Goal: Communication & Community: Ask a question

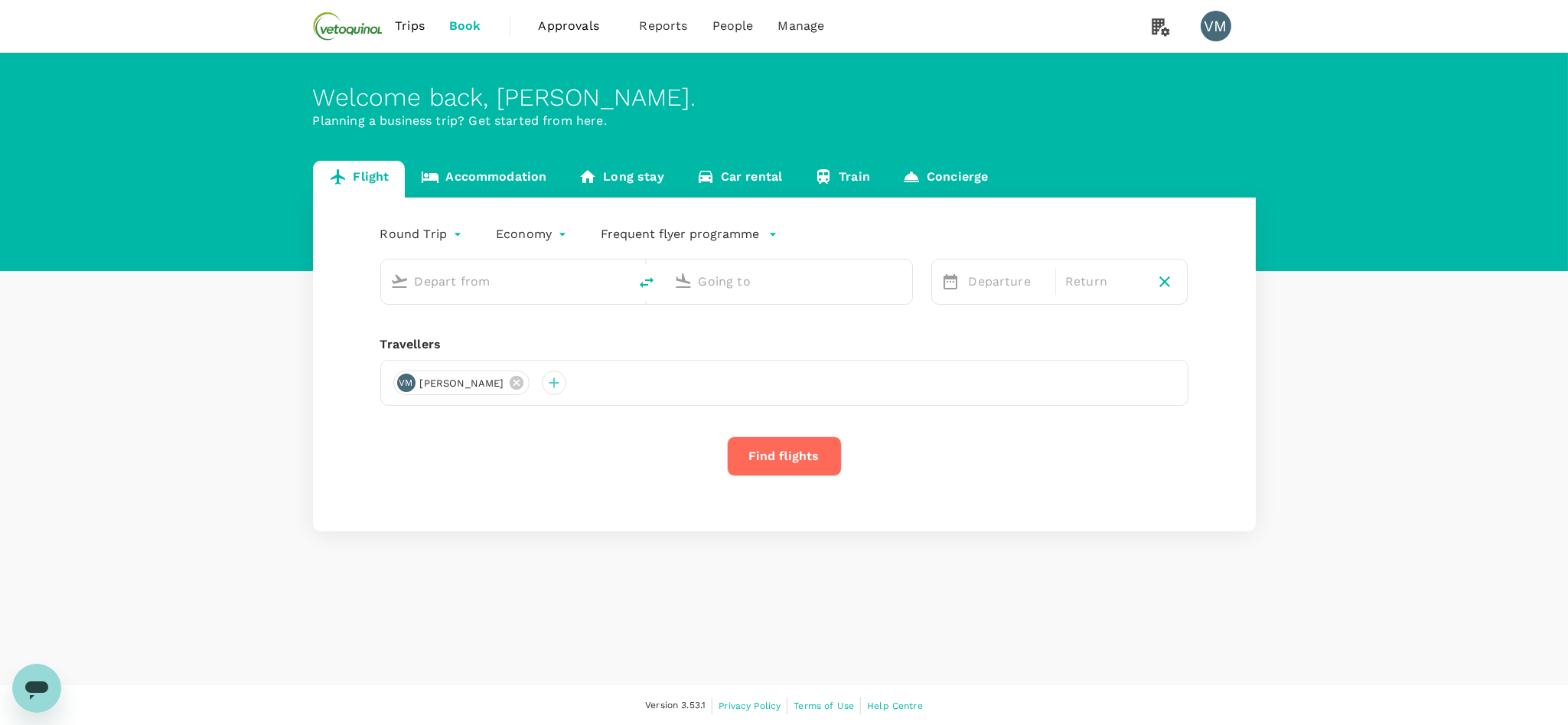
type input "[GEOGRAPHIC_DATA], [GEOGRAPHIC_DATA] (any)"
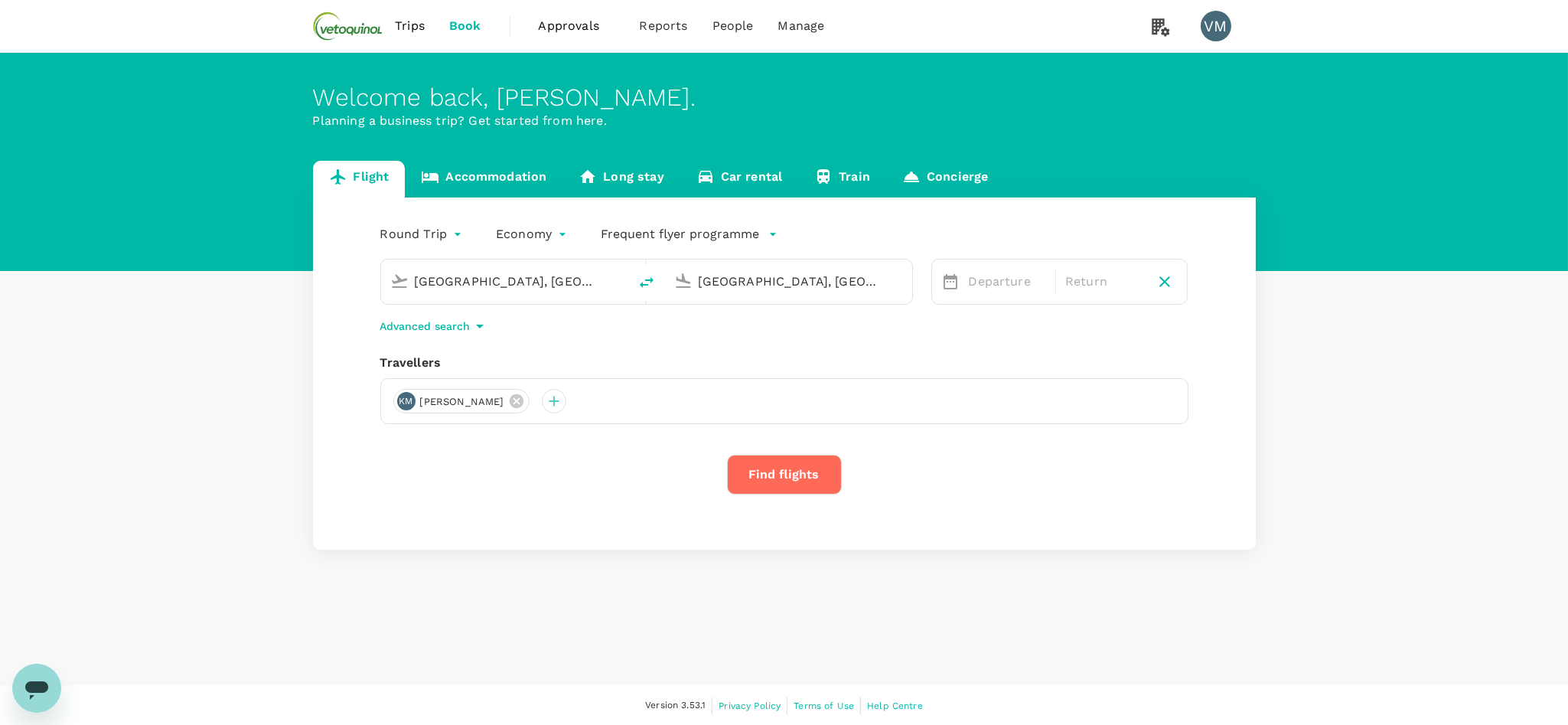
click at [517, 173] on link "Accommodation" at bounding box center [483, 179] width 158 height 37
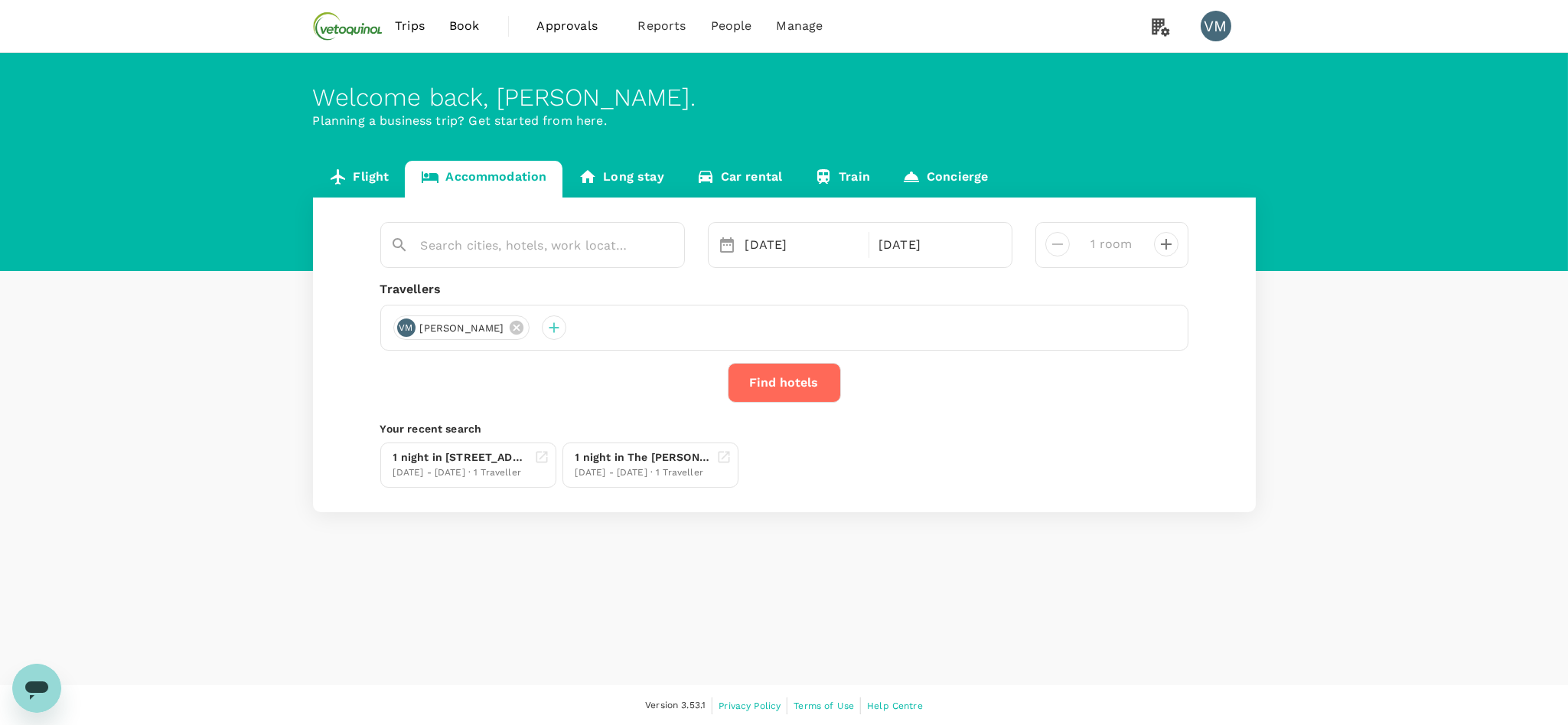
type input "Annerley"
click at [628, 170] on link "Long stay" at bounding box center [621, 179] width 118 height 37
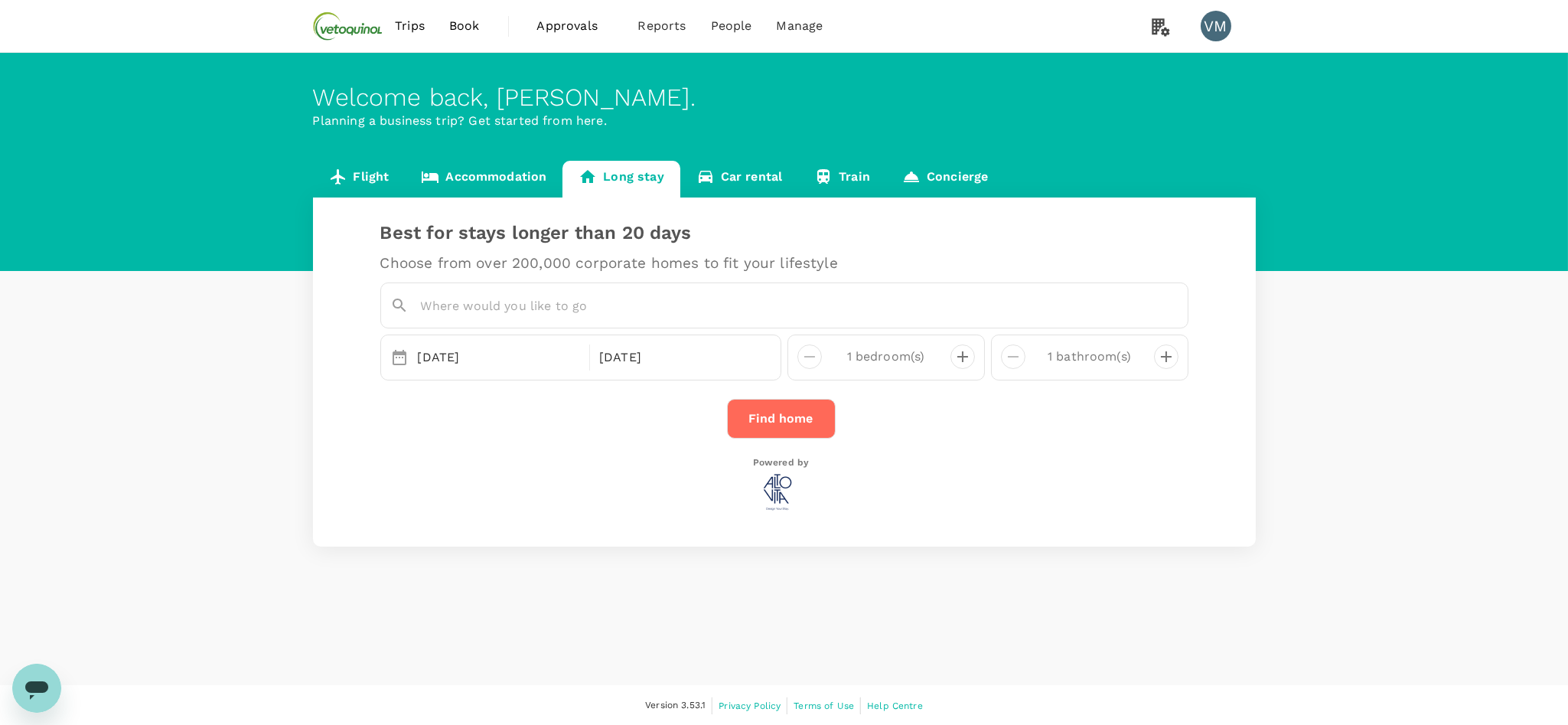
click at [495, 184] on link "Accommodation" at bounding box center [483, 179] width 158 height 37
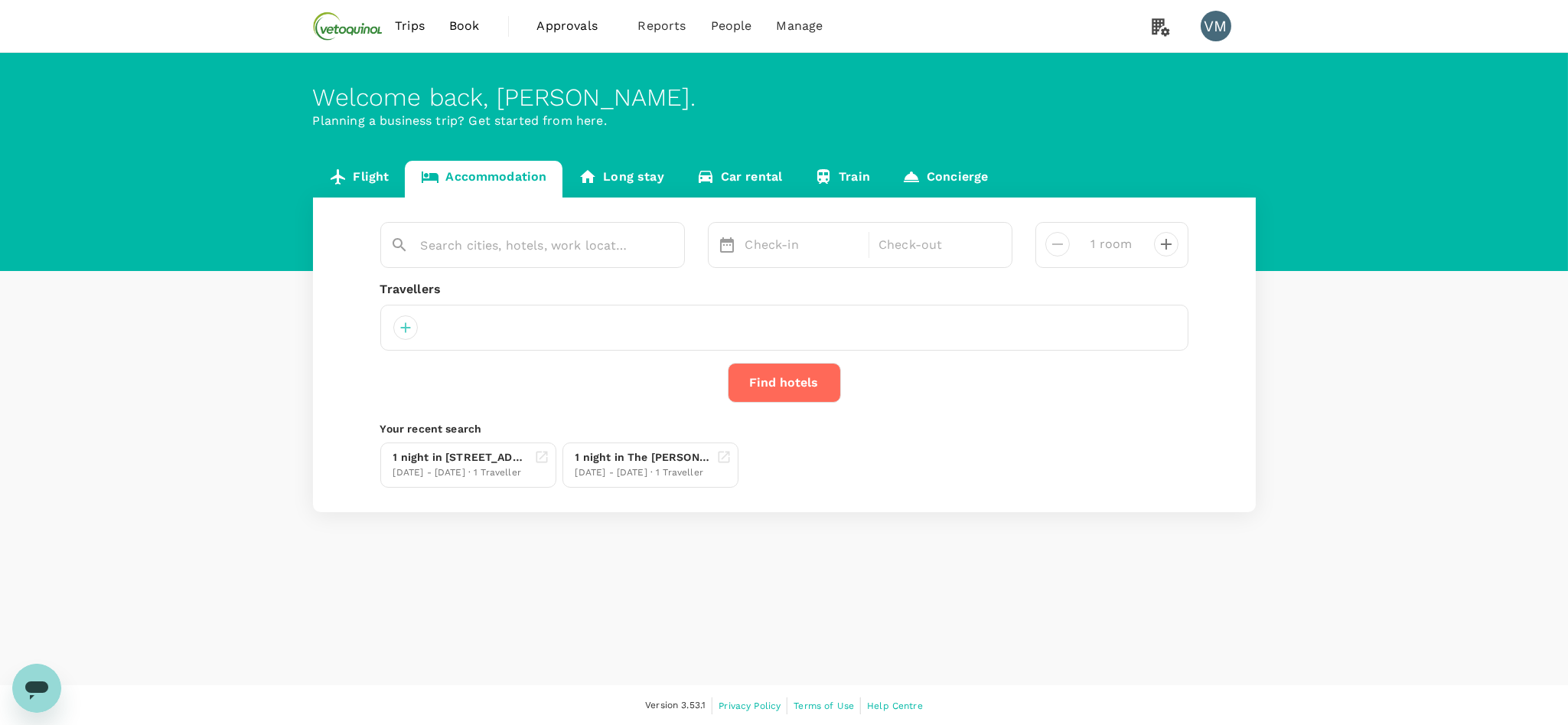
type input "Annerley"
click at [571, 28] on span "Approvals" at bounding box center [575, 26] width 76 height 18
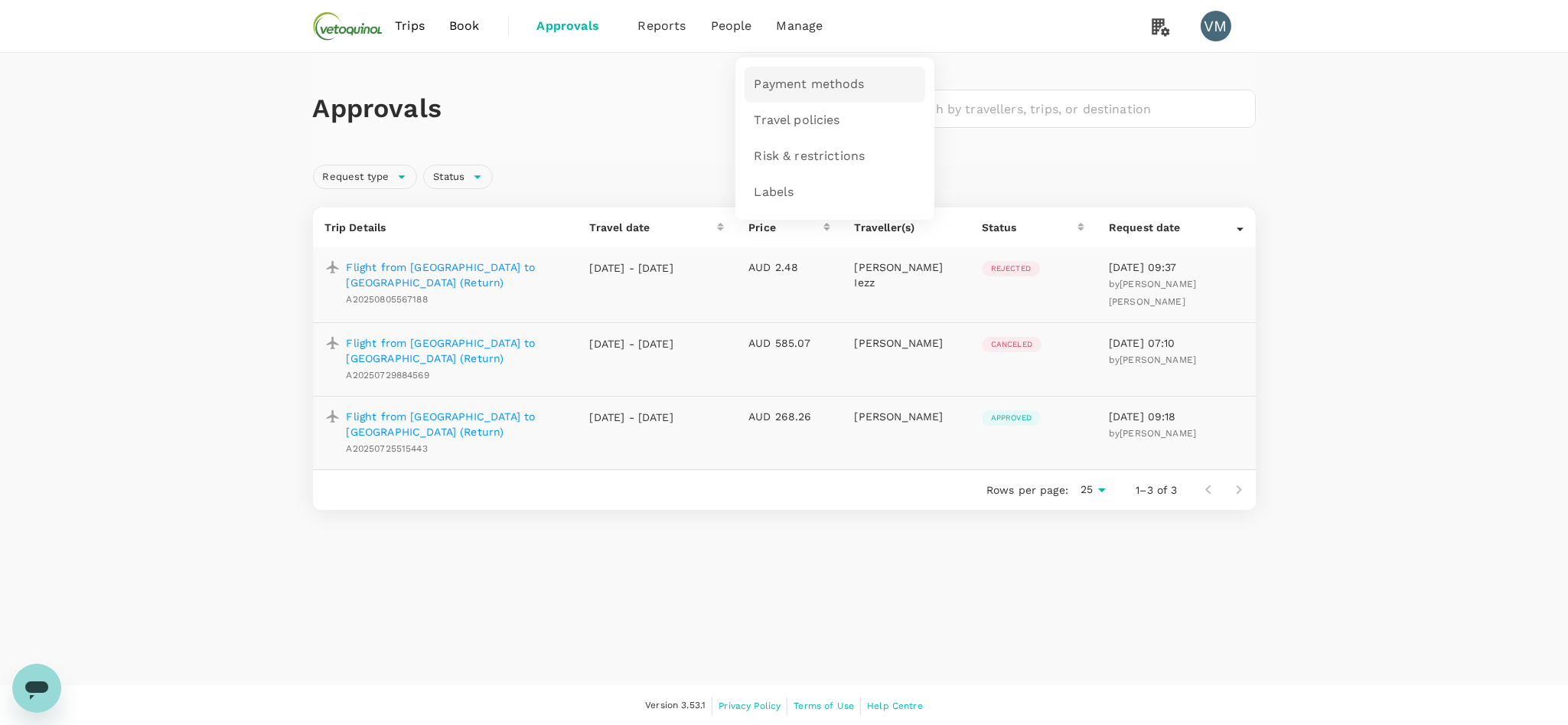
click at [790, 90] on span "Payment methods" at bounding box center [808, 84] width 110 height 18
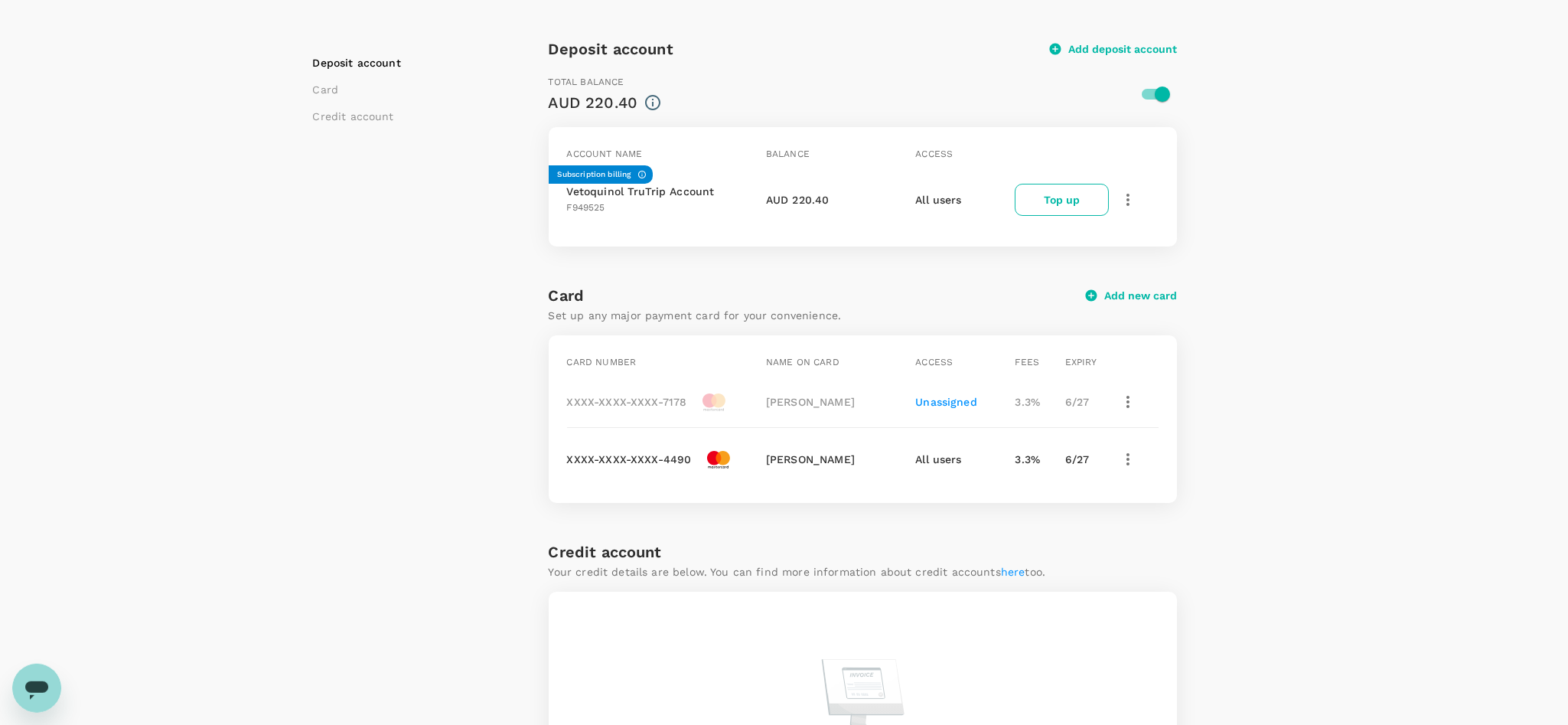
scroll to position [108, 0]
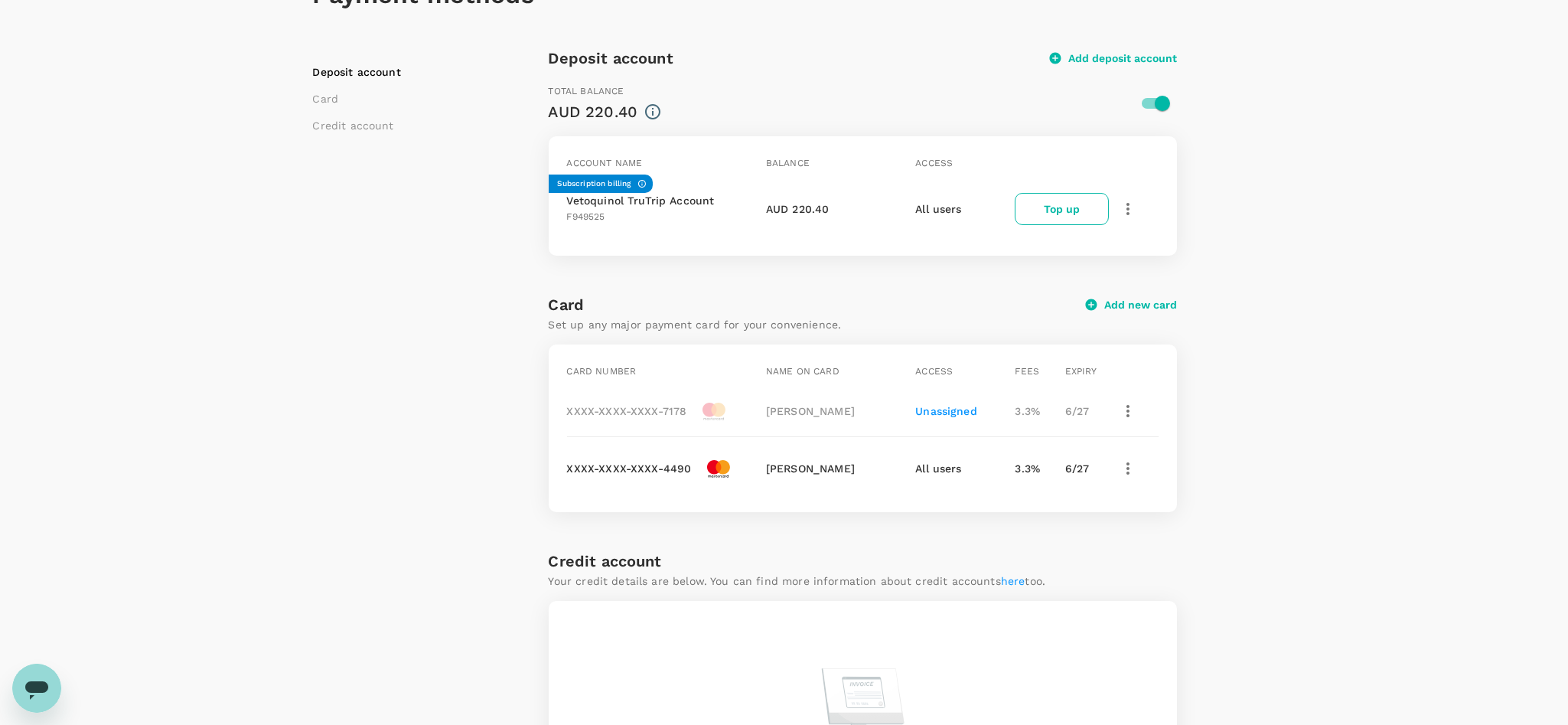
click at [1125, 412] on icon "button" at bounding box center [1128, 411] width 18 height 18
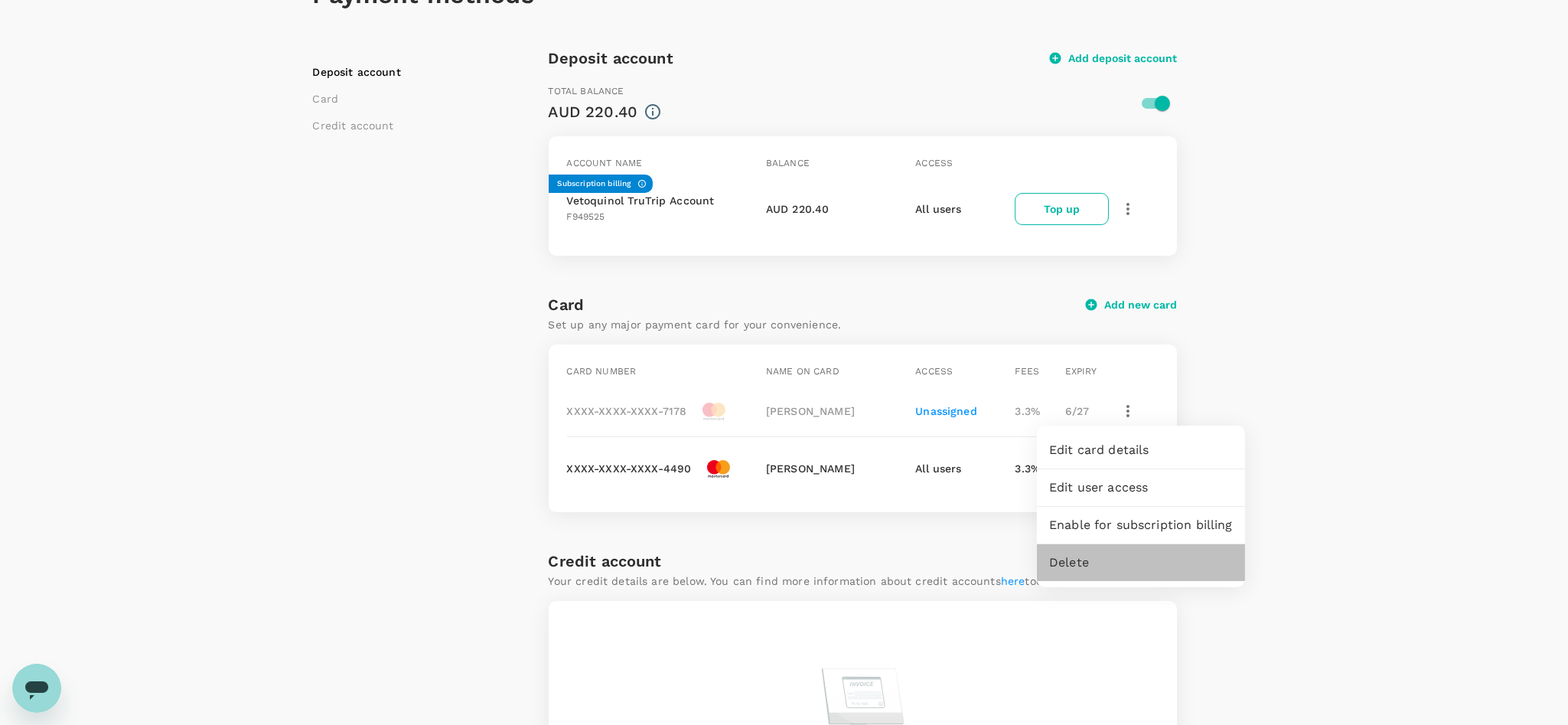
click at [1078, 564] on span "Delete" at bounding box center [1141, 562] width 184 height 18
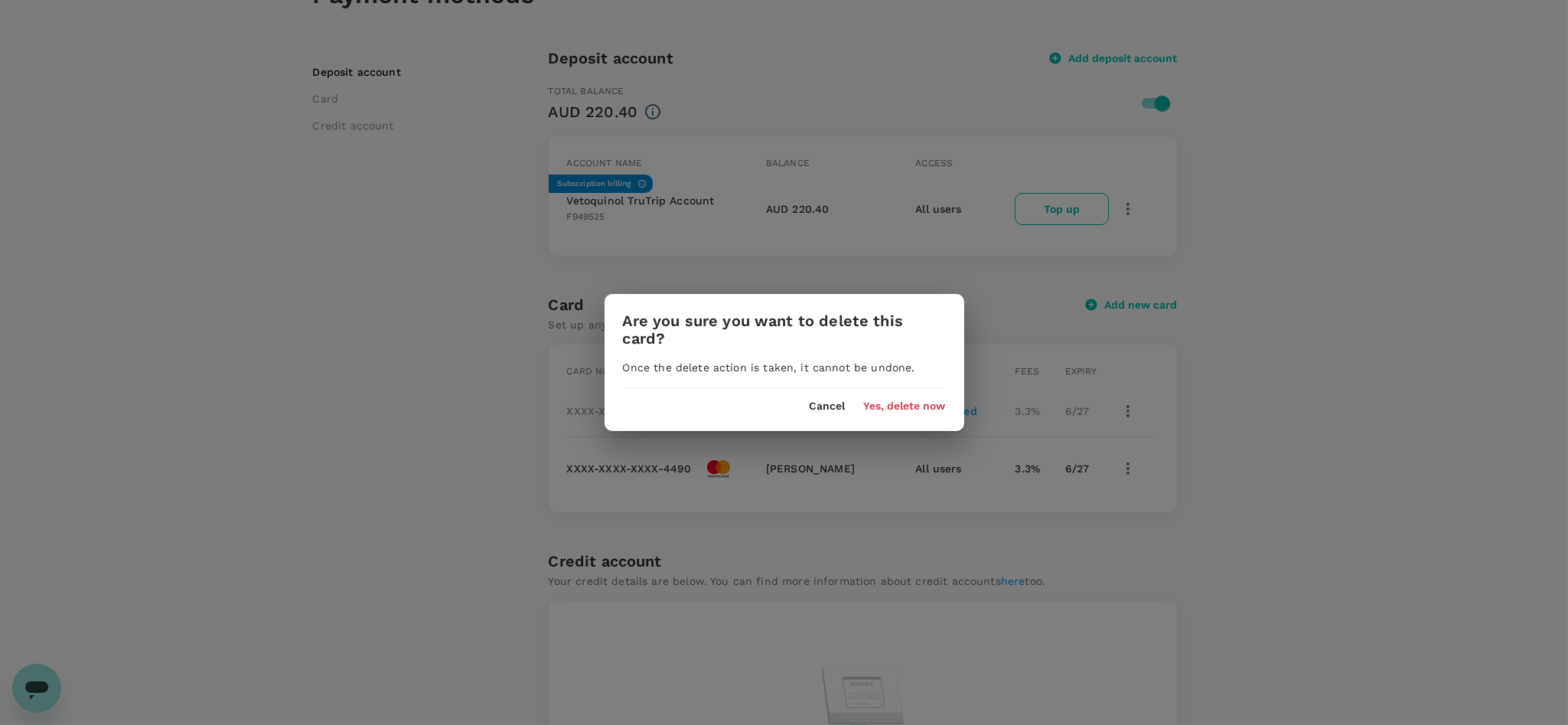
click at [899, 410] on button "Yes, delete now" at bounding box center [906, 406] width 82 height 13
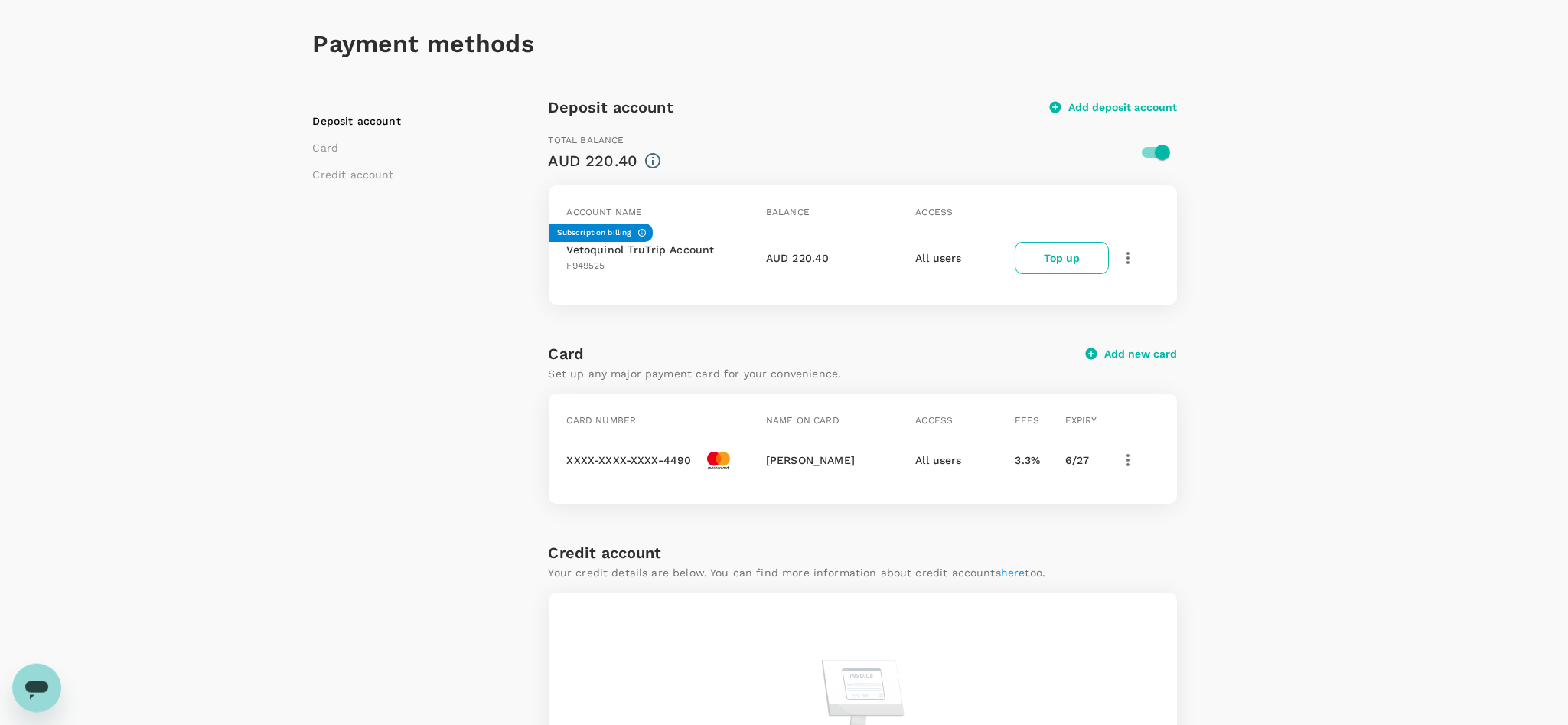
scroll to position [0, 0]
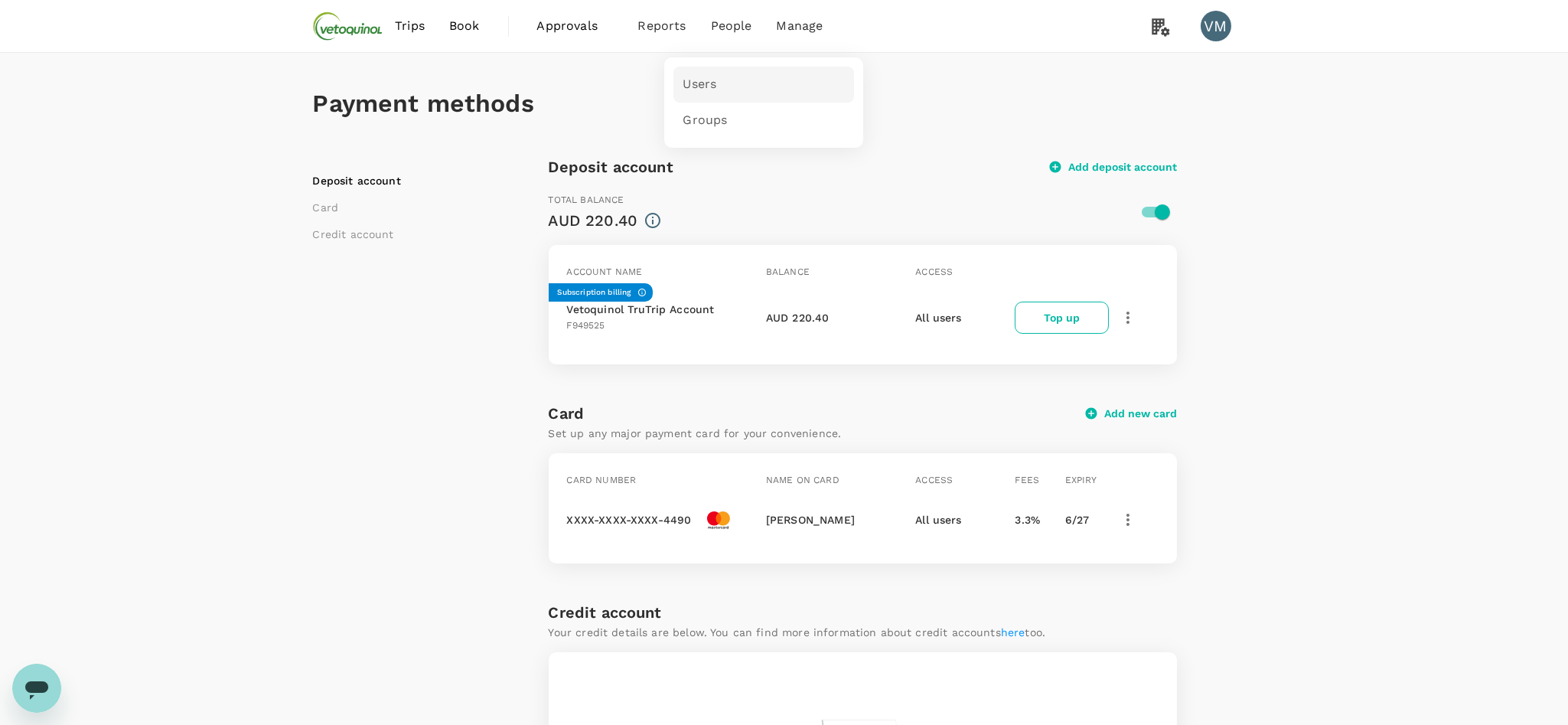
click at [715, 82] on span "Users" at bounding box center [699, 84] width 34 height 18
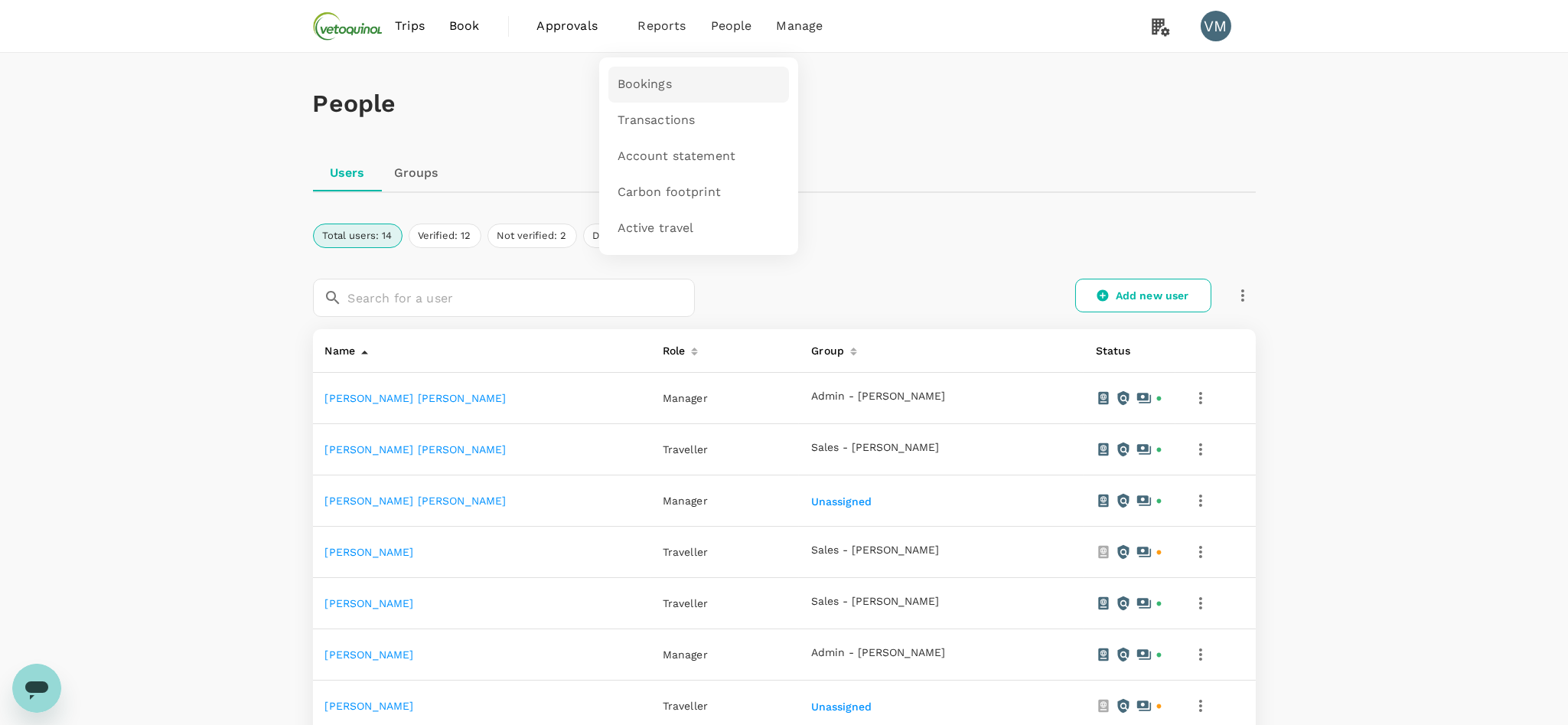
click at [651, 83] on span "Bookings" at bounding box center [645, 84] width 55 height 18
click at [662, 31] on span "Reports" at bounding box center [661, 26] width 48 height 18
click at [668, 227] on span "Active travel" at bounding box center [656, 228] width 76 height 18
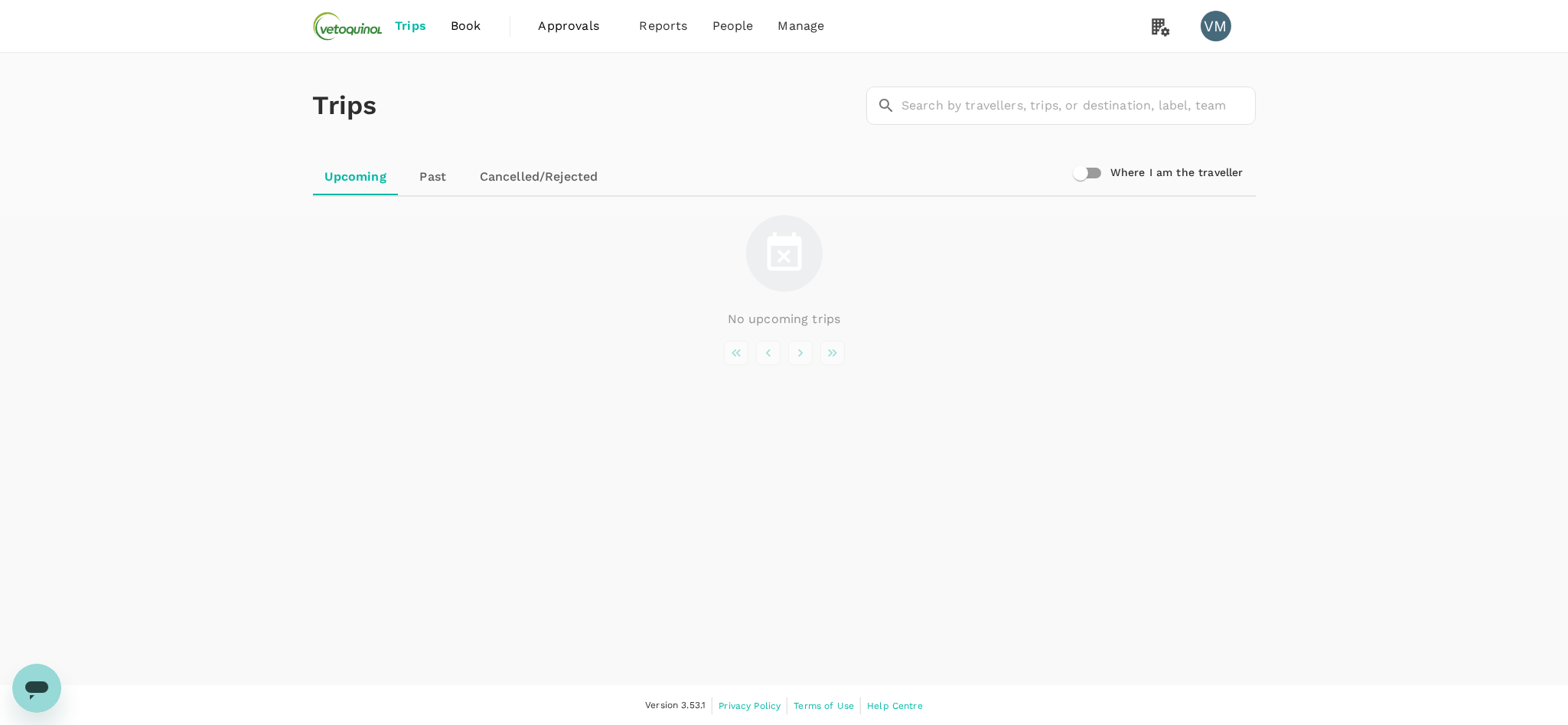
click at [42, 685] on icon "Open messaging window" at bounding box center [36, 690] width 23 height 18
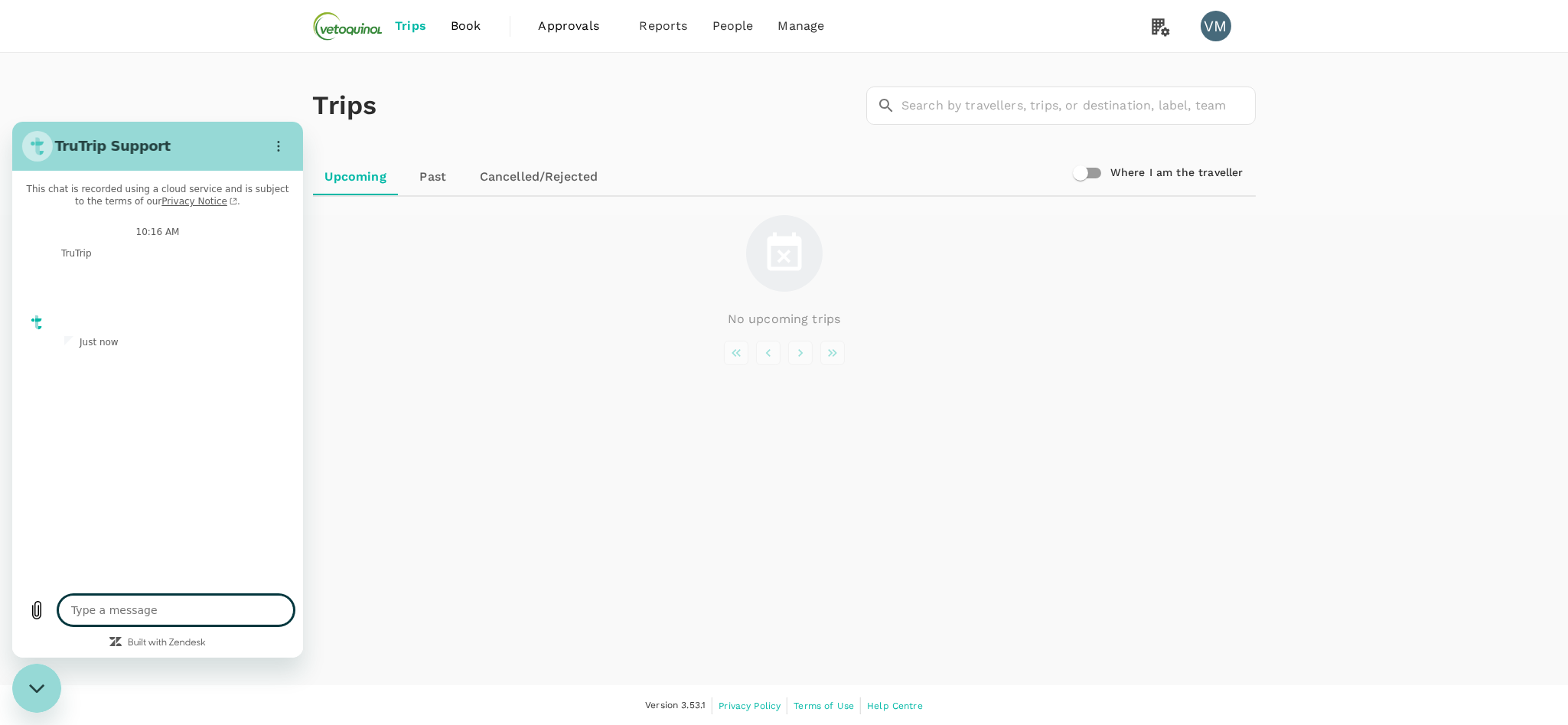
type textarea "x"
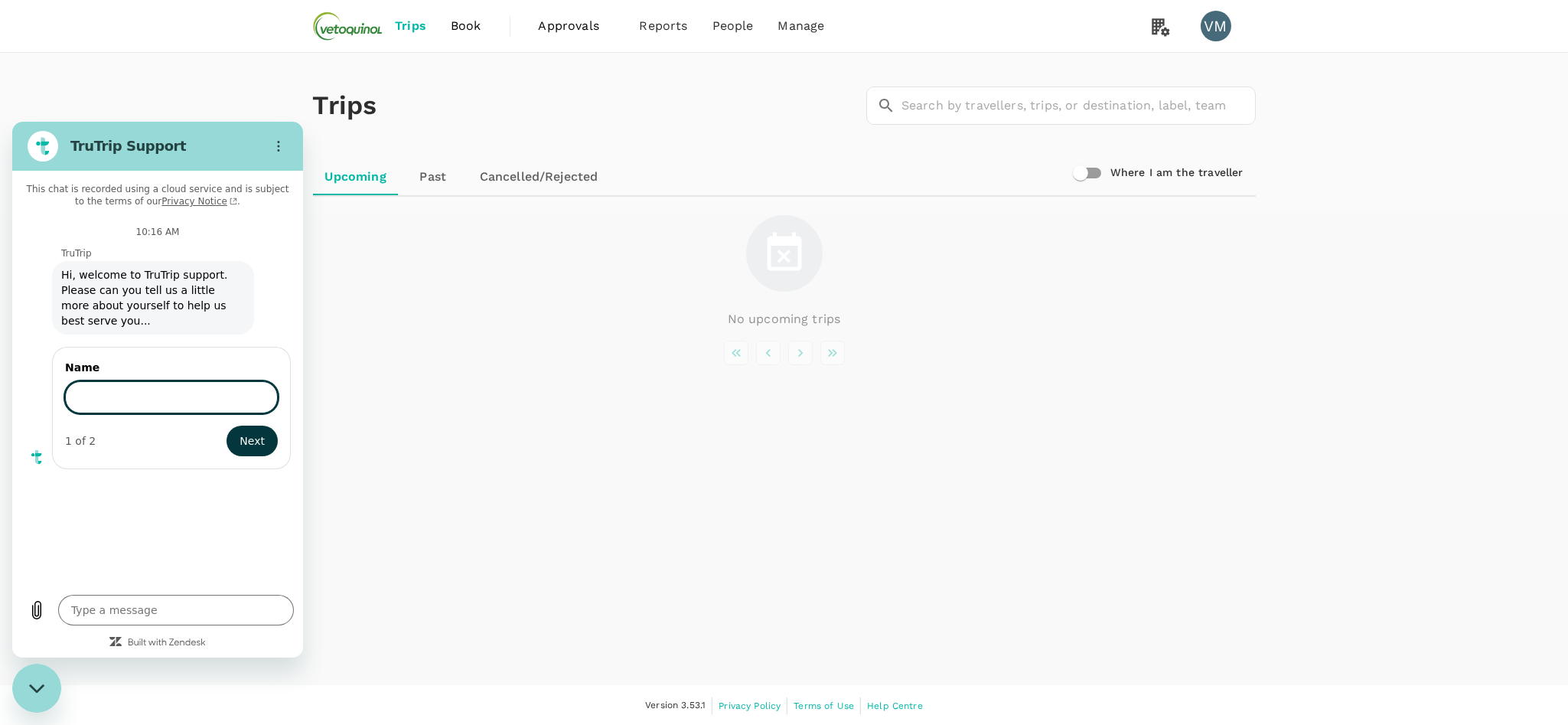
click at [118, 386] on input "Name" at bounding box center [171, 397] width 212 height 32
type input "Valerie"
click at [236, 429] on button "Next" at bounding box center [252, 441] width 51 height 30
type textarea "x"
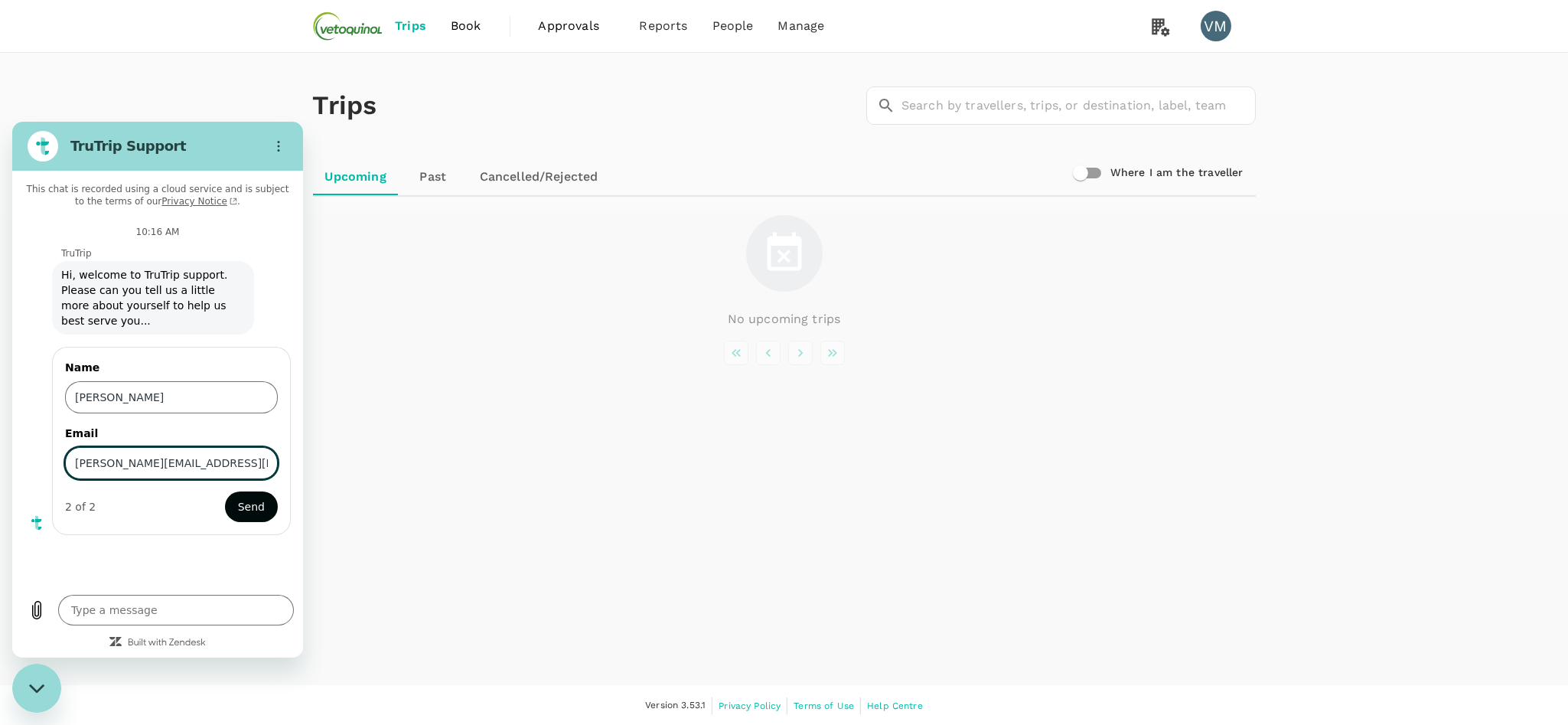
type input "valerie.mccool@vetoquinol.com"
click at [240, 496] on button "Send" at bounding box center [251, 506] width 53 height 30
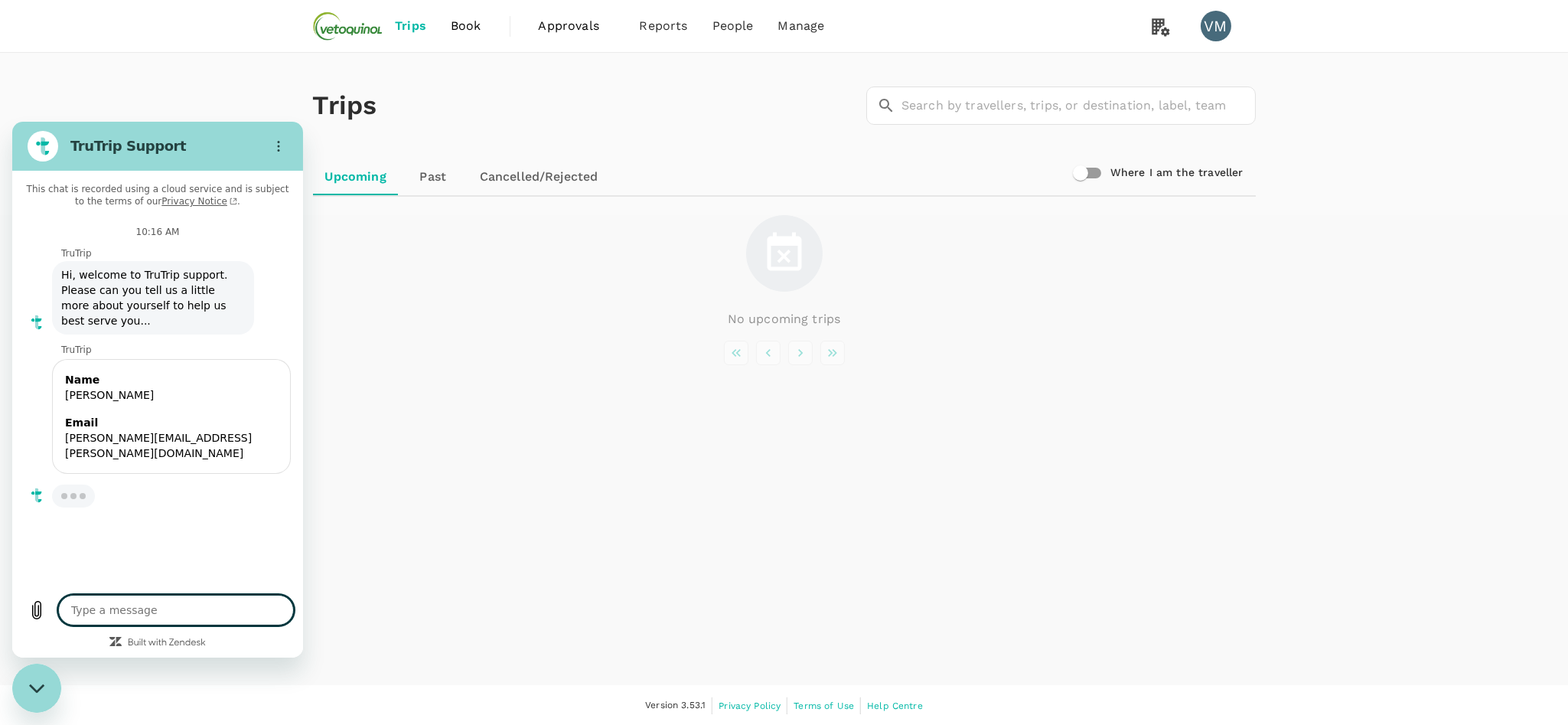
click at [144, 604] on textarea at bounding box center [175, 610] width 236 height 30
type textarea "x"
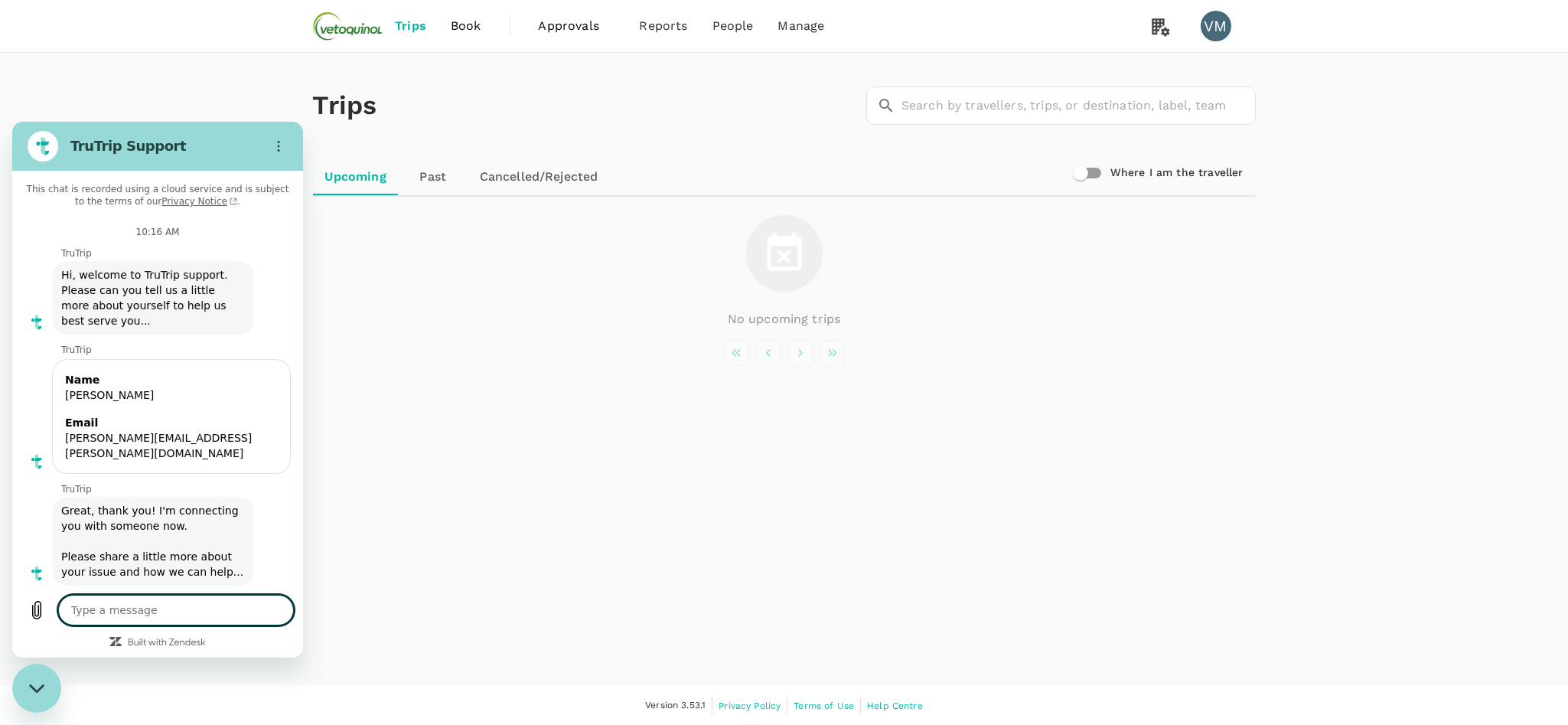
type textarea "H"
type textarea "x"
type textarea "Hi"
type textarea "x"
type textarea "Hi,"
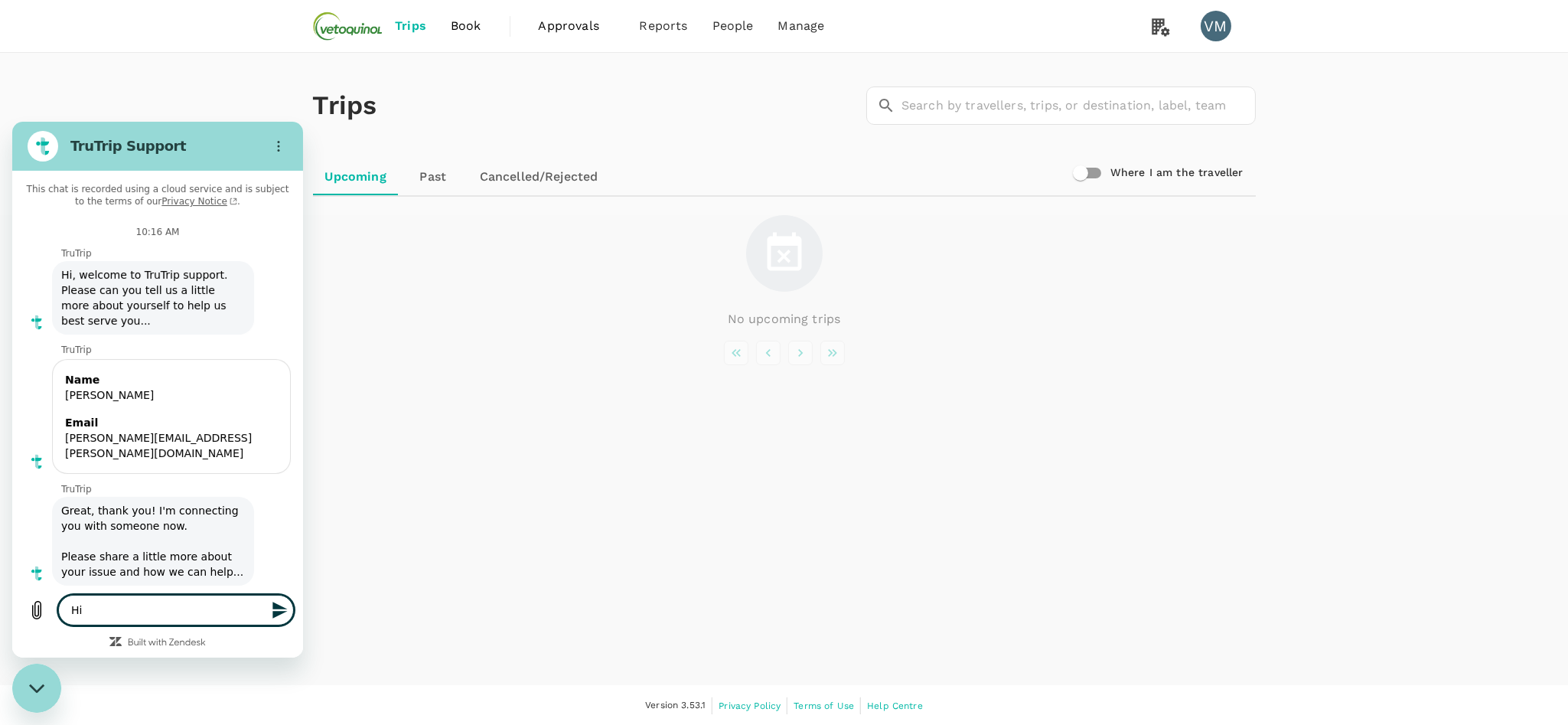
type textarea "x"
type textarea "Hi,"
type textarea "x"
type textarea "Hi, o"
type textarea "x"
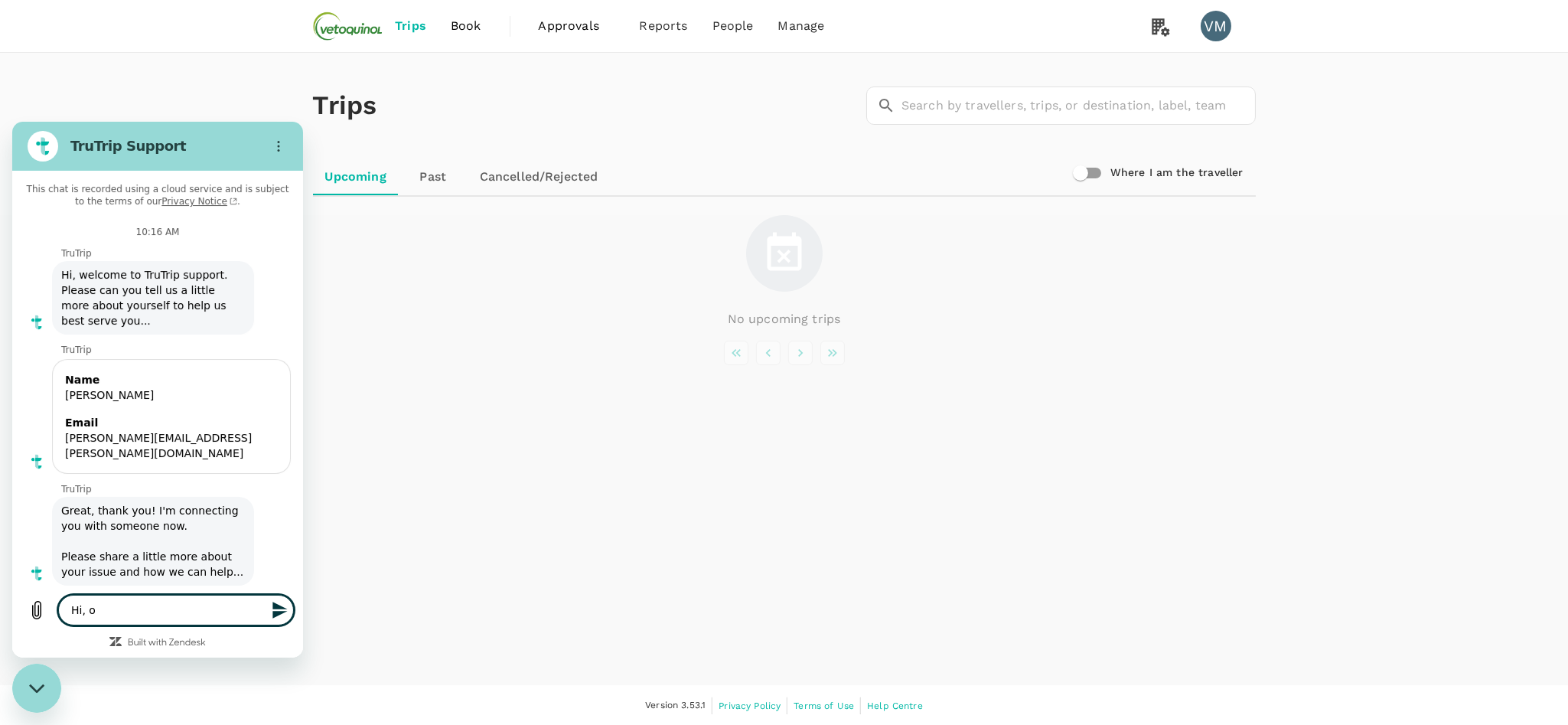
type textarea "Hi, ou"
type textarea "x"
type textarea "Hi, our"
type textarea "x"
type textarea "Hi, our"
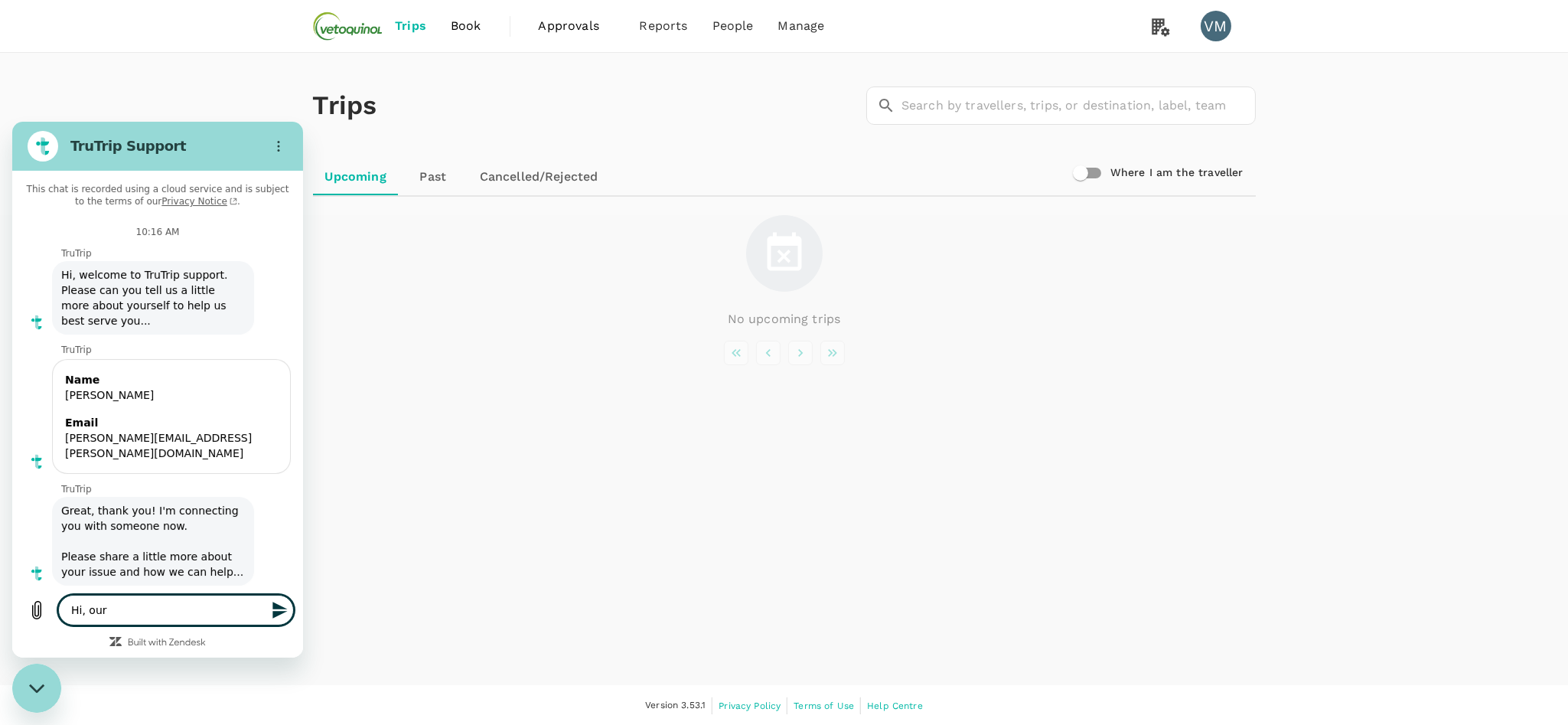
type textarea "x"
paste textarea "Standard plan trial"
type textarea "Hi, our Standard plan trial"
type textarea "x"
type textarea "Hi, our Standard plan trial"
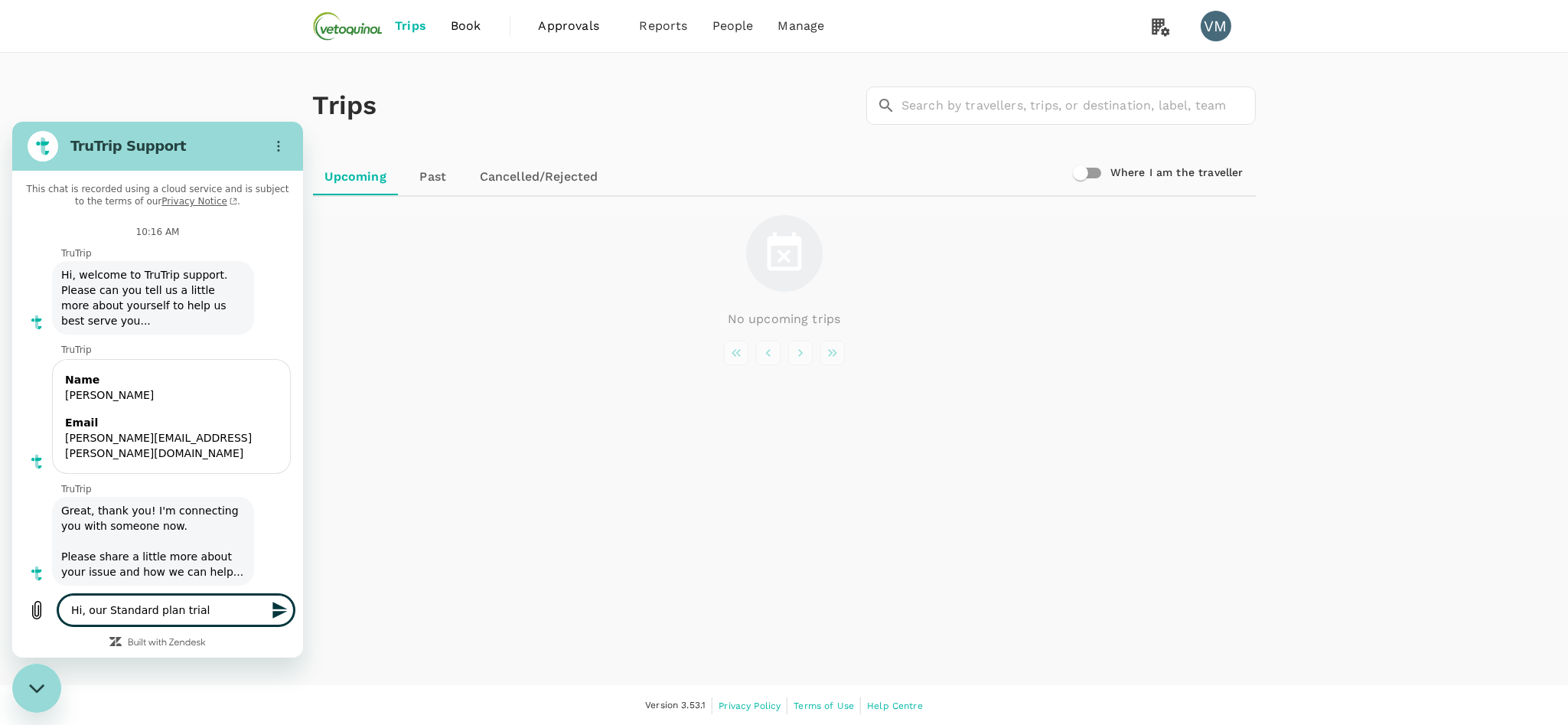
type textarea "x"
click at [808, 425] on div "Trips ​ ​ Upcoming Past Cancelled/Rejected Where I am the traveller No upcoming…" at bounding box center [784, 368] width 1568 height 632
click at [210, 609] on textarea "Hi, our Standard plan trial" at bounding box center [175, 610] width 236 height 30
type textarea "Hi, our Standard plan trial is ending in 3 days"
type textarea "x"
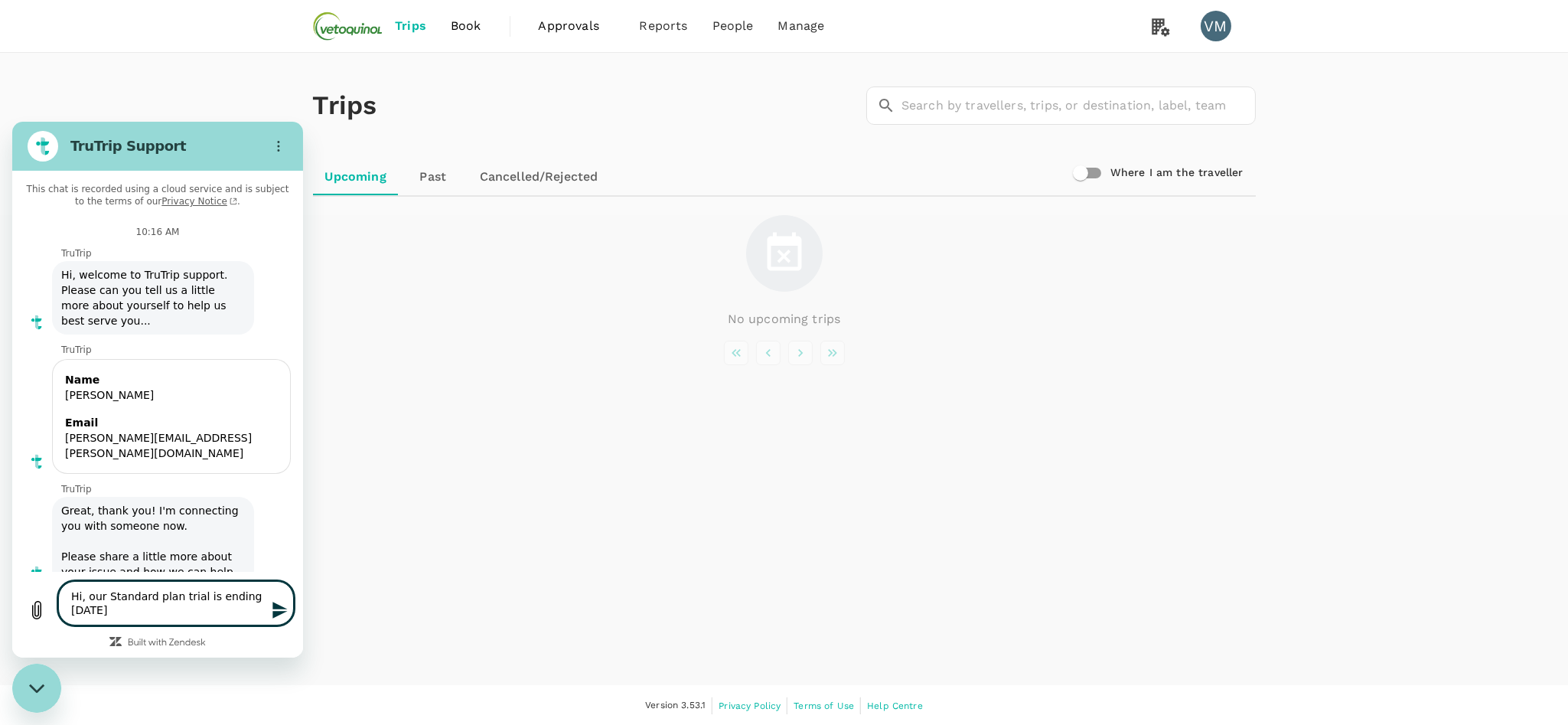
type textarea "Hi, our Standard plan trial is ending in 3 days"
type textarea "x"
type textarea "Hi, our Standard plan trial is ending in 3 days a"
type textarea "x"
type textarea "Hi, our Standard plan trial is ending in 3 days anb"
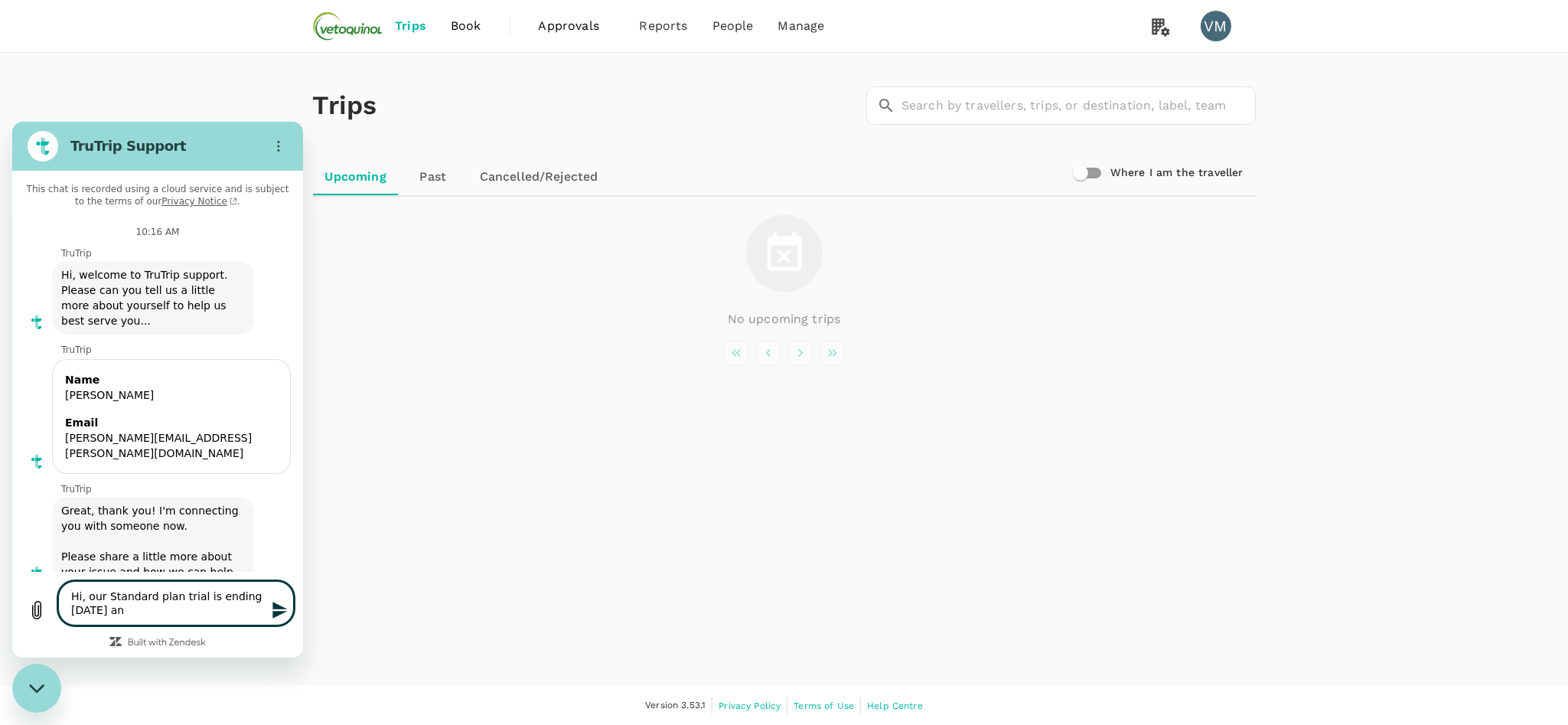
type textarea "x"
type textarea "Hi, our Standard plan trial is ending in 3 days anbd"
type textarea "x"
type textarea "Hi, our Standard plan trial is ending in 3 days anb"
type textarea "x"
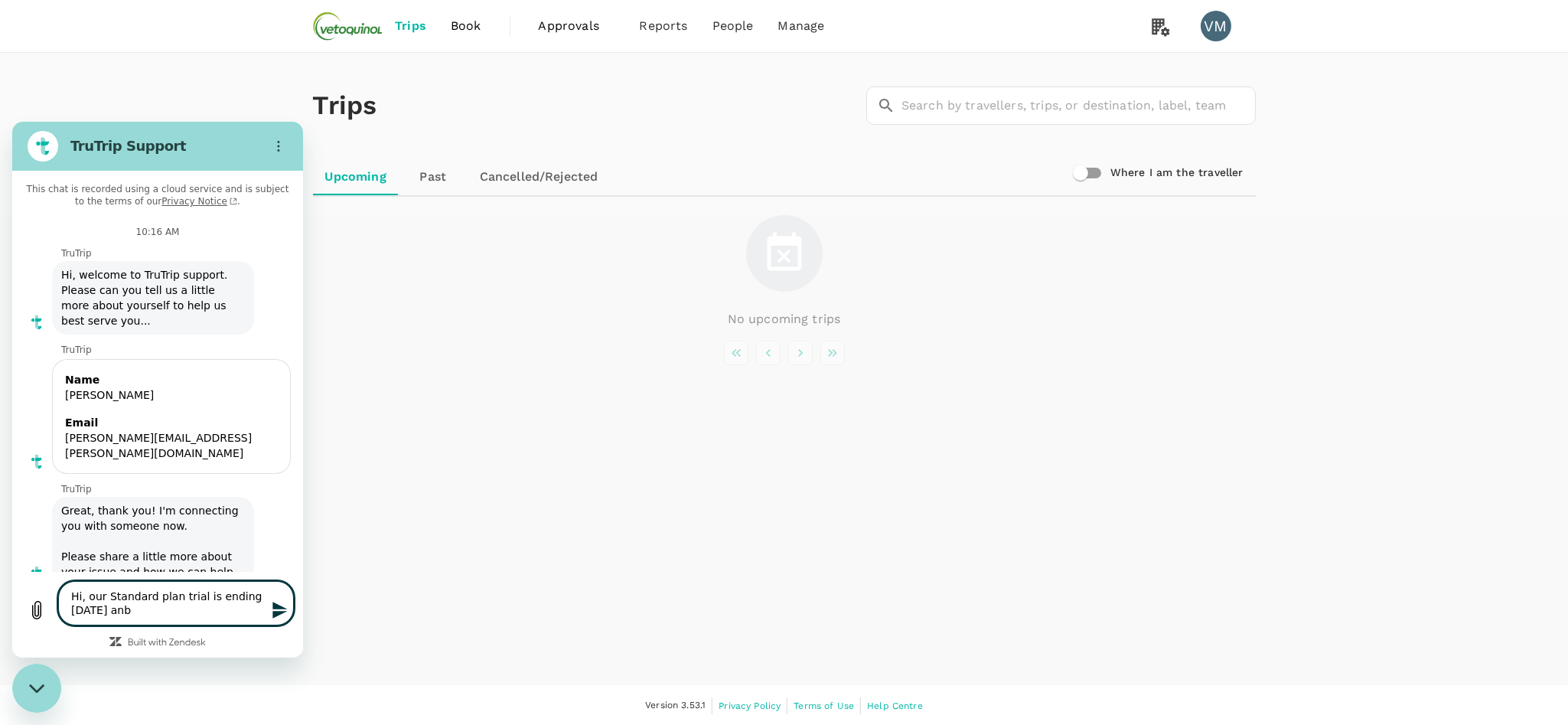
type textarea "Hi, our Standard plan trial is ending in 3 days an"
type textarea "x"
type textarea "Hi, our Standard plan trial is ending in 3 days and"
type textarea "x"
type textarea "Hi, our Standard plan trial is ending in 3 days and"
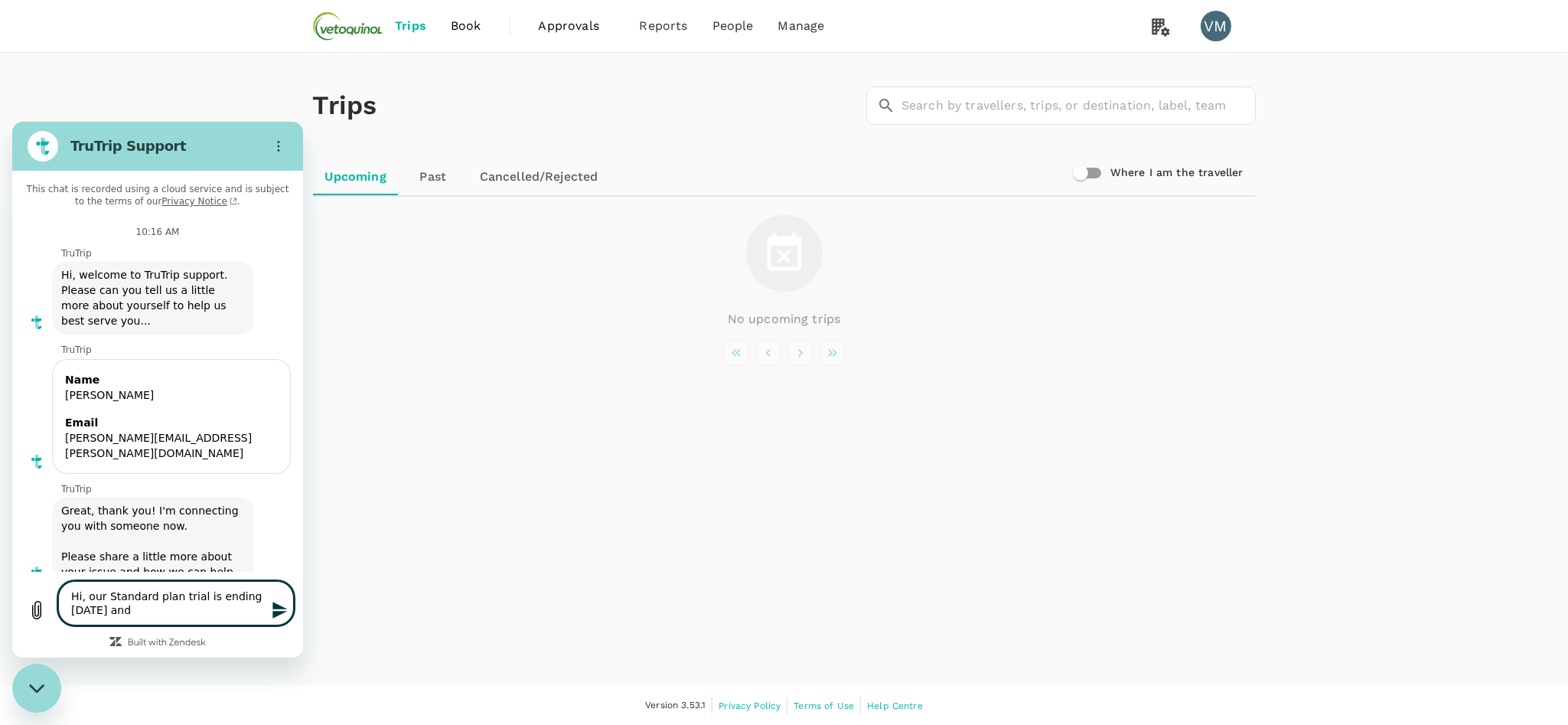
type textarea "x"
type textarea "Hi, our Standard plan trial is ending in 3 days and w"
type textarea "x"
type textarea "Hi, our Standard plan trial is ending in 3 days and we"
type textarea "x"
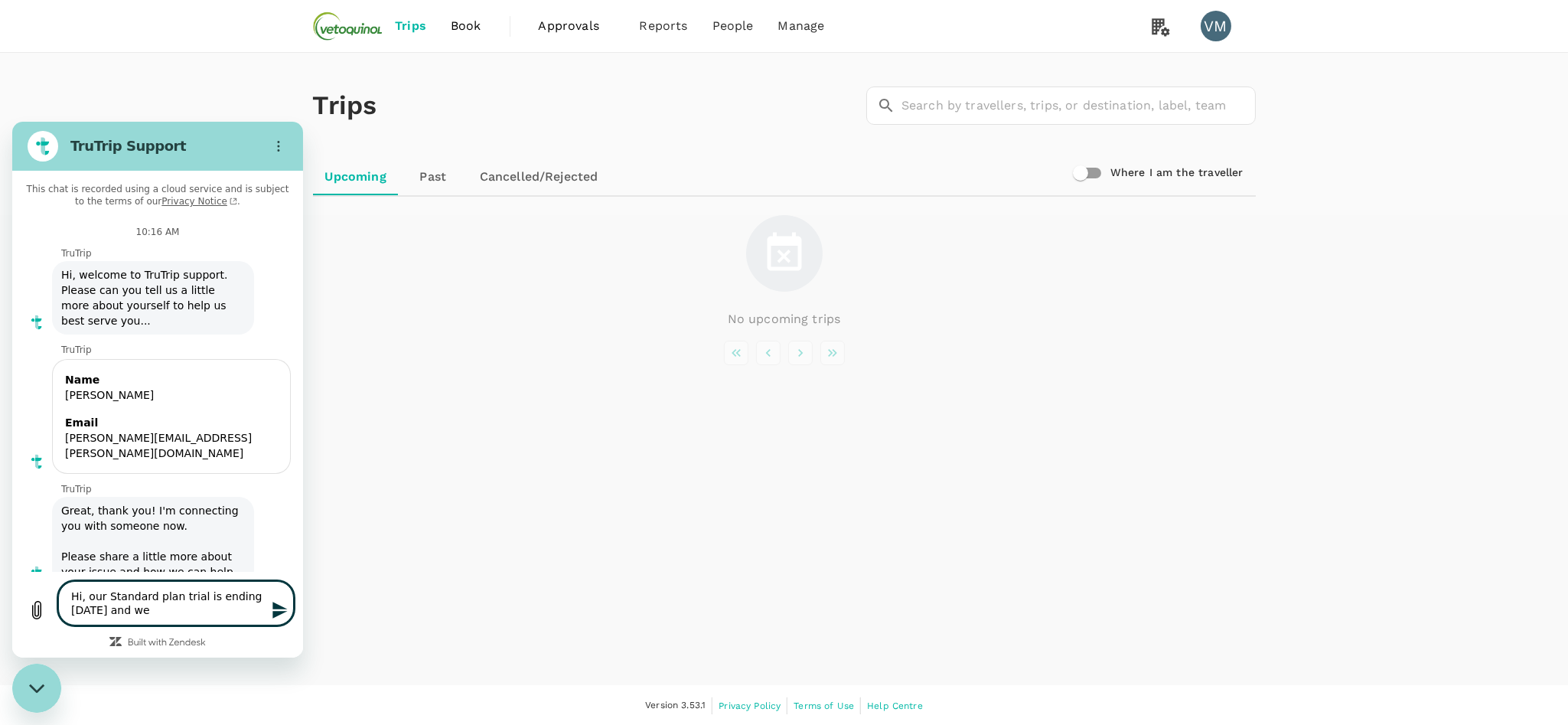
type textarea "Hi, our Standard plan trial is ending in 3 days and we"
type textarea "x"
type textarea "Hi, our Standard plan trial is ending in 3 days and we w"
type textarea "x"
type textarea "Hi, our Standard plan trial is ending in 3 days and we wo"
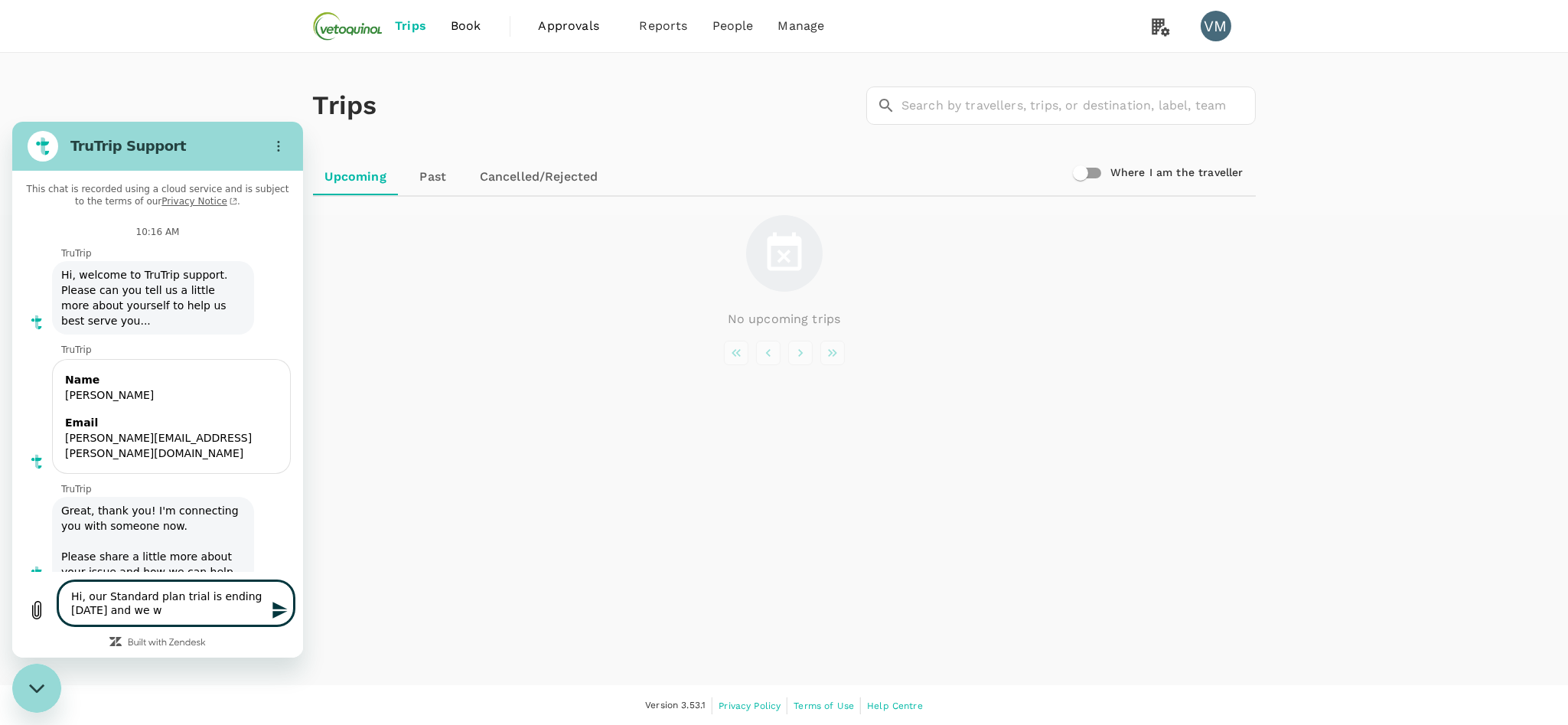
type textarea "x"
type textarea "Hi, our Standard plan trial is ending in 3 days and we wou"
type textarea "x"
type textarea "Hi, our Standard plan trial is ending in 3 days and we woul"
type textarea "x"
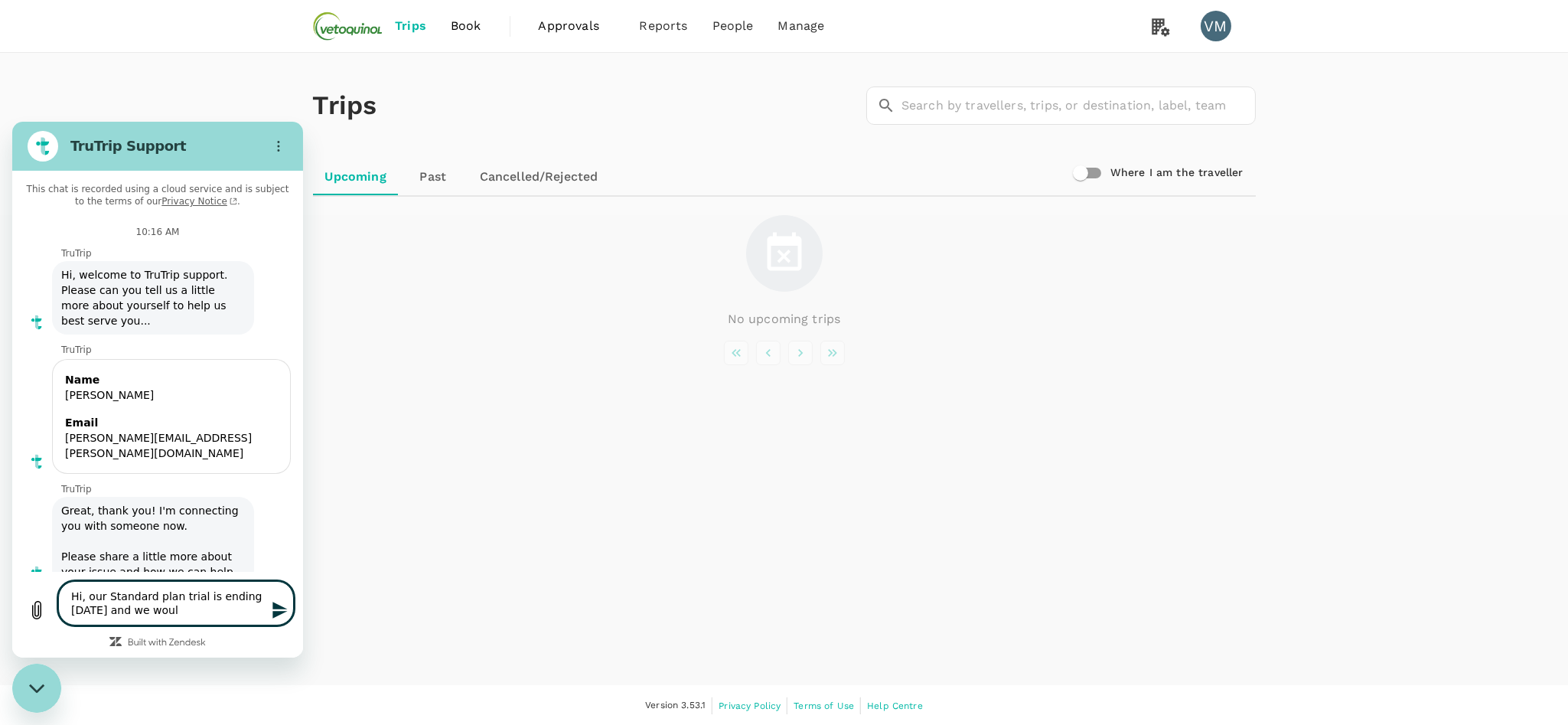
type textarea "Hi, our Standard plan trial is ending in 3 days and we would"
type textarea "x"
type textarea "Hi, our Standard plan trial is ending in 3 days and we would"
type textarea "x"
type textarea "Hi, our Standard plan trial is ending in 3 days and we would l"
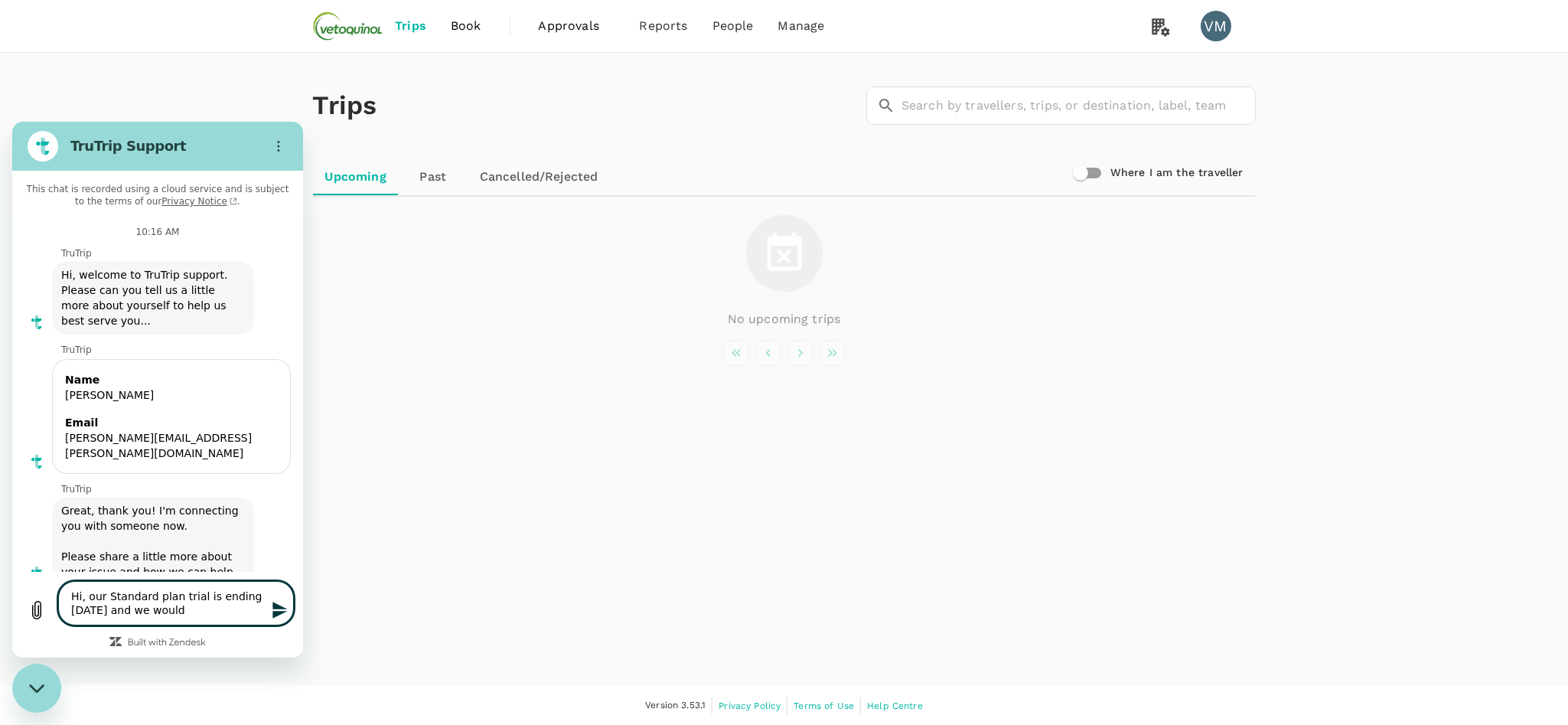
type textarea "x"
type textarea "Hi, our Standard plan trial is ending in 3 days and we would li"
type textarea "x"
type textarea "Hi, our Standard plan trial is ending in 3 days and we would lik"
type textarea "x"
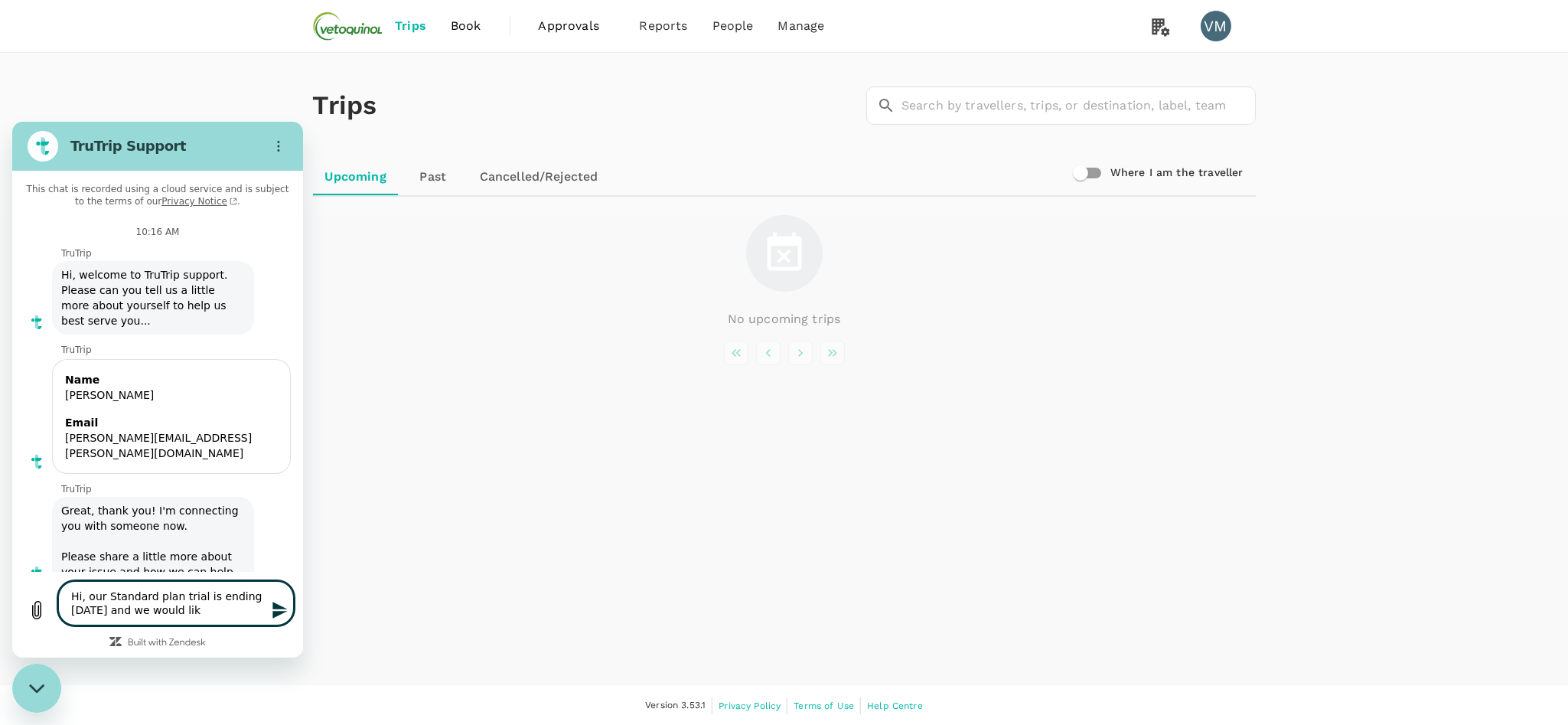
type textarea "Hi, our Standard plan trial is ending in 3 days and we would like"
type textarea "x"
type textarea "Hi, our Standard plan trial is ending in 3 days and we would like"
type textarea "x"
type textarea "Hi, our Standard plan trial is ending in 3 days and we would like t"
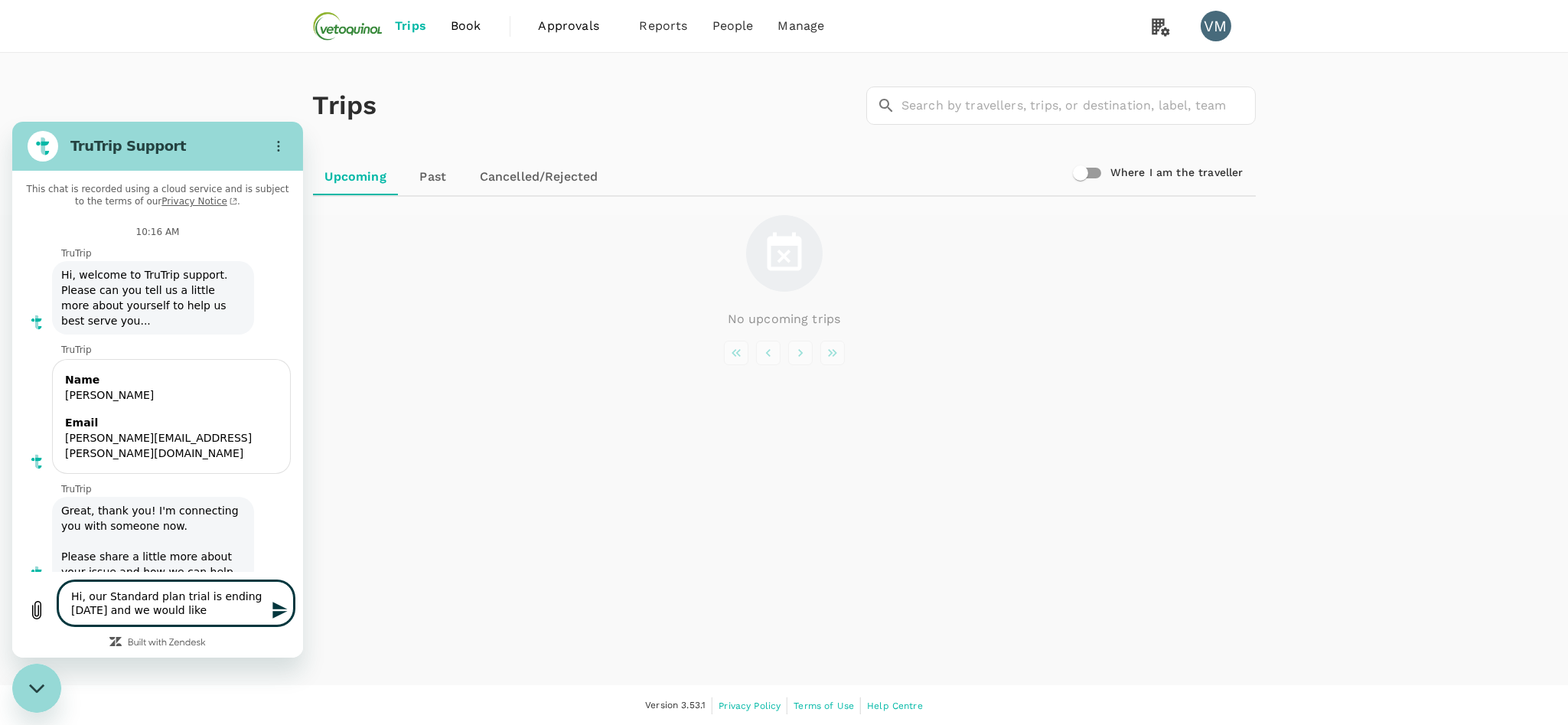
type textarea "x"
type textarea "Hi, our Standard plan trial is ending in 3 days and we would like to"
type textarea "x"
type textarea "Hi, our Standard plan trial is ending in 3 days and we would like to"
type textarea "x"
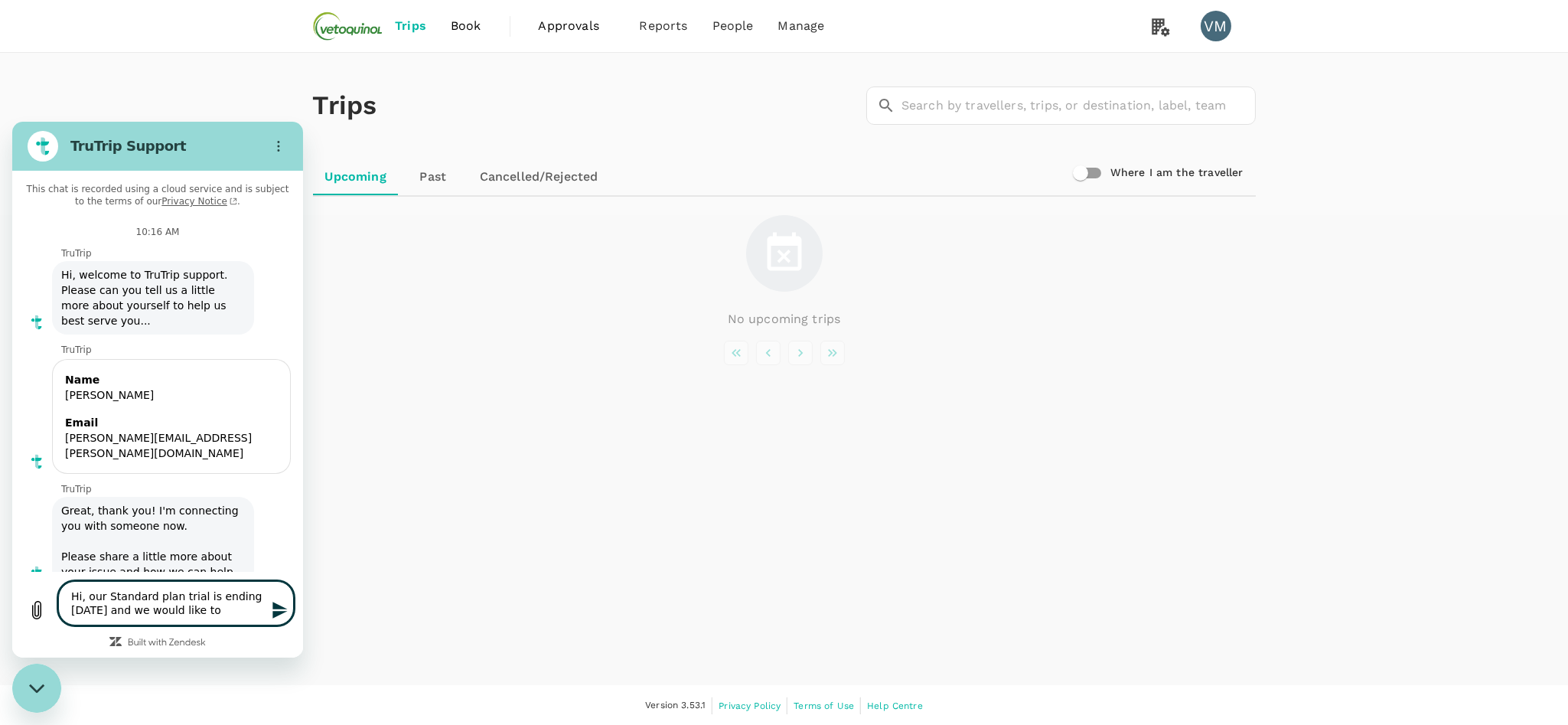
drag, startPoint x: 206, startPoint y: 609, endPoint x: 129, endPoint y: 609, distance: 77.0
click at [129, 609] on textarea "Hi, our Standard plan trial is ending in 3 days and we would like to" at bounding box center [175, 602] width 236 height 44
type textarea "Hi, our Standard plan trial is ending in 3 days and we"
type textarea "x"
type textarea "Hi, our Standard plan trial is ending in 3 days and we d"
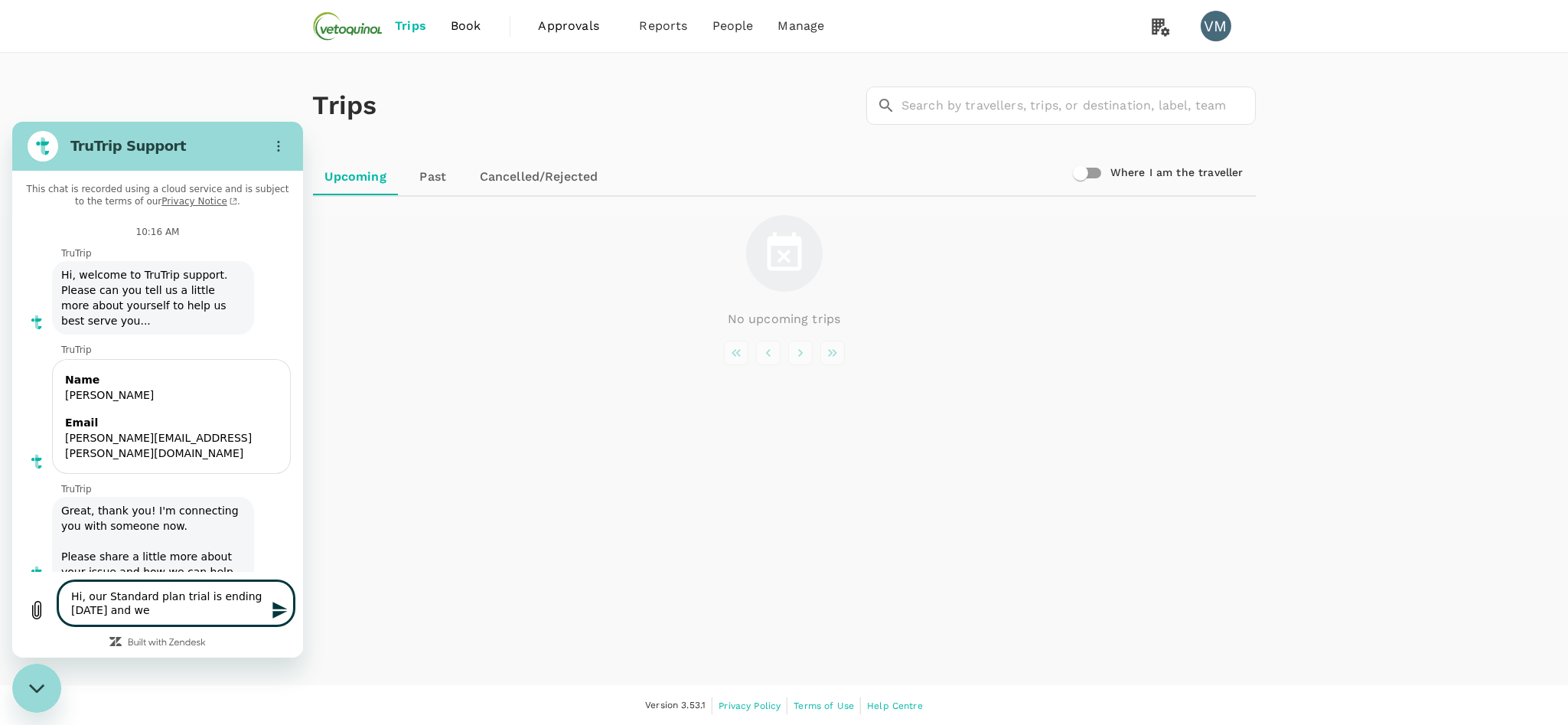
type textarea "x"
type textarea "Hi, our Standard plan trial is ending in 3 days and we do"
type textarea "x"
type textarea "Hi, our Standard plan trial is ending in 3 days and we don"
type textarea "x"
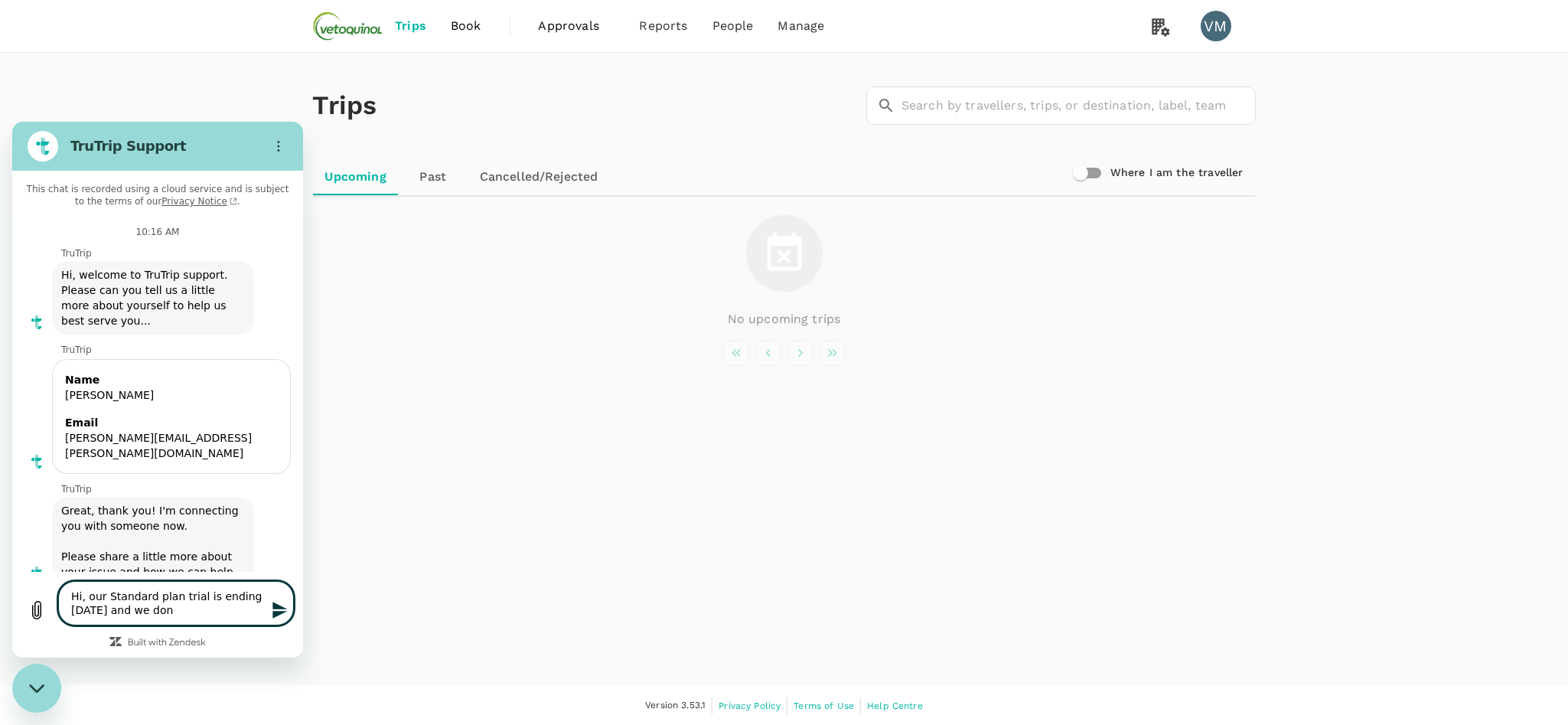
type textarea "Hi, our Standard plan trial is ending in 3 days and we don'"
type textarea "x"
type textarea "Hi, our Standard plan trial is ending in 3 days and we don't"
type textarea "x"
type textarea "Hi, our Standard plan trial is ending in 3 days and we don't"
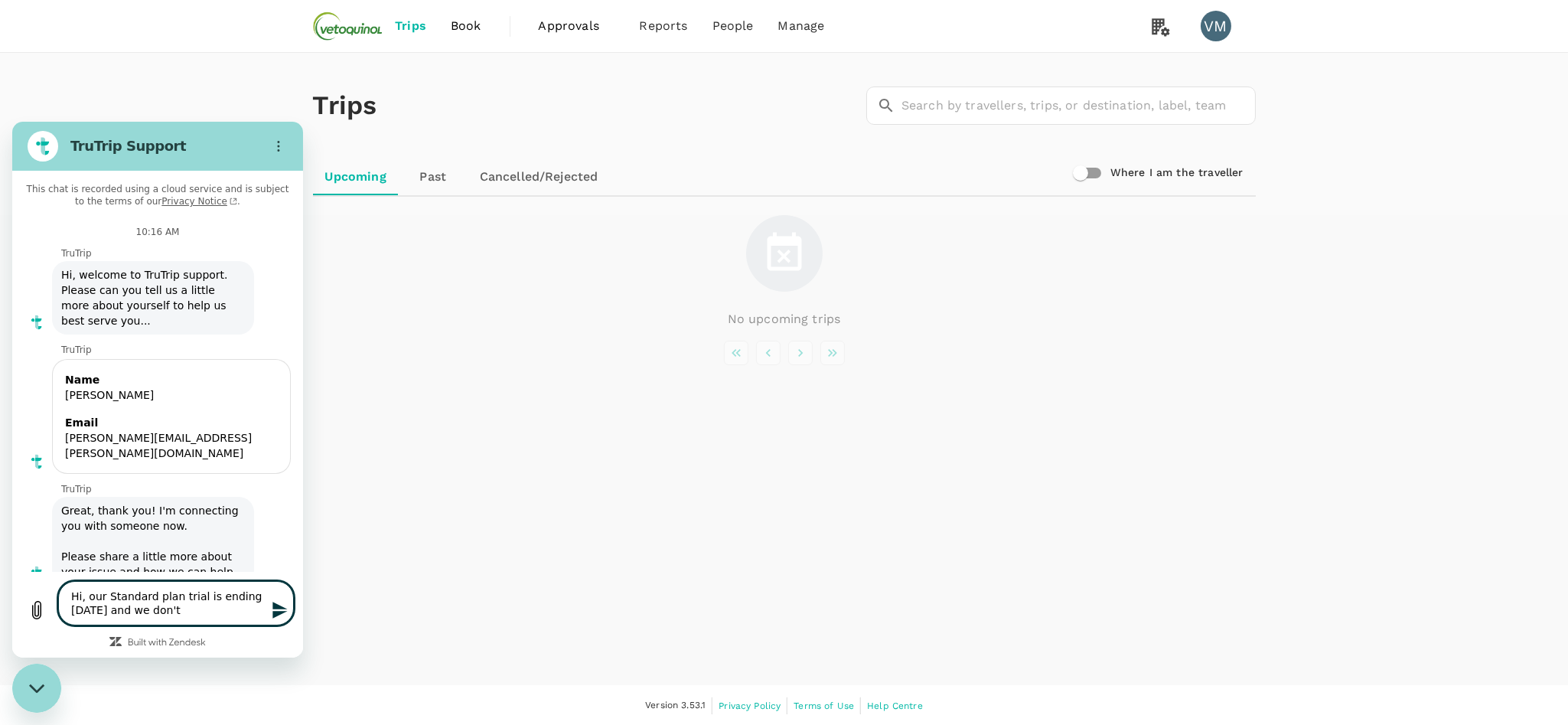
type textarea "x"
type textarea "Hi, our Standard plan trial is ending in 3 days and we don't w"
type textarea "x"
type textarea "Hi, our Standard plan trial is ending in 3 days and we don't wa"
type textarea "x"
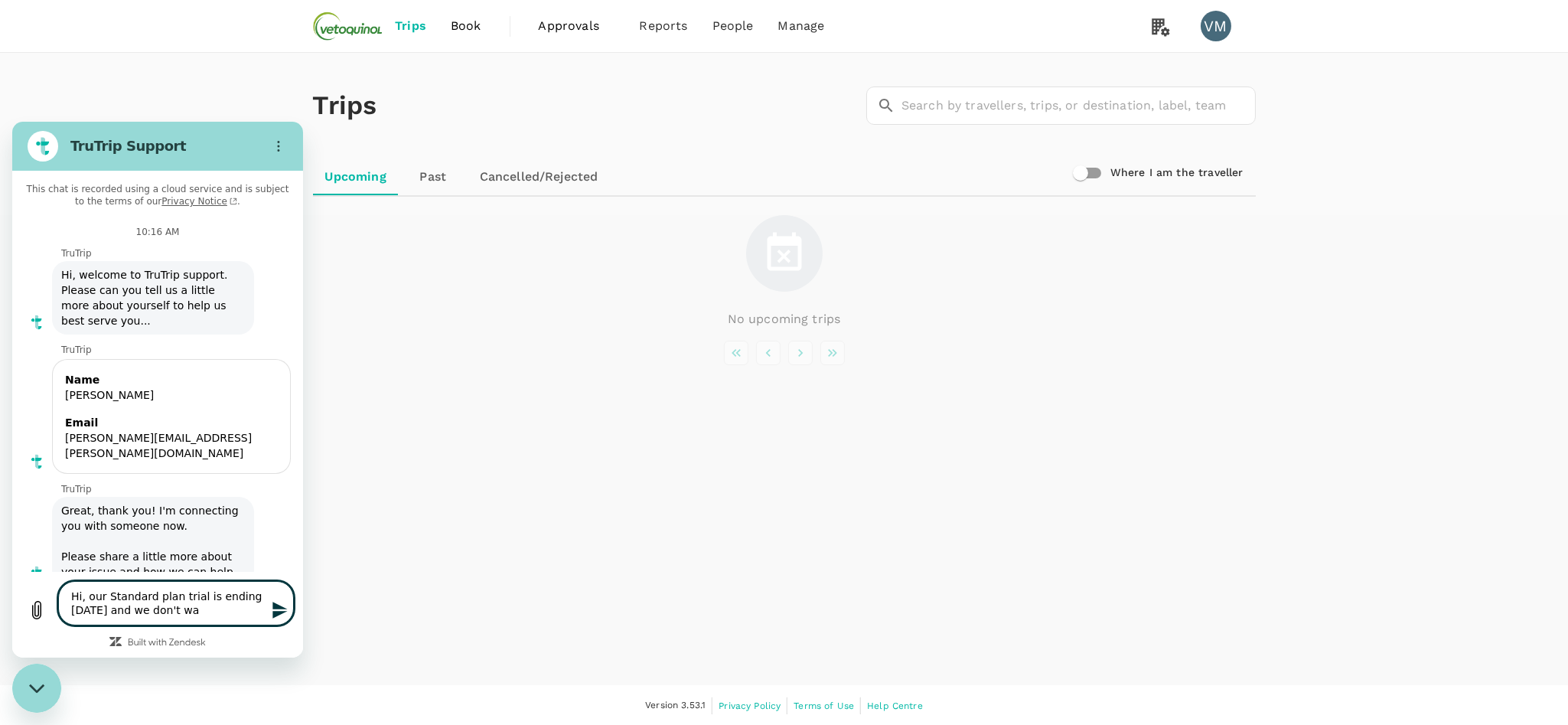
type textarea "Hi, our Standard plan trial is ending in 3 days and we don't wan"
type textarea "x"
type textarea "Hi, our Standard plan trial is ending in 3 days and we don't want"
type textarea "x"
type textarea "Hi, our Standard plan trial is ending in 3 days and we don't want"
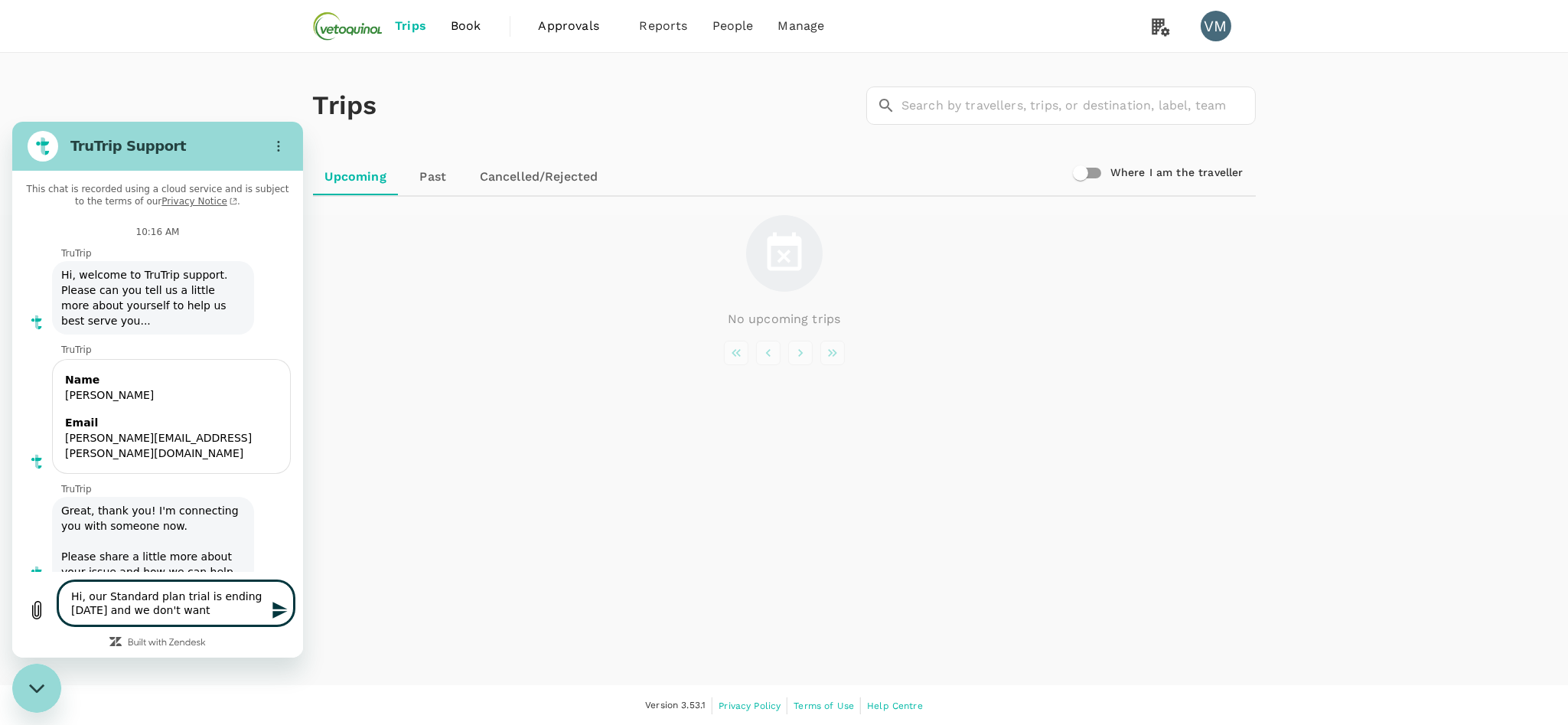
type textarea "x"
type textarea "Hi, our Standard plan trial is ending in 3 days and we don't want t"
type textarea "x"
type textarea "Hi, our Standard plan trial is ending in 3 days and we don't want to"
type textarea "x"
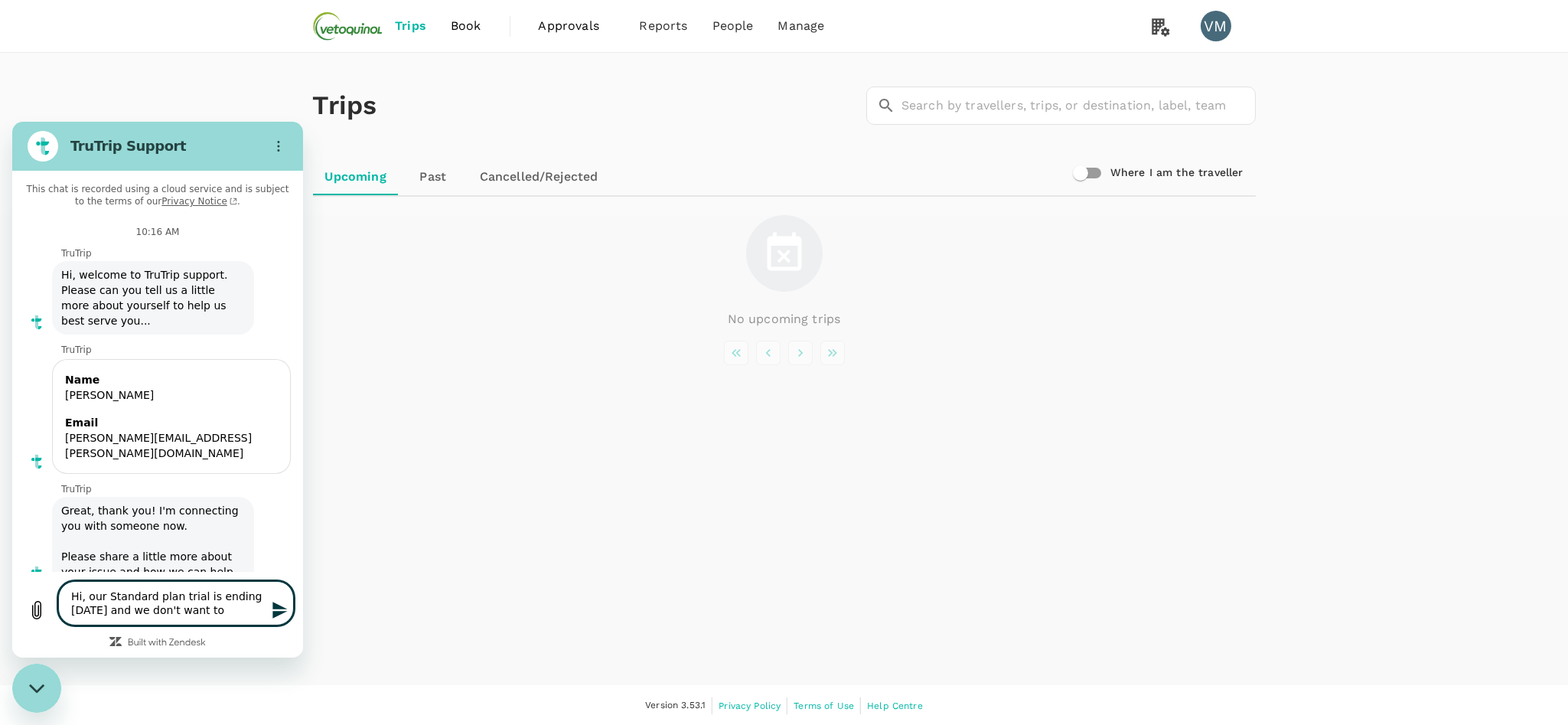
type textarea "Hi, our Standard plan trial is ending in 3 days and we don't want to"
type textarea "x"
type textarea "Hi, our Standard plan trial is ending in 3 days and we don't want to s"
type textarea "x"
type textarea "Hi, our Standard plan trial is ending in 3 days and we don't want to su"
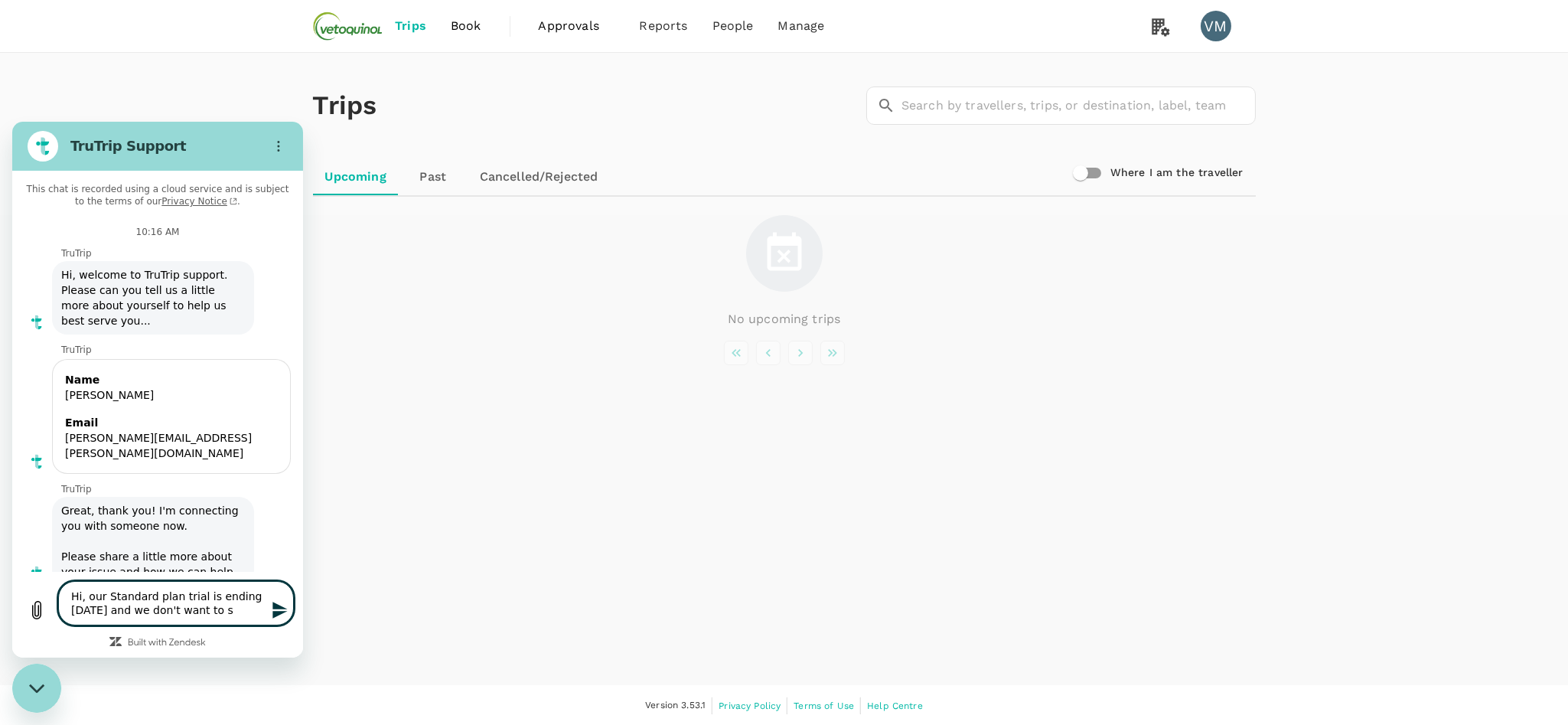
type textarea "x"
type textarea "Hi, our Standard plan trial is ending in 3 days and we don't want to sur"
type textarea "x"
type textarea "Hi, our Standard plan trial is ending in 3 days and we don't want to surb"
type textarea "x"
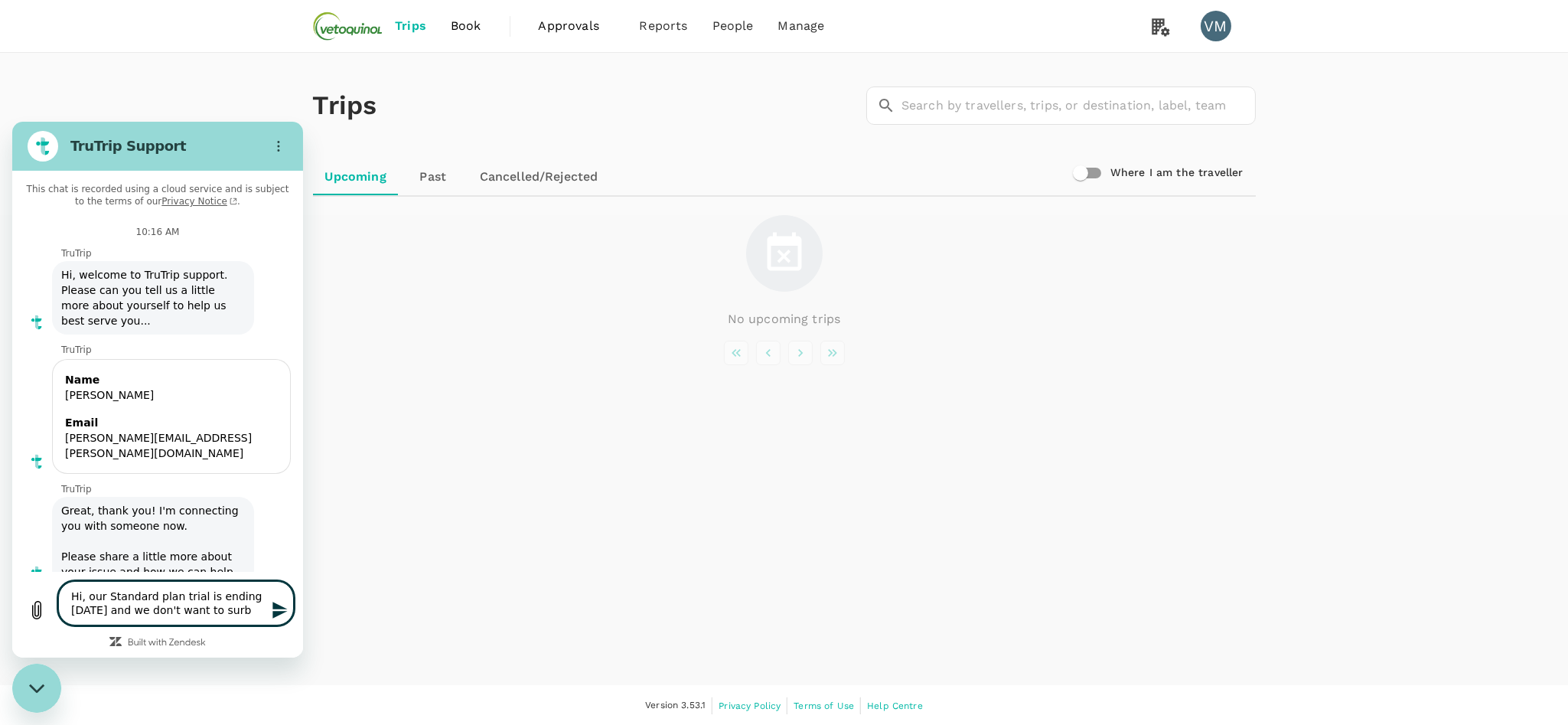
type textarea "Hi, our Standard plan trial is ending in 3 days and we don't want to sur"
type textarea "x"
type textarea "Hi, our Standard plan trial is ending in 3 days and we don't want to su"
type textarea "x"
type textarea "Hi, our Standard plan trial is ending in 3 days and we don't want to sub"
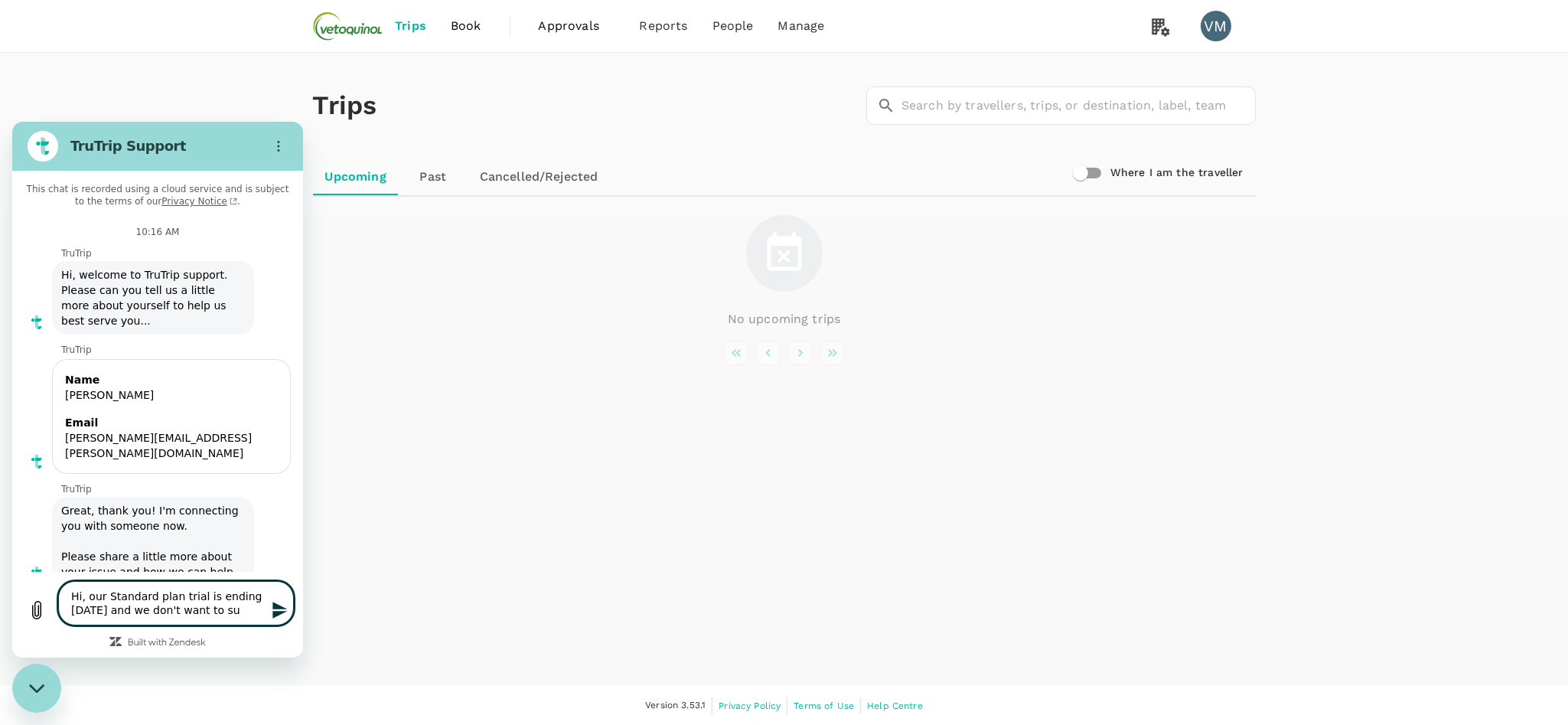
type textarea "x"
type textarea "Hi, our Standard plan trial is ending in 3 days and we don't want to subr"
type textarea "x"
paste textarea "Standard plan"
type textarea "Hi, our Standard plan trial is ending in 3 days and we don't want to subrStanda…"
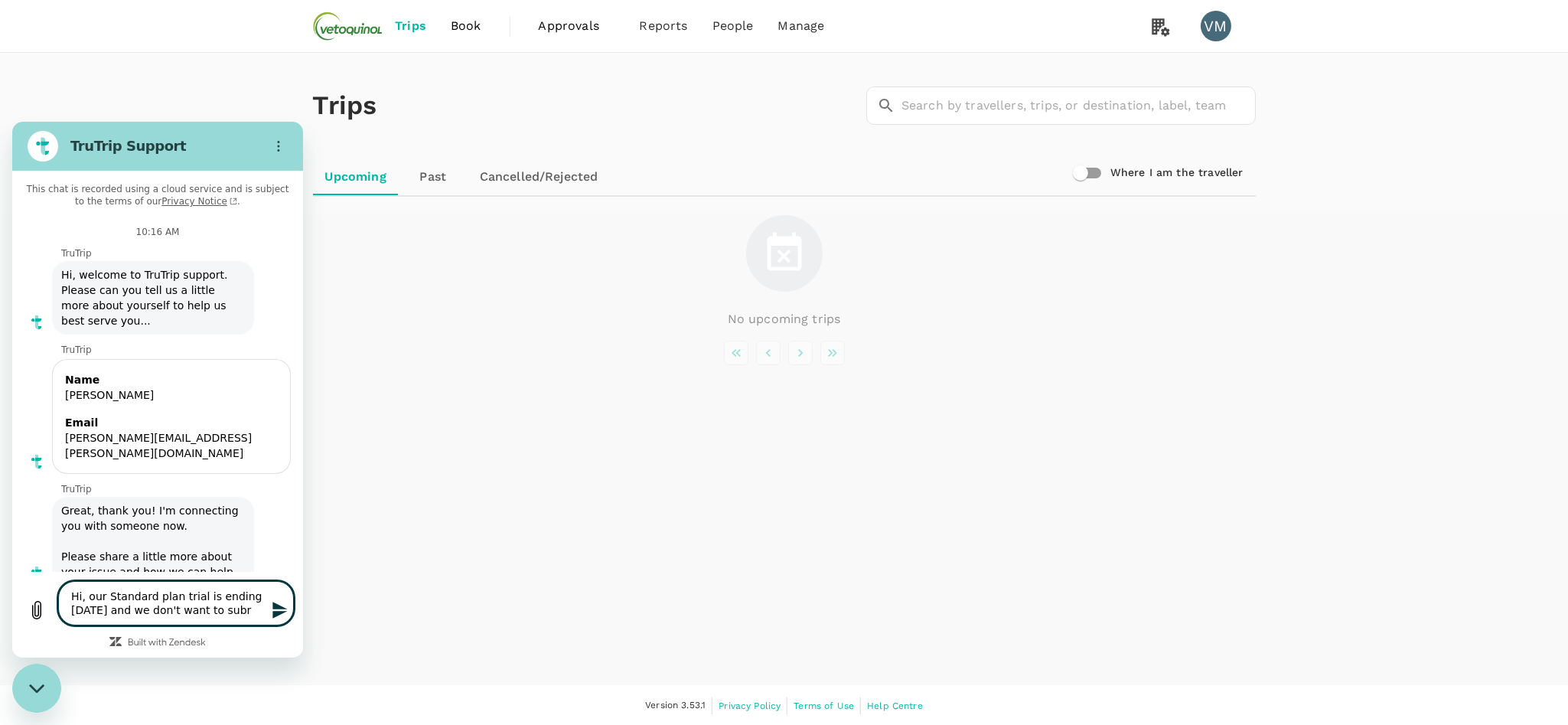
type textarea "x"
click at [217, 599] on textarea "Hi, our Standard plan trial is ending in 3 days and we don't want to subrStanda…" at bounding box center [175, 596] width 236 height 58
type textarea "Hi, our Standard plan trial is ending in 3 days and we don't want to subsrStand…"
type textarea "x"
type textarea "Hi, our Standard plan trial is ending in 3 days and we don't want to subscrStan…"
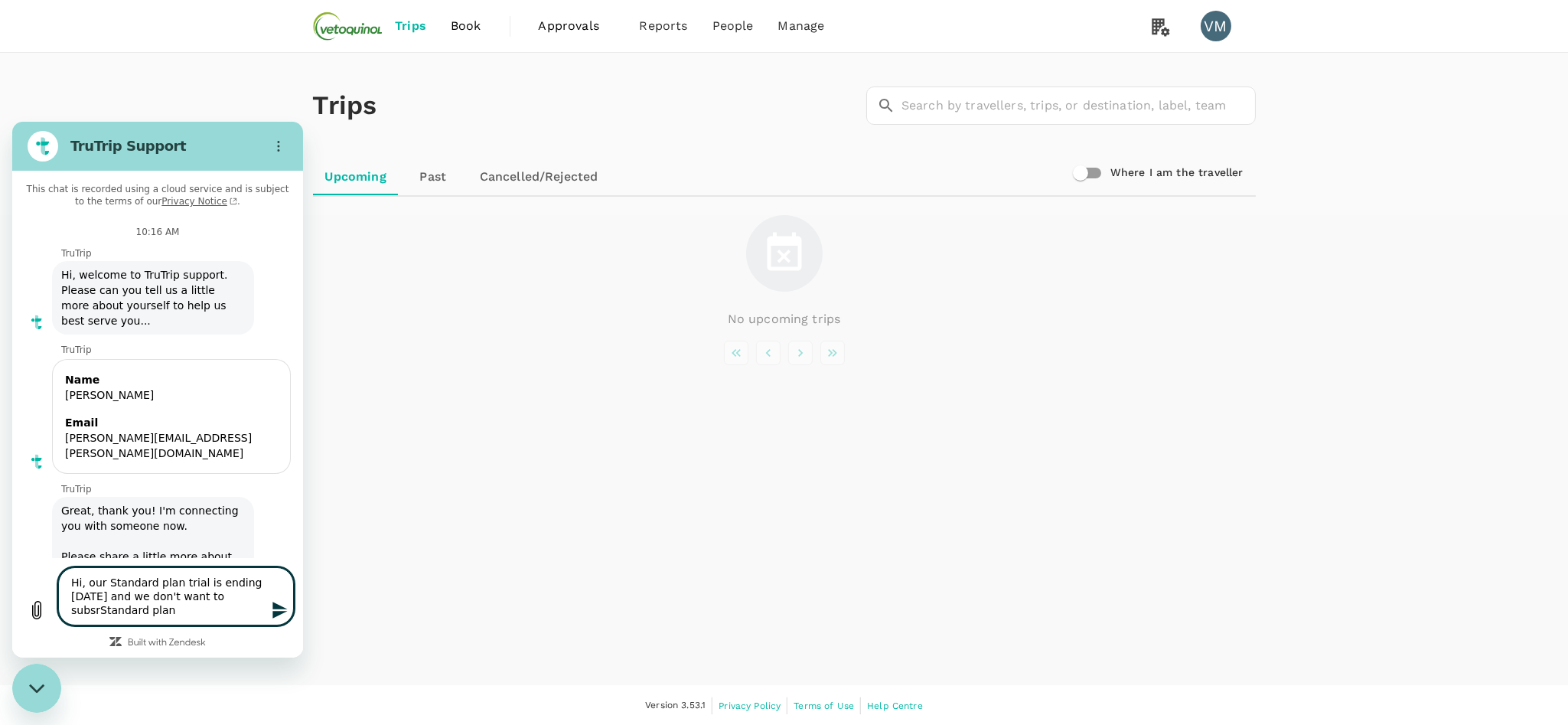
type textarea "x"
type textarea "Hi, our Standard plan trial is ending in 3 days and we don't want to subscrrSta…"
type textarea "x"
type textarea "Hi, our Standard plan trial is ending in 3 days and we don't want to subscrirSt…"
type textarea "x"
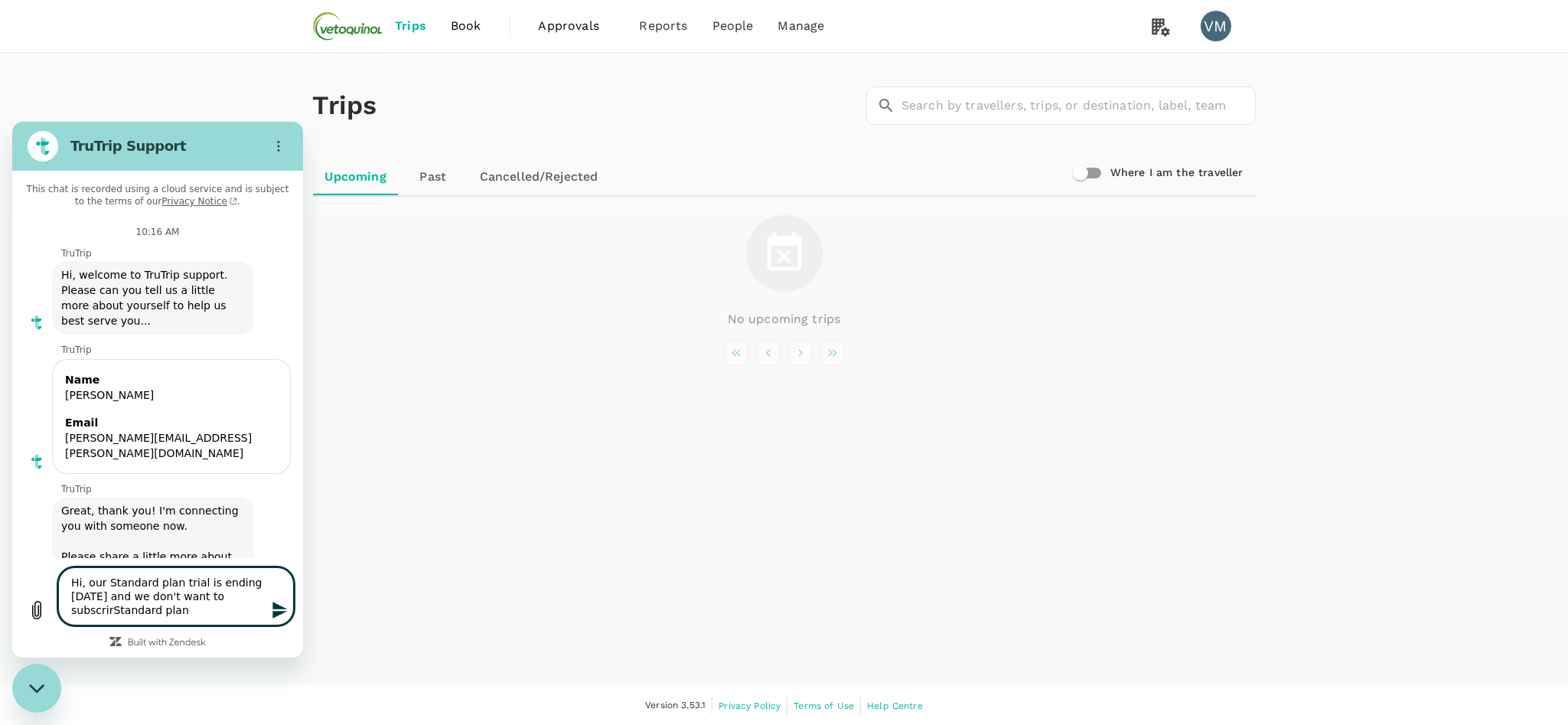
type textarea "Hi, our Standard plan trial is ending in 3 days and we don't want to subscrivrS…"
type textarea "x"
type textarea "Hi, our Standard plan trial is ending in 3 days and we don't want to subscriver…"
type textarea "x"
type textarea "Hi, our Standard plan trial is ending in 3 days and we don't want to subscrive …"
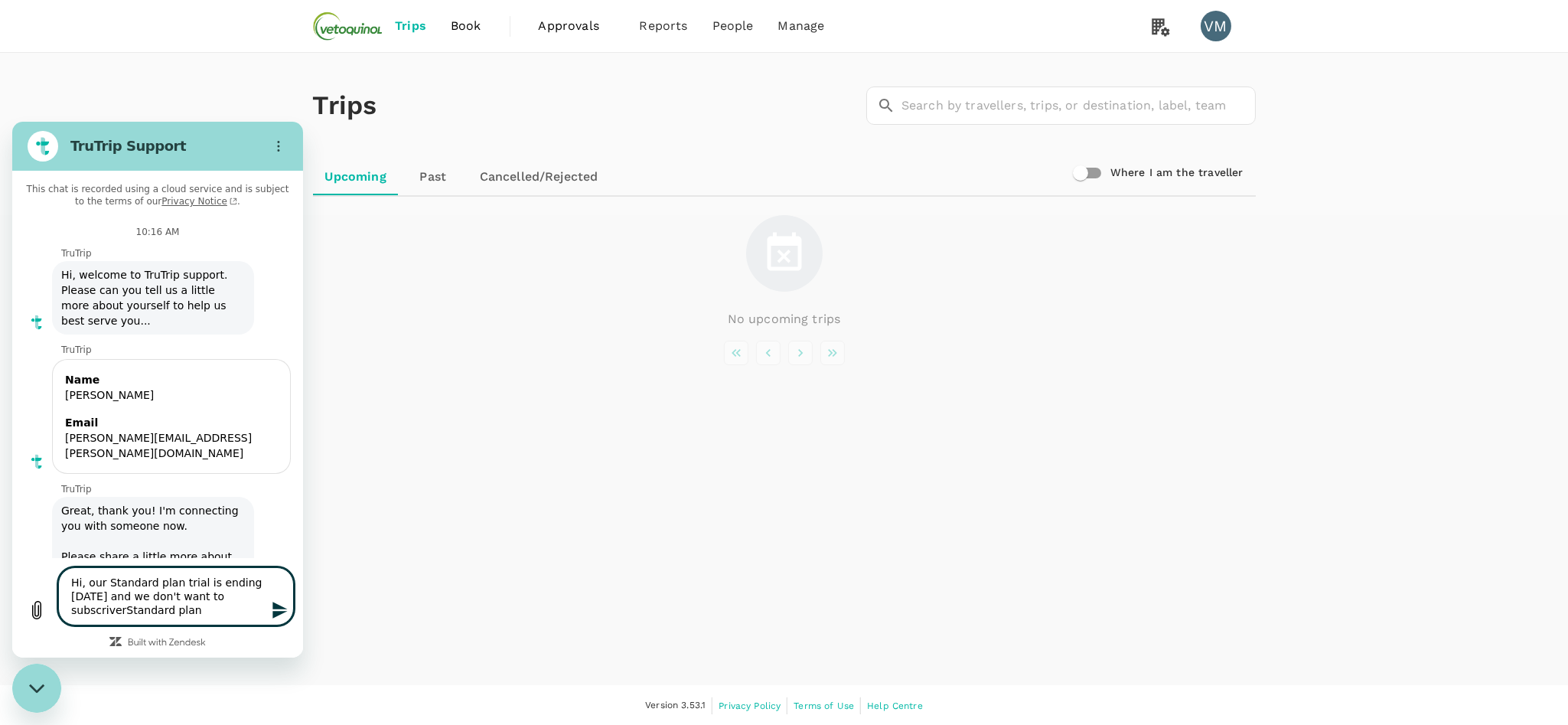
type textarea "x"
type textarea "Hi, our Standard plan trial is ending in 3 days and we don't want to subscrive …"
type textarea "x"
type textarea "Hi, our Standard plan trial is ending in 3 days and we don't want to subscrive …"
type textarea "x"
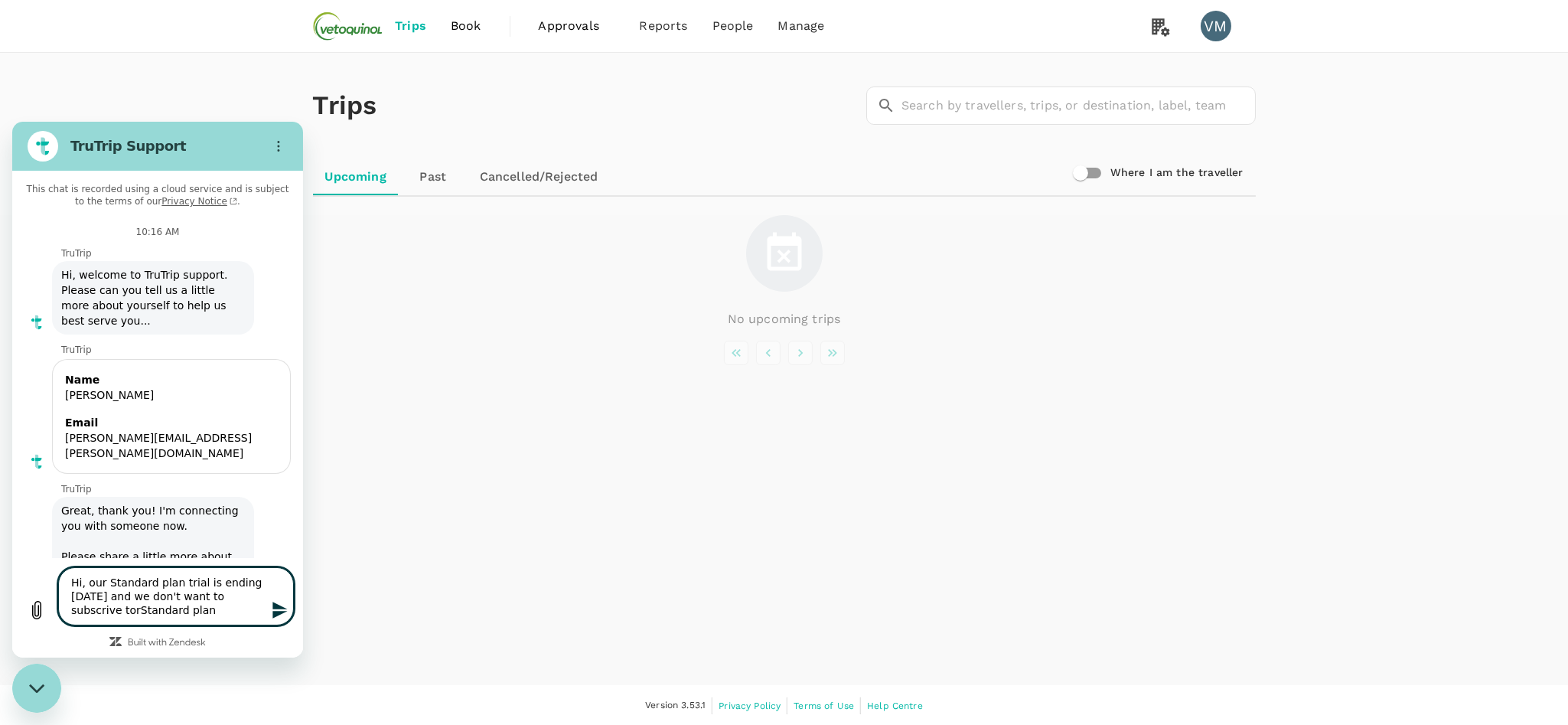
type textarea "Hi, our Standard plan trial is ending in 3 days and we don't want to subscrive …"
type textarea "x"
type textarea "Hi, our Standard plan trial is ending in 3 days and we don't want to subscrive …"
type textarea "x"
type textarea "Hi, our Standard plan trial is ending in 3 days and we don't want to subscrive …"
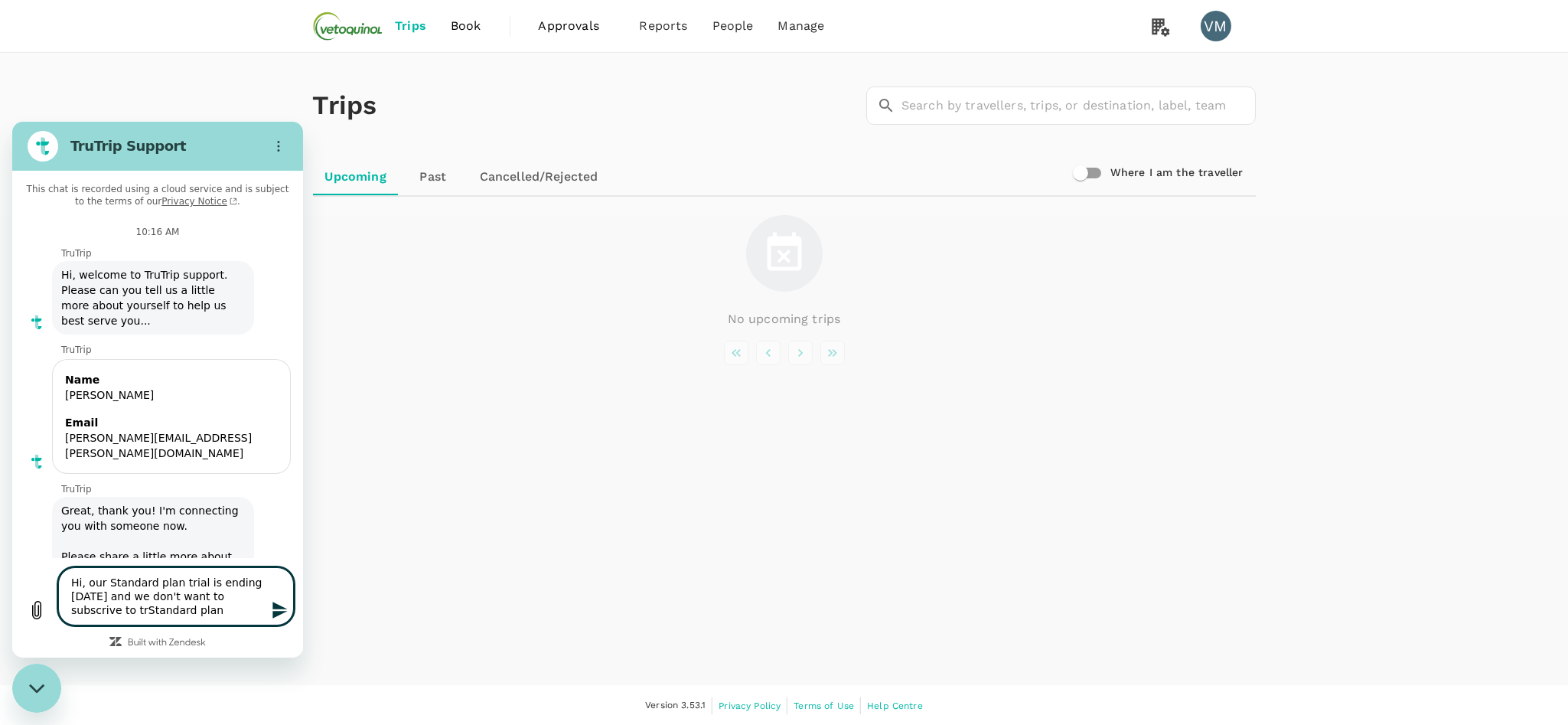
type textarea "x"
type textarea "Hi, our Standard plan trial is ending in 3 days and we don't want to subscrive …"
type textarea "x"
type textarea "Hi, our Standard plan trial is ending in 3 days and we don't want to subscrive …"
type textarea "x"
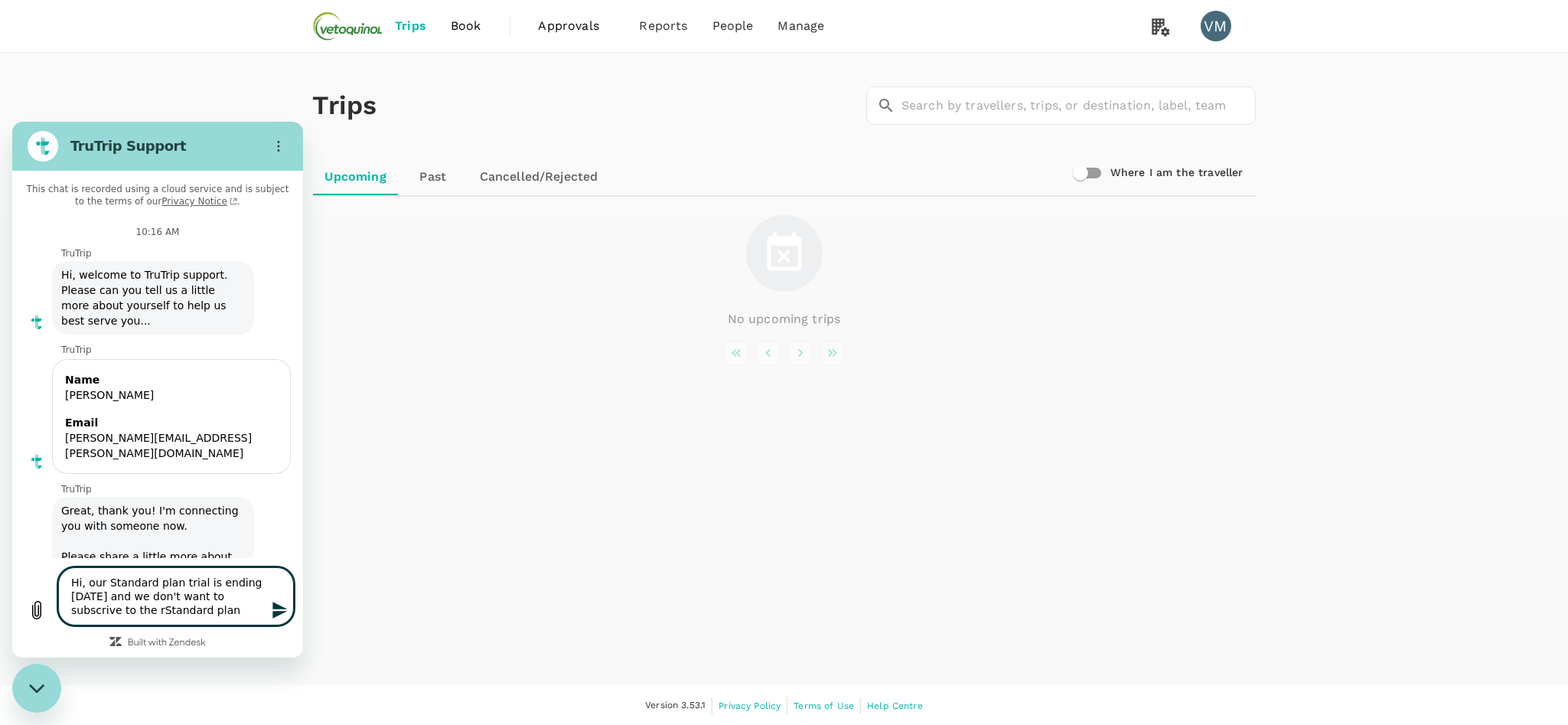
type textarea "Hi, our Standard plan trial is ending in 3 days and we don't want to subscrive …"
type textarea "x"
click at [220, 597] on textarea "Hi, our Standard plan trial is ending in 3 days and we don't want to subscrive …" at bounding box center [175, 596] width 236 height 58
type textarea "Hi, our Standard plan trial is ending in 3 days and we don't want to subscrivbe…"
type textarea "x"
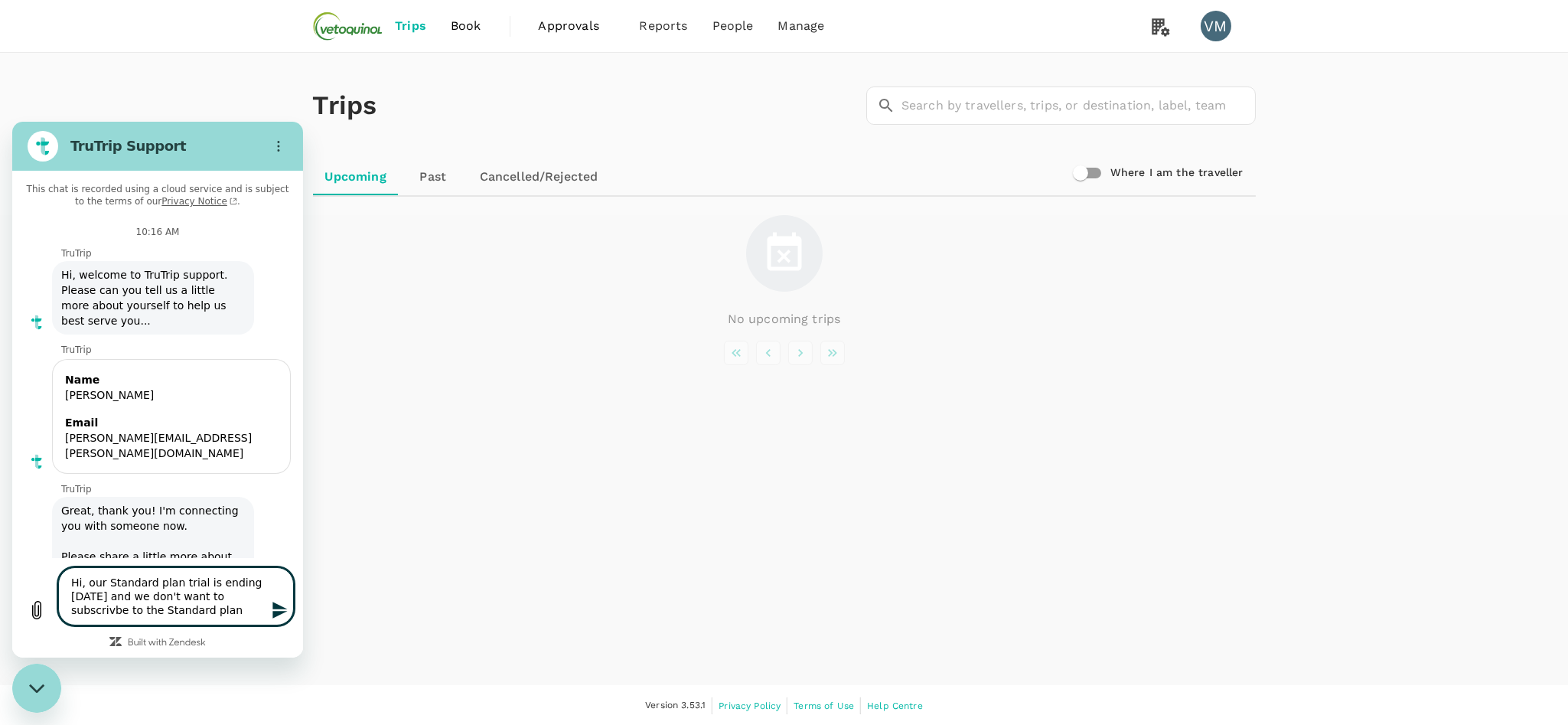
click at [231, 595] on textarea "Hi, our Standard plan trial is ending in 3 days and we don't want to subscrivbe…" at bounding box center [175, 596] width 236 height 58
type textarea "Hi, our Standard plan trial is ending in 3 days and we don't want to subscribe …"
type textarea "x"
click at [229, 612] on textarea "Hi, our Standard plan trial is ending in 3 days and we don't want to subscribe …" at bounding box center [175, 596] width 236 height 58
type textarea "Hi, our Standard plan trial is ending in 3 days and we don't want to subscribe …"
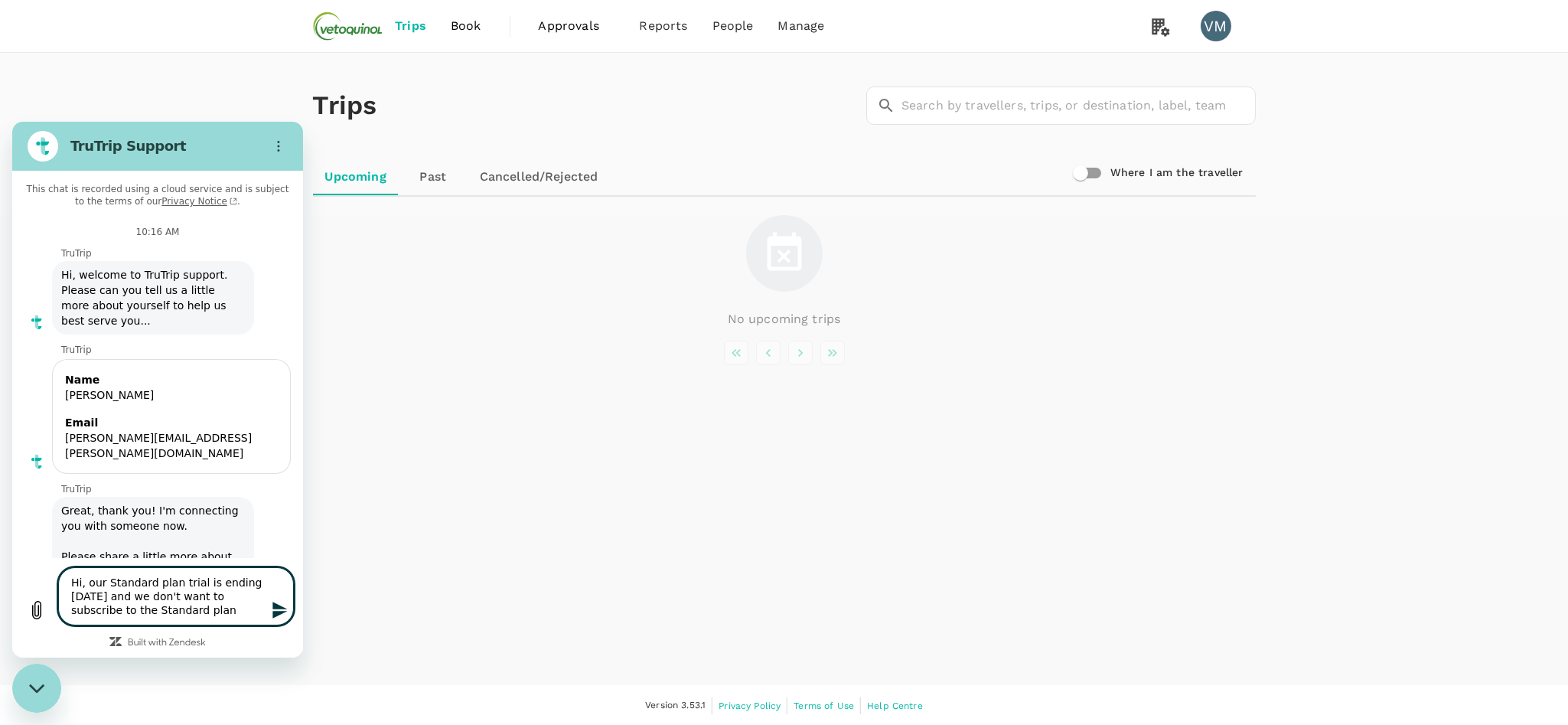
type textarea "x"
type textarea "Hi, our Standard plan trial is ending in 3 days and we don't want to subscribe …"
type textarea "x"
type textarea "Hi, our Standard plan trial is ending in 3 days and we don't want to subscribe …"
type textarea "x"
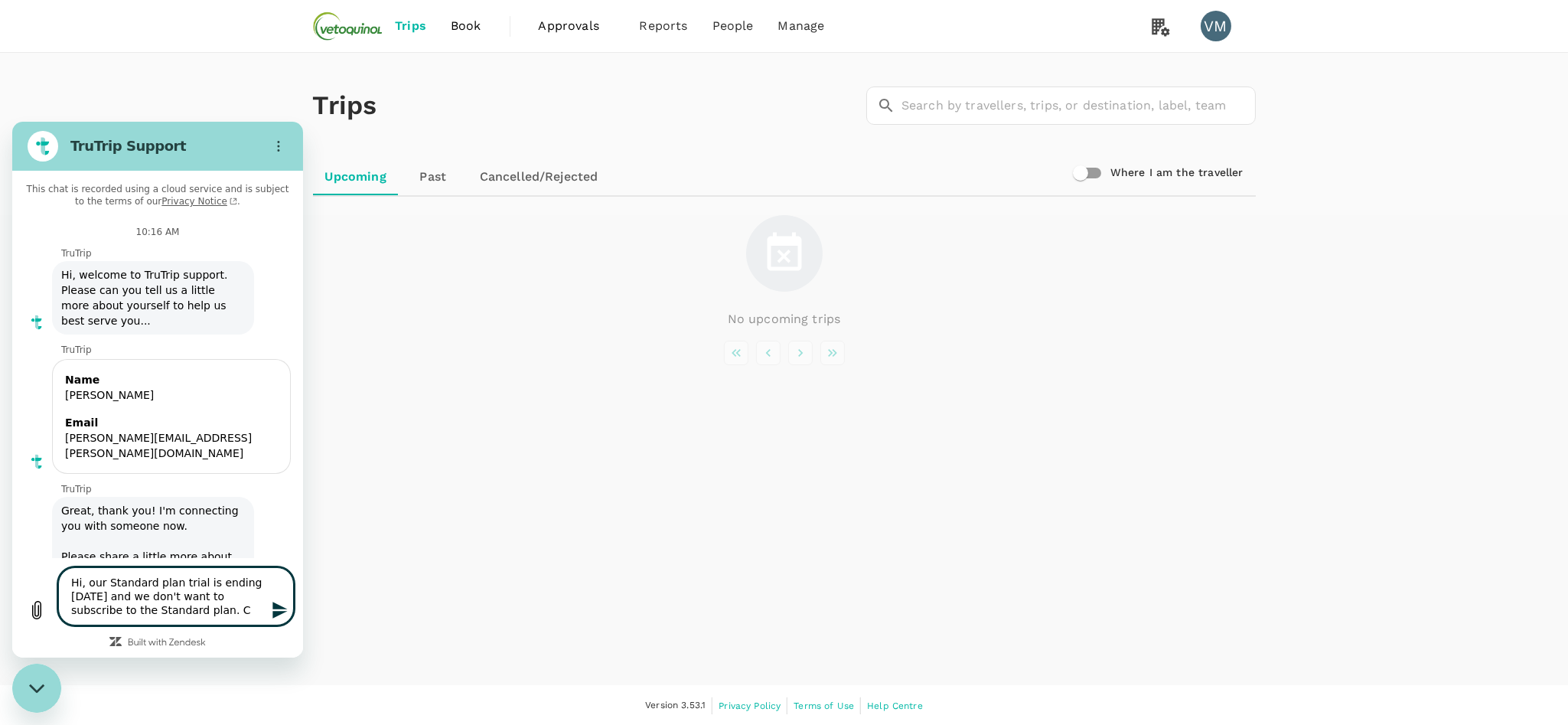
type textarea "Hi, our Standard plan trial is ending in 3 days and we don't want to subscribe …"
type textarea "x"
type textarea "Hi, our Standard plan trial is ending in 3 days and we don't want to subscribe …"
type textarea "x"
type textarea "Hi, our Standard plan trial is ending in 3 days and we don't want to subscribe …"
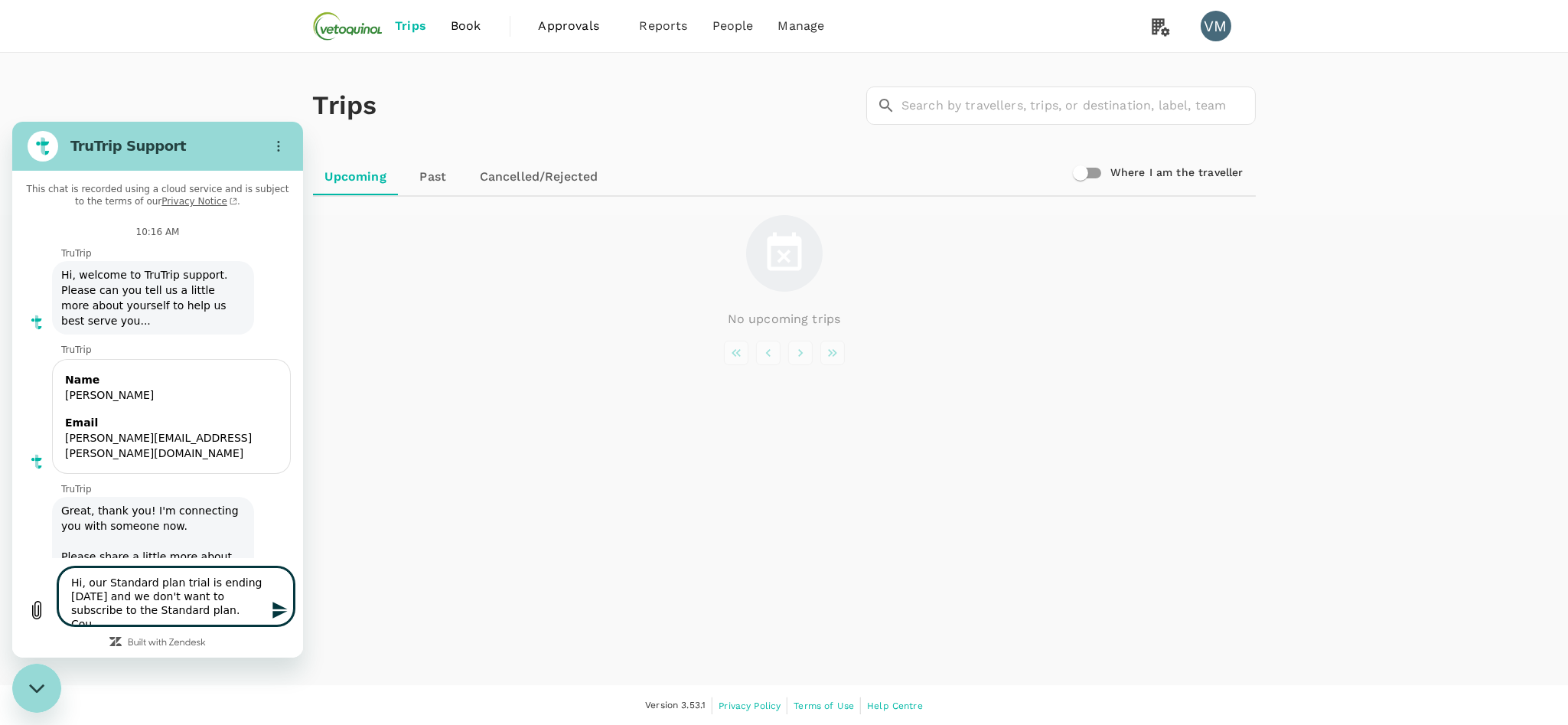
type textarea "x"
type textarea "Hi, our Standard plan trial is ending in 3 days and we don't want to subscribe …"
type textarea "x"
type textarea "Hi, our Standard plan trial is ending in 3 days and we don't want to subscribe …"
type textarea "x"
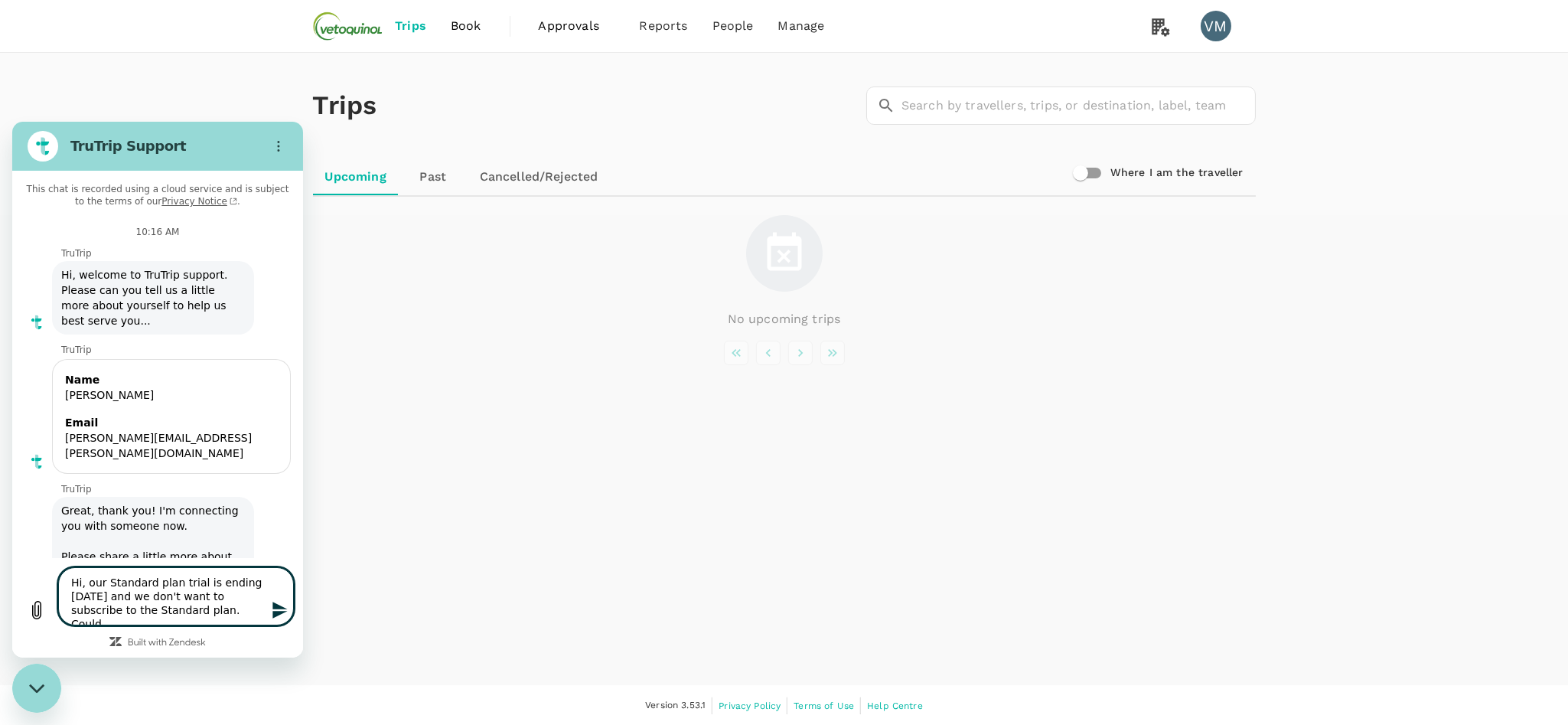
type textarea "Hi, our Standard plan trial is ending in 3 days and we don't want to subscribe …"
type textarea "x"
type textarea "Hi, our Standard plan trial is ending in 3 days and we don't want to subscribe …"
type textarea "x"
type textarea "Hi, our Standard plan trial is ending in 3 days and we don't want to subscribe …"
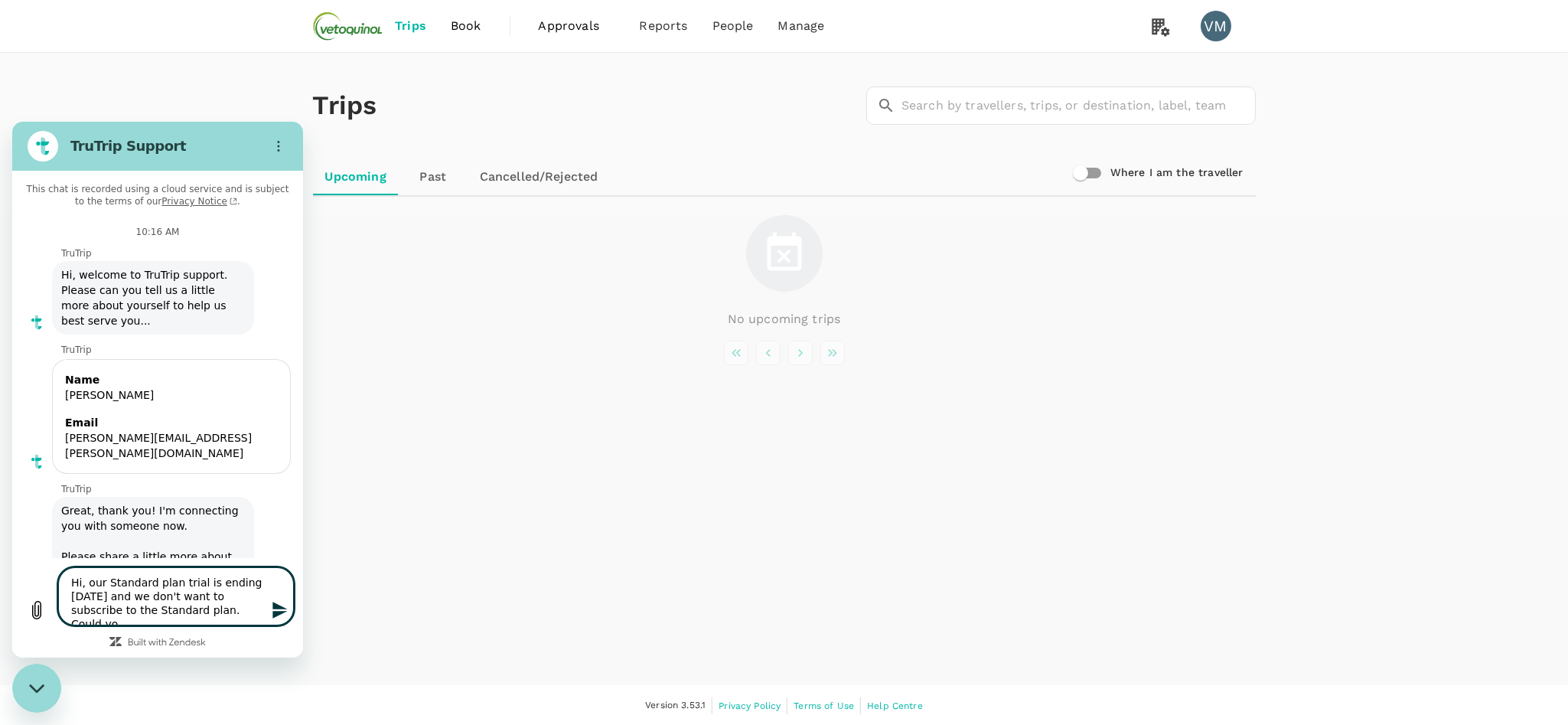
type textarea "x"
type textarea "Hi, our Standard plan trial is ending in 3 days and we don't want to subscribe …"
type textarea "x"
type textarea "Hi, our Standard plan trial is ending in 3 days and we don't want to subscribe …"
type textarea "x"
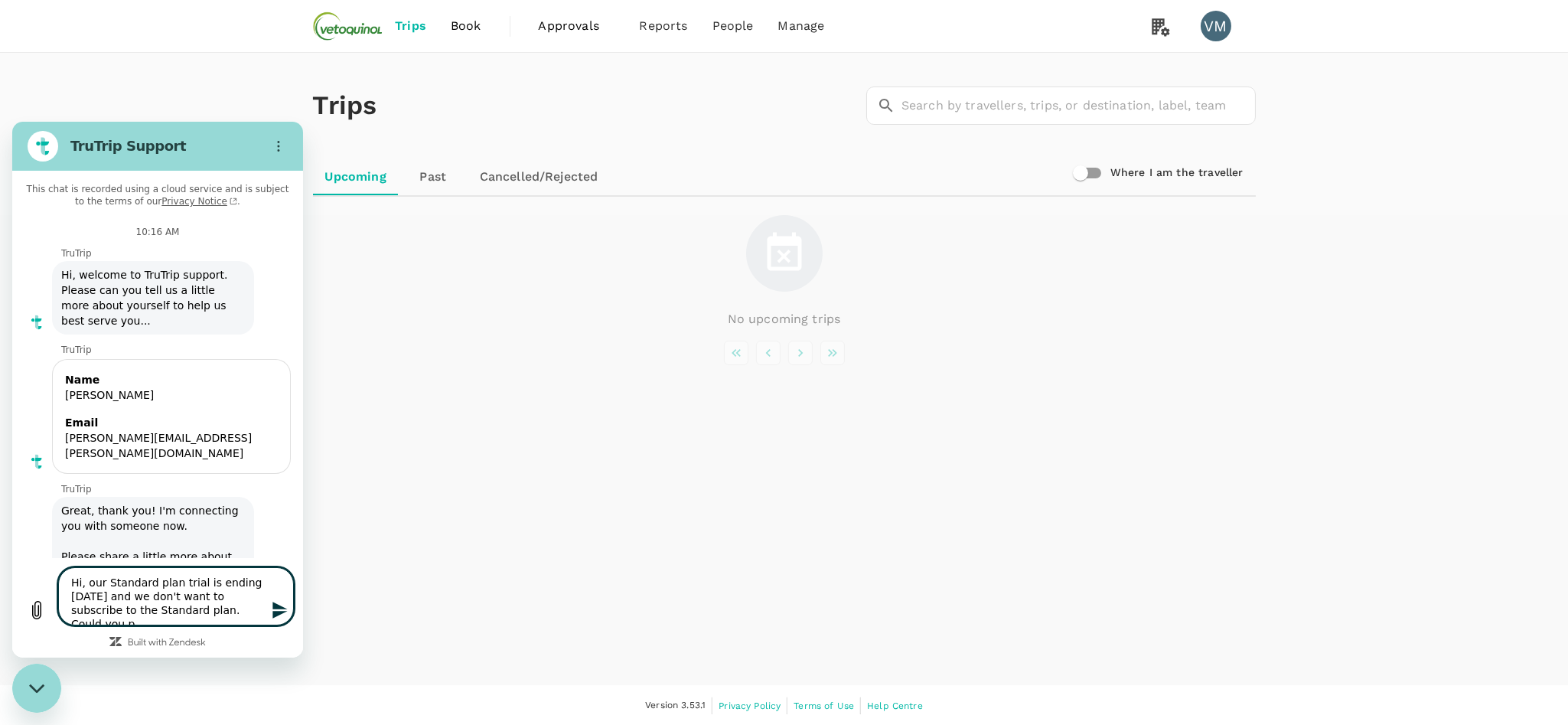
type textarea "Hi, our Standard plan trial is ending in 3 days and we don't want to subscribe …"
type textarea "x"
type textarea "Hi, our Standard plan trial is ending in 3 days and we don't want to subscribe …"
type textarea "x"
type textarea "Hi, our Standard plan trial is ending in 3 days and we don't want to subscribe …"
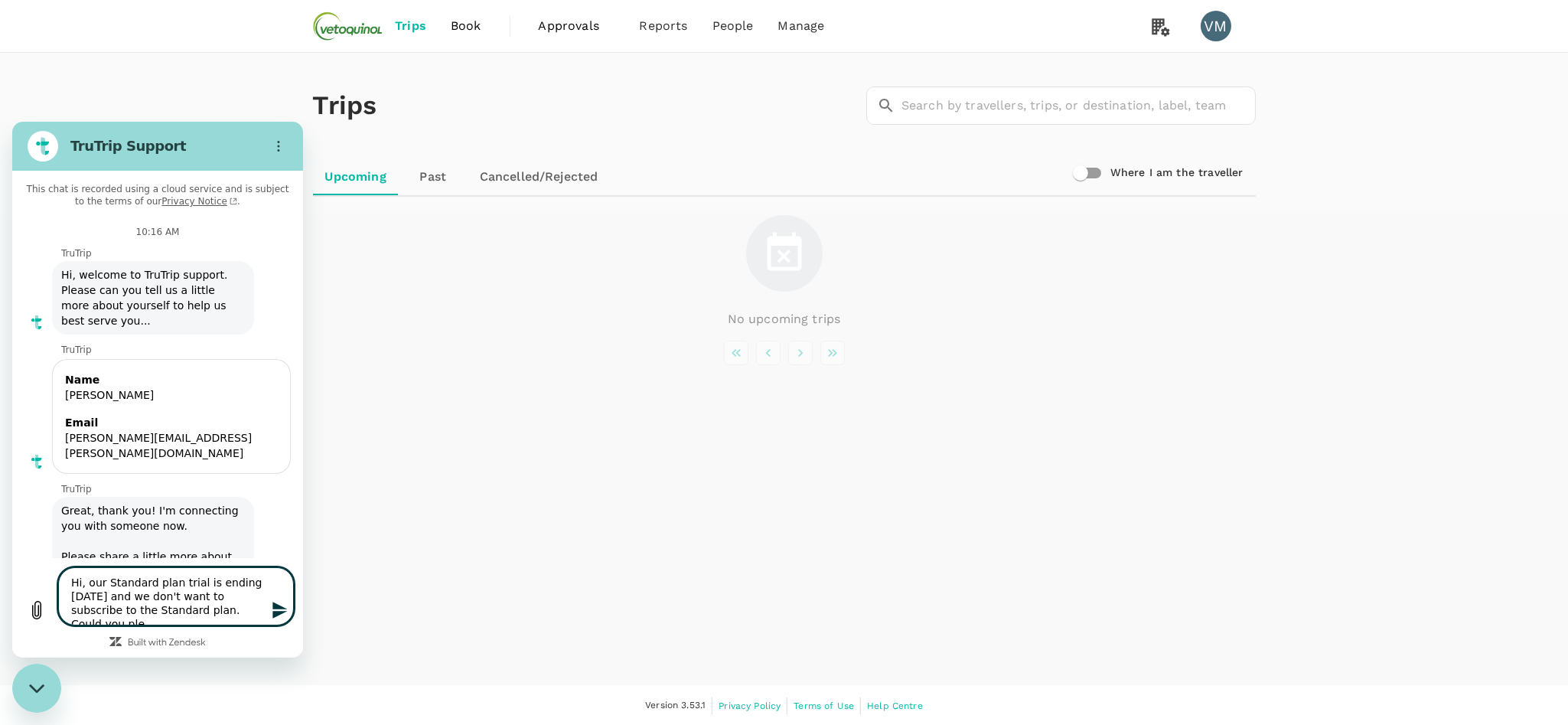
type textarea "x"
type textarea "Hi, our Standard plan trial is ending in 3 days and we don't want to subscribe …"
type textarea "x"
type textarea "Hi, our Standard plan trial is ending in 3 days and we don't want to subscribe …"
type textarea "x"
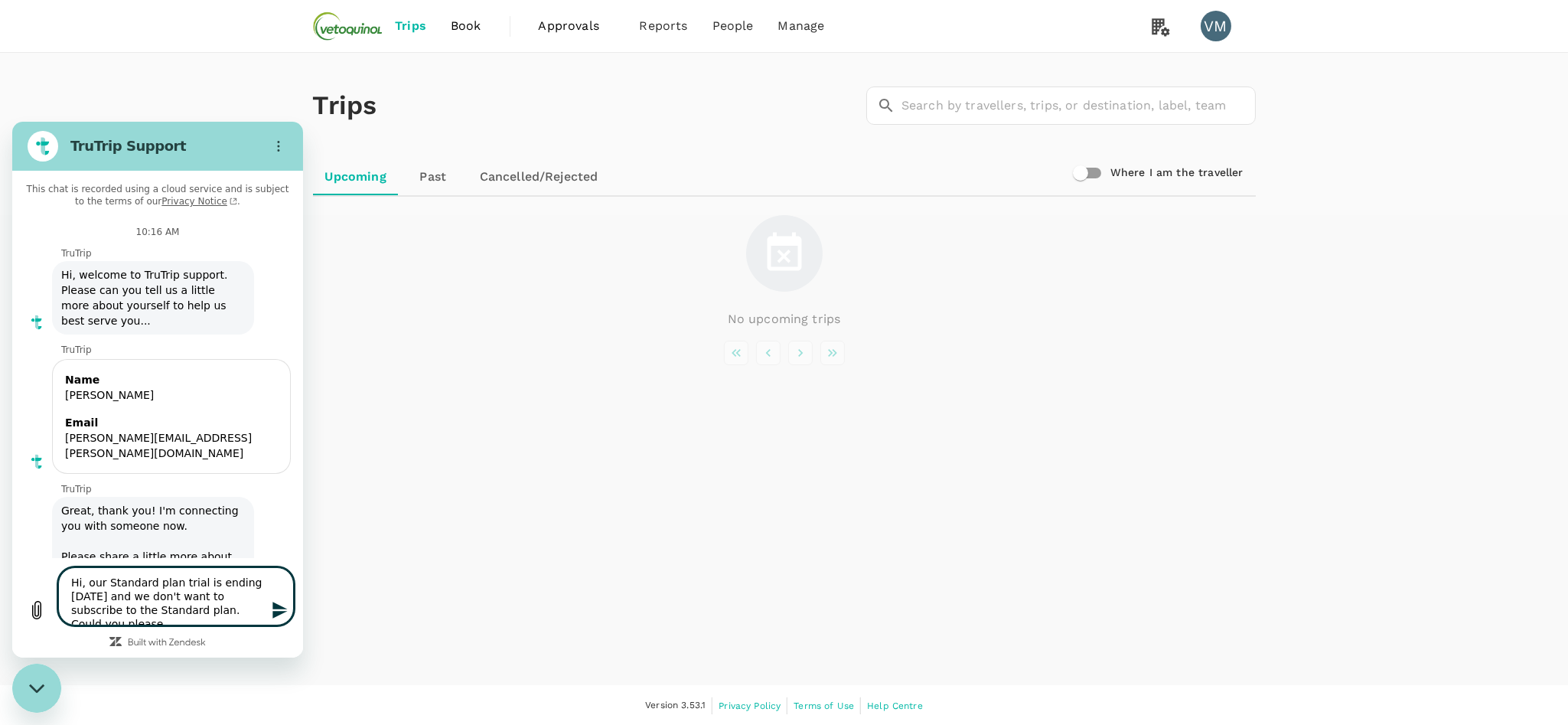
type textarea "Hi, our Standard plan trial is ending in 3 days and we don't want to subscribe …"
type textarea "x"
type textarea "Hi, our Standard plan trial is ending in 3 days and we don't want to subscribe …"
type textarea "x"
type textarea "Hi, our Standard plan trial is ending in 3 days and we don't want to subscribe …"
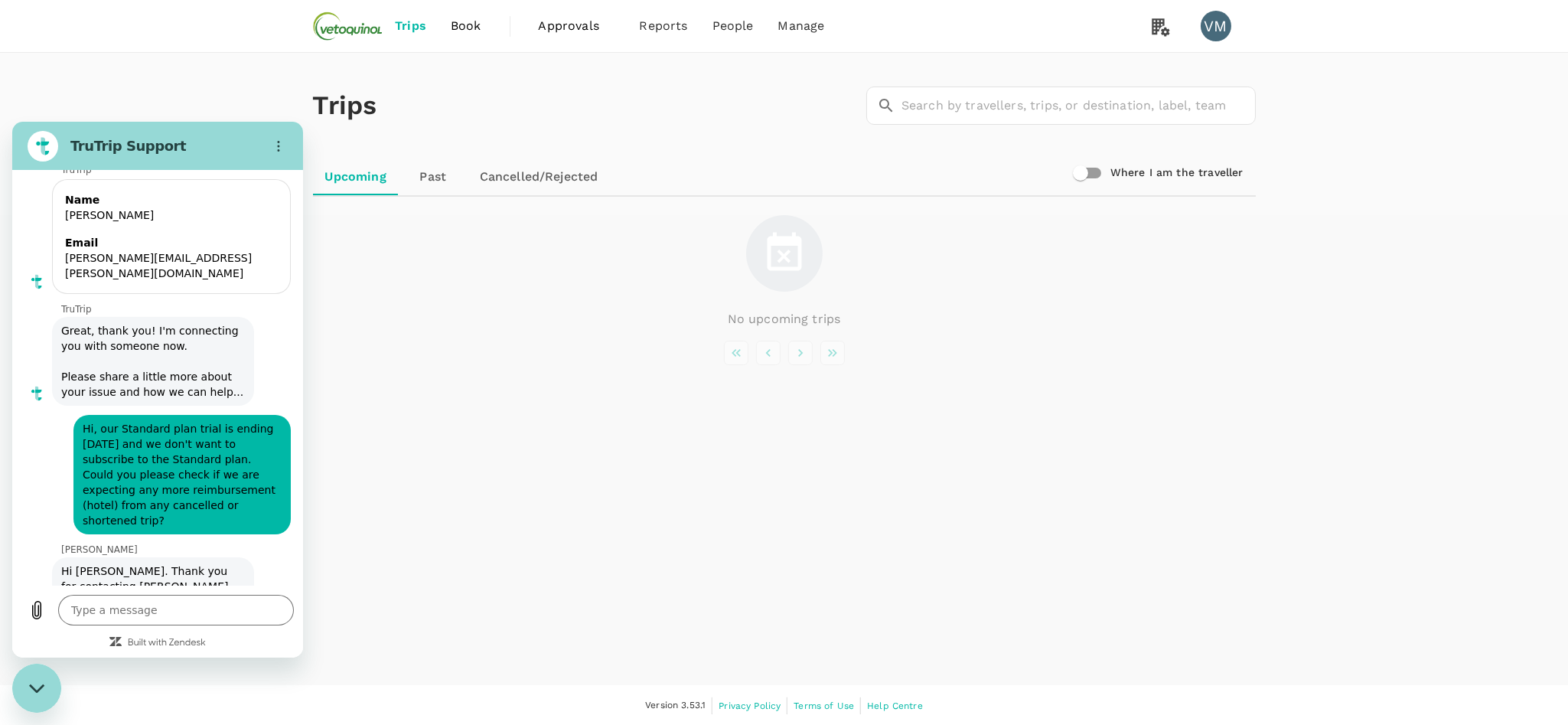
scroll to position [180, 0]
click at [833, 524] on div "Trips ​ ​ Upcoming Past Cancelled/Rejected Where I am the traveller No upcoming…" at bounding box center [784, 368] width 1568 height 632
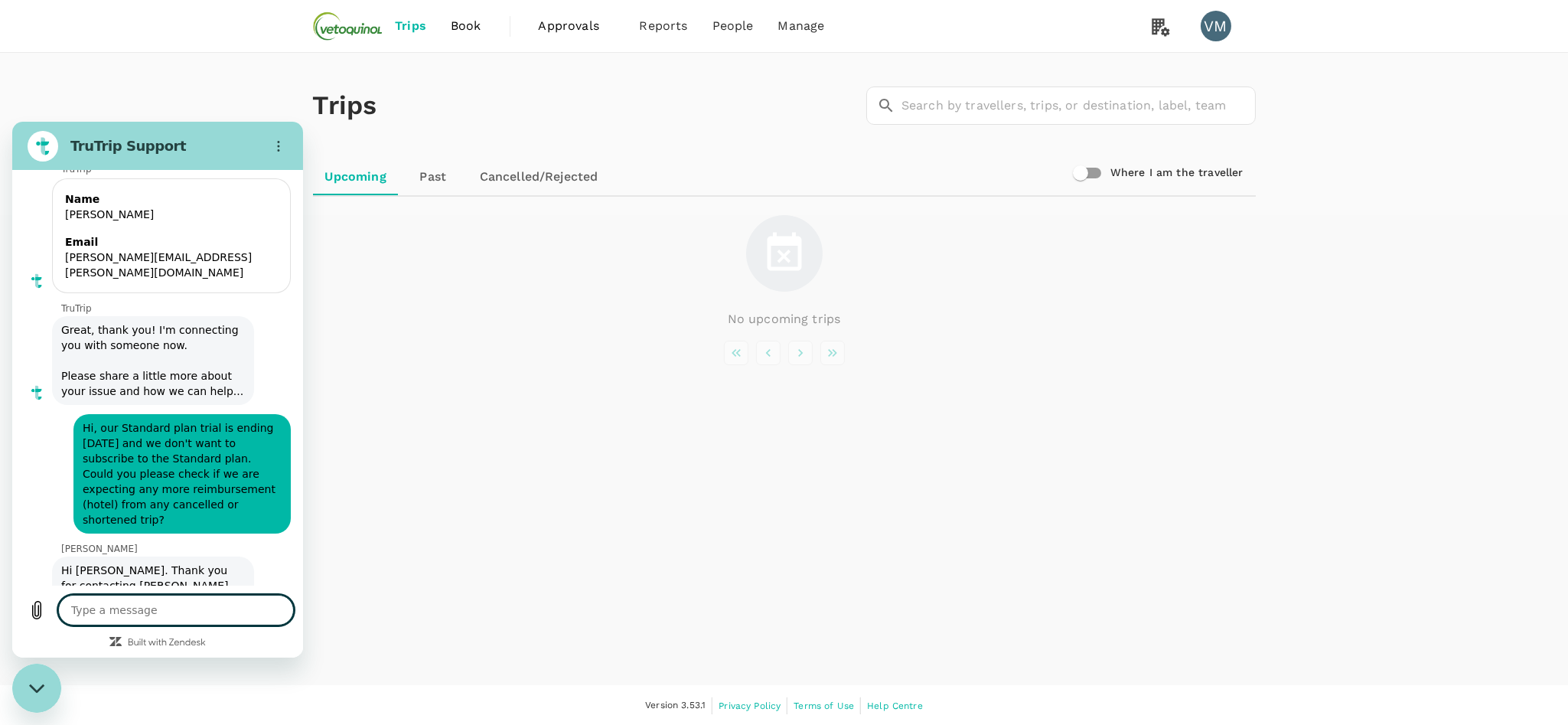
click at [163, 608] on textarea at bounding box center [175, 610] width 236 height 30
click at [119, 621] on textarea at bounding box center [175, 610] width 236 height 30
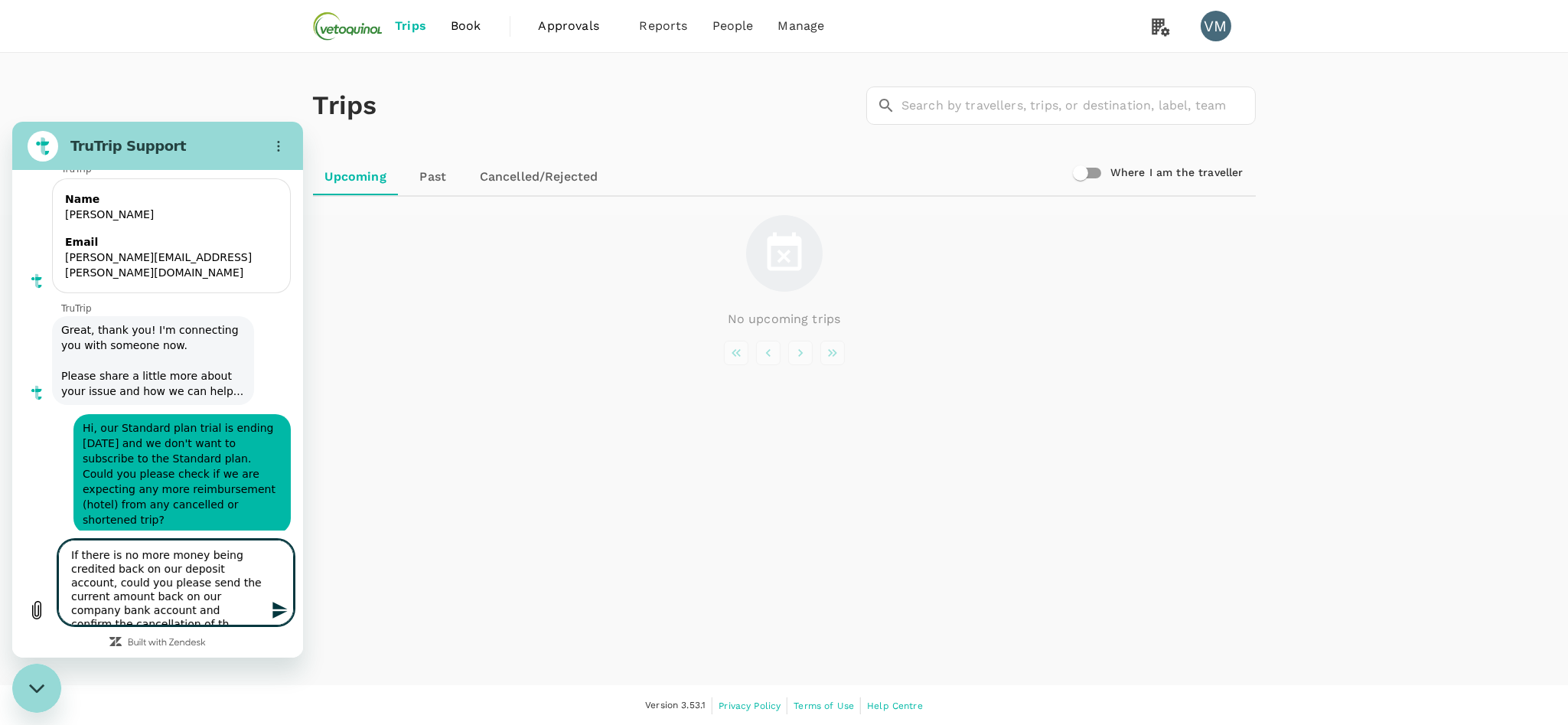
scroll to position [6, 0]
click at [276, 612] on icon "Send message" at bounding box center [280, 610] width 14 height 17
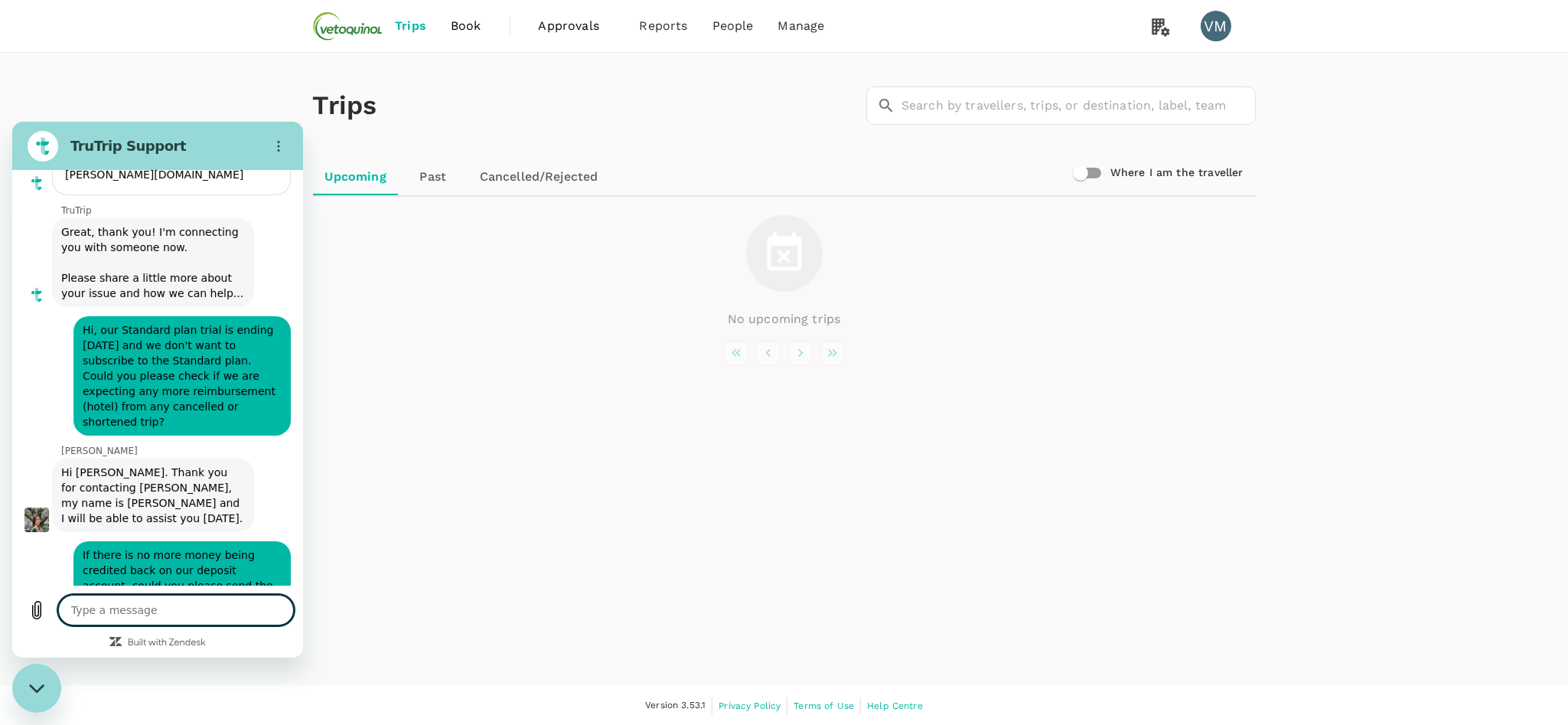
scroll to position [279, 0]
click at [30, 608] on icon "Upload file" at bounding box center [37, 610] width 18 height 18
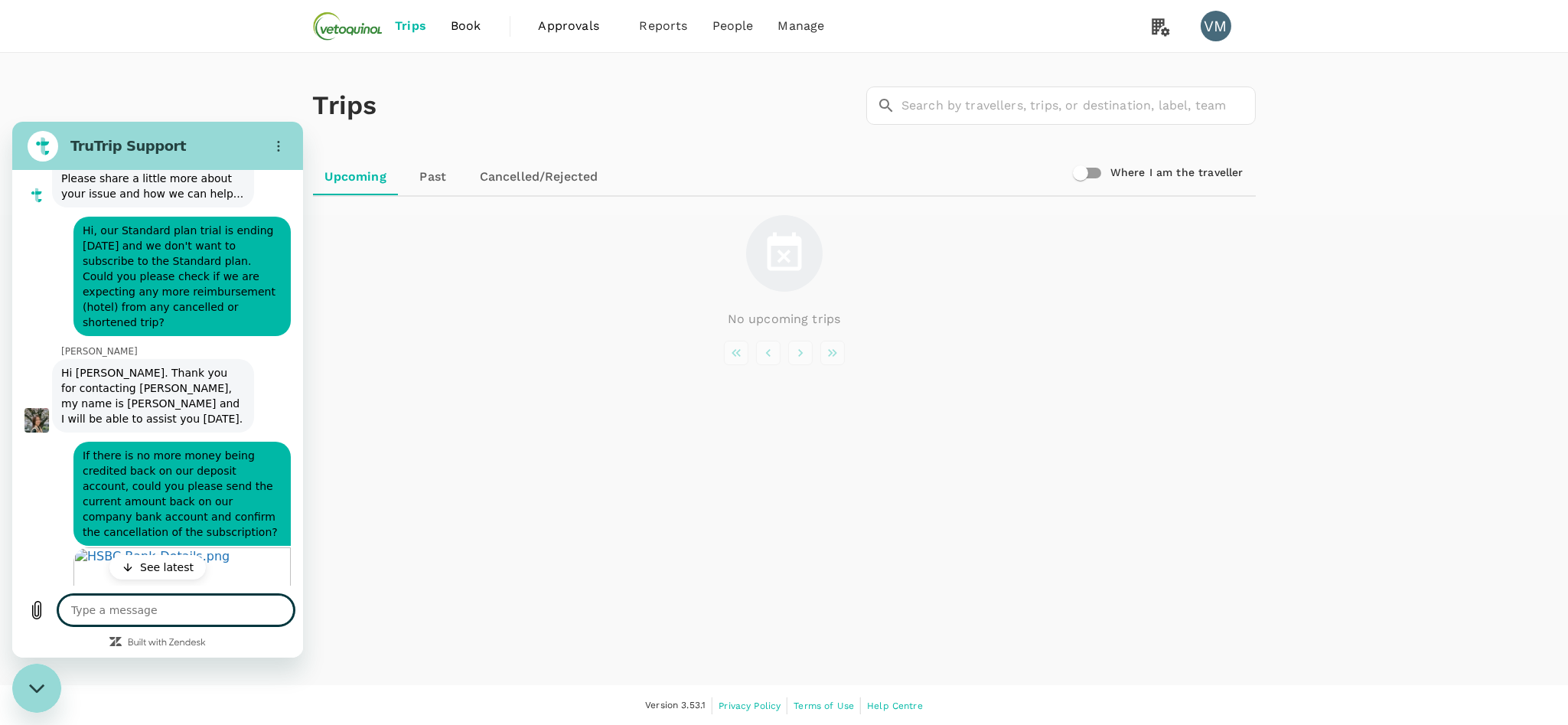
scroll to position [519, 0]
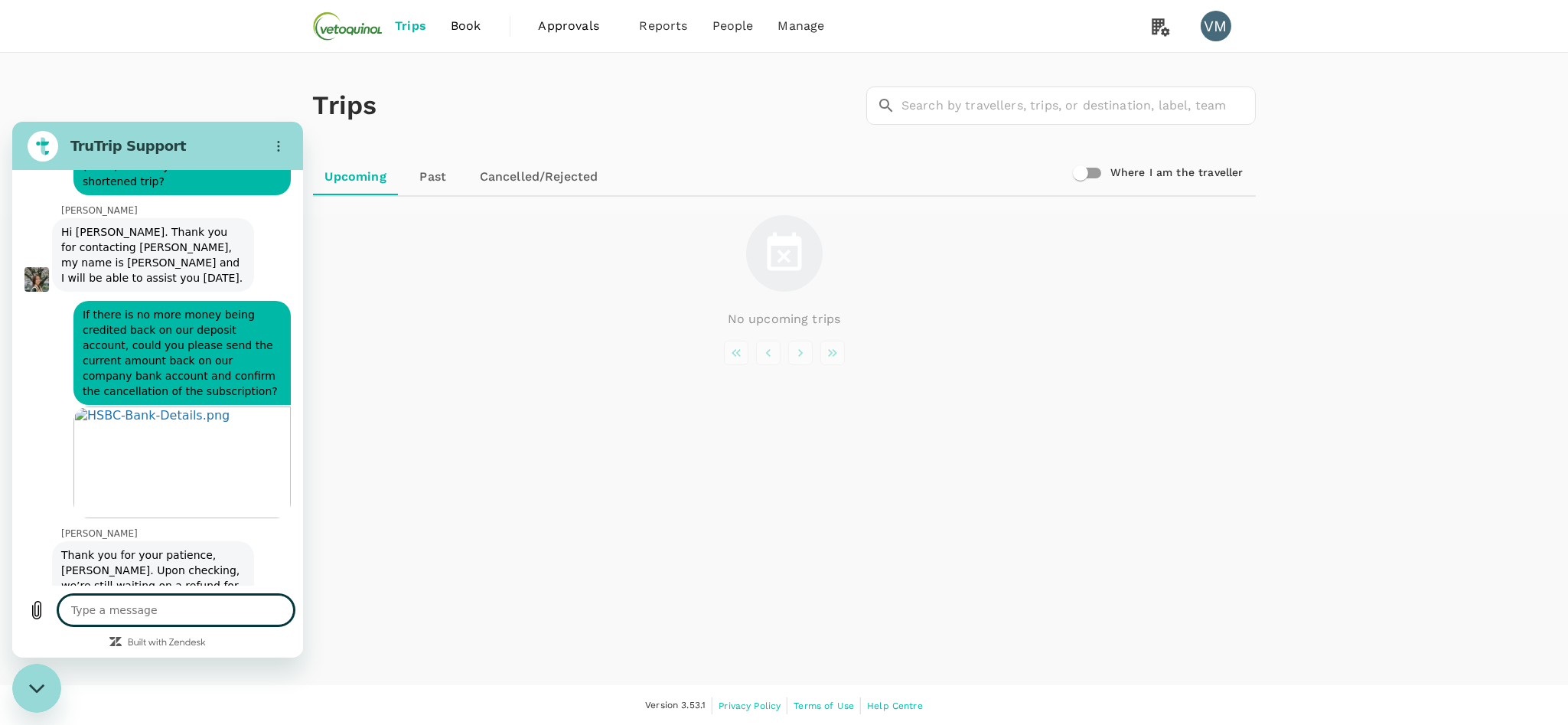
click at [105, 609] on textarea at bounding box center [175, 610] width 236 height 30
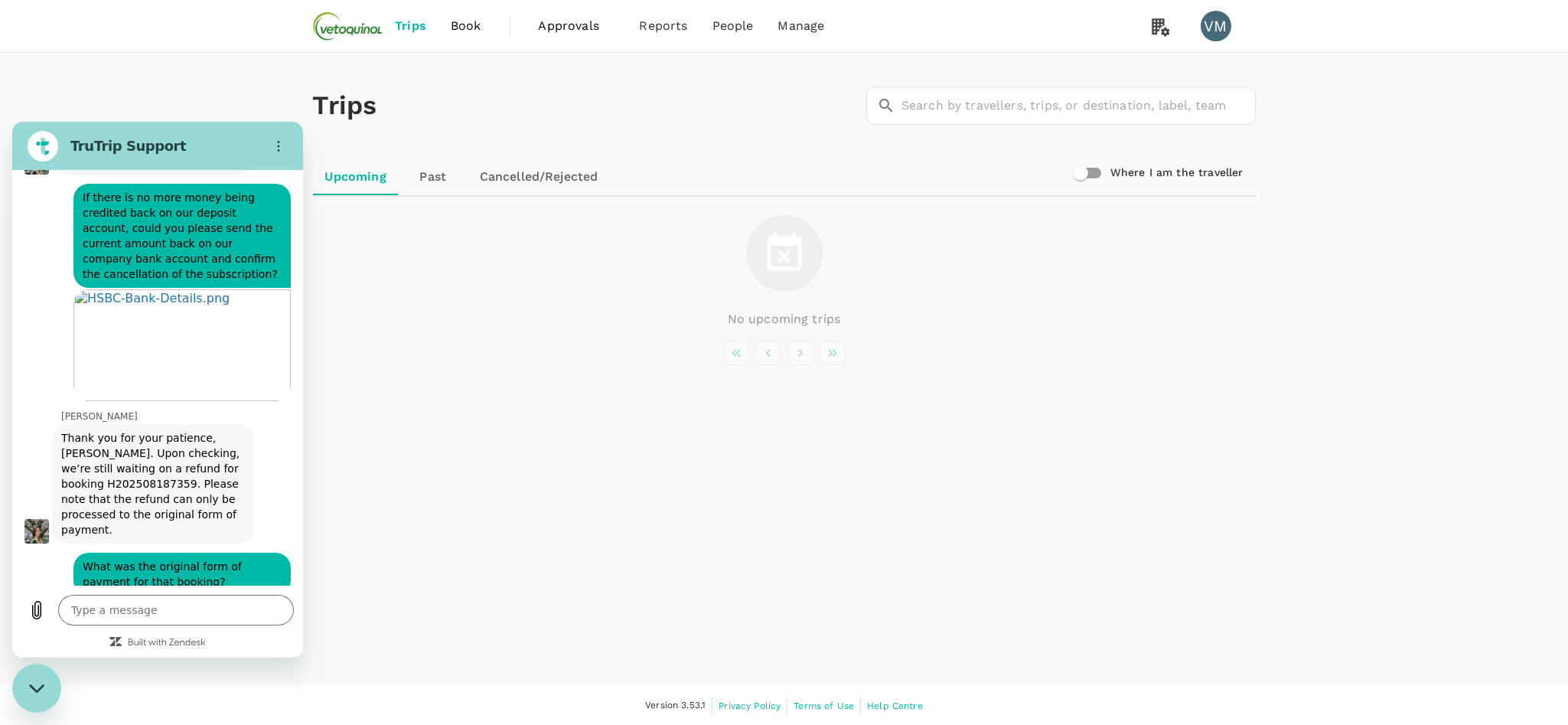
scroll to position [638, 0]
click at [699, 149] on div "Trips ​ ​" at bounding box center [781, 102] width 949 height 112
click at [142, 608] on textarea at bounding box center [175, 610] width 236 height 30
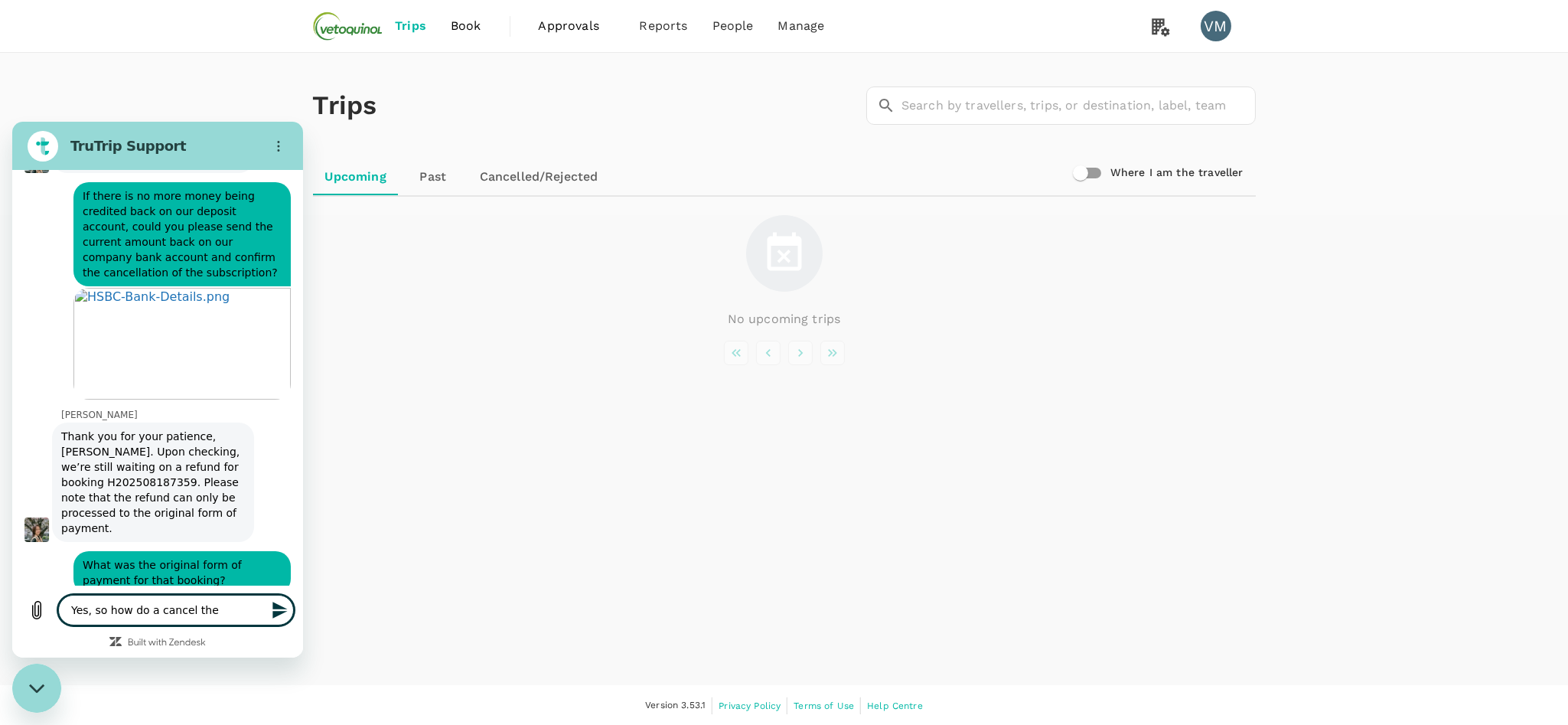
click at [220, 606] on textarea "Yes, so how do a cancel the" at bounding box center [175, 610] width 236 height 30
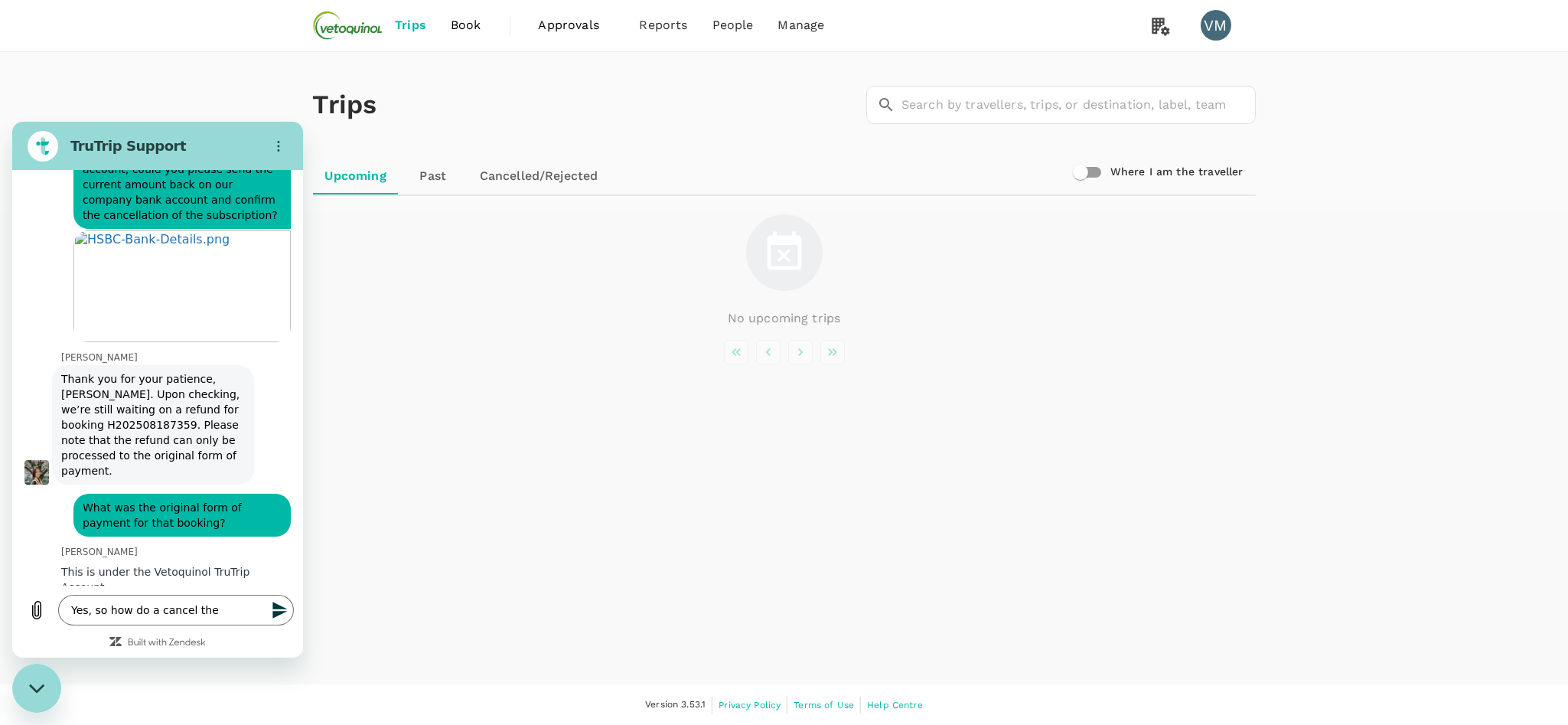
scroll to position [697, 0]
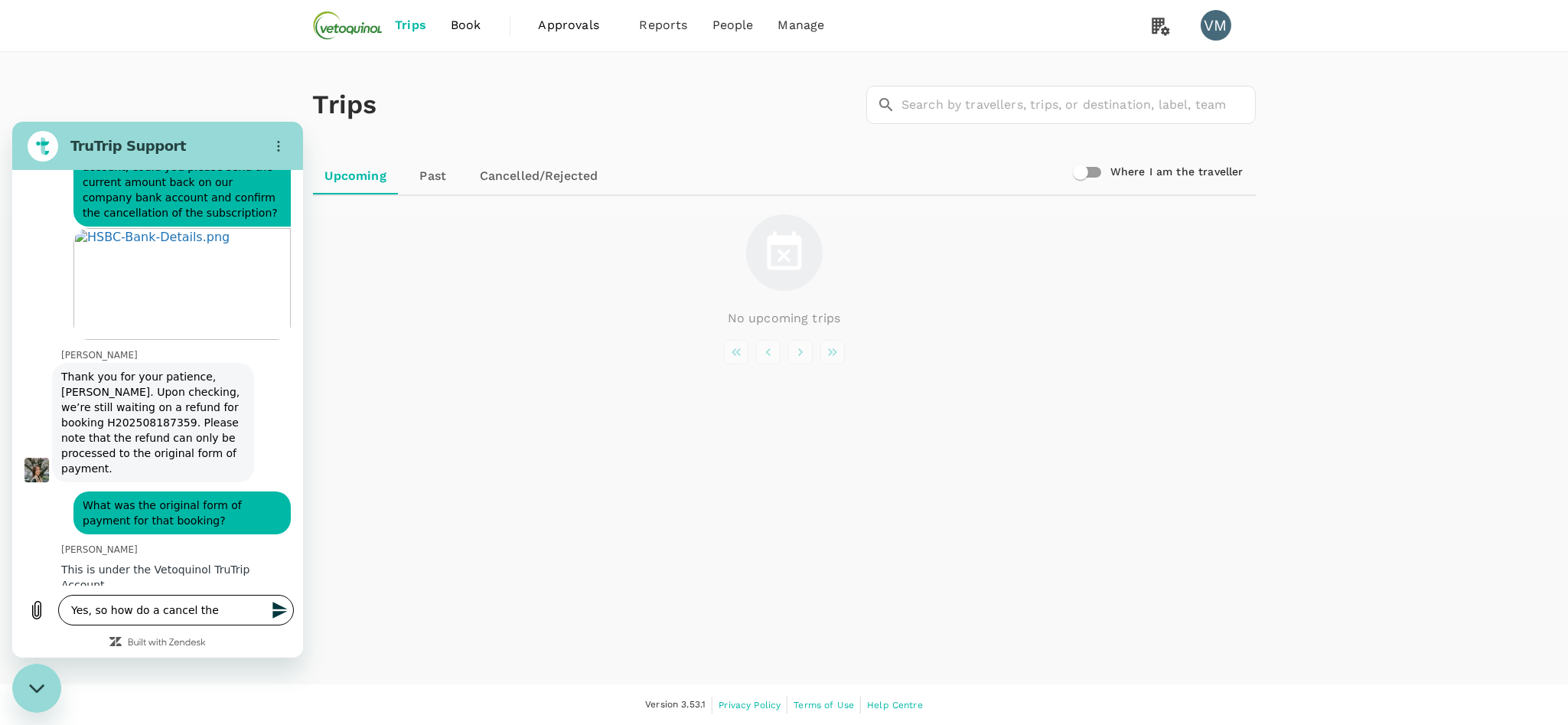
click at [126, 609] on textarea "Yes, so how do a cancel the" at bounding box center [175, 610] width 236 height 30
click at [218, 610] on textarea "Yes, so how do a cancel the" at bounding box center [175, 610] width 236 height 30
drag, startPoint x: 217, startPoint y: 610, endPoint x: 91, endPoint y: 608, distance: 126.0
click at [91, 608] on textarea "Yes, so how do a cancel the" at bounding box center [175, 610] width 236 height 30
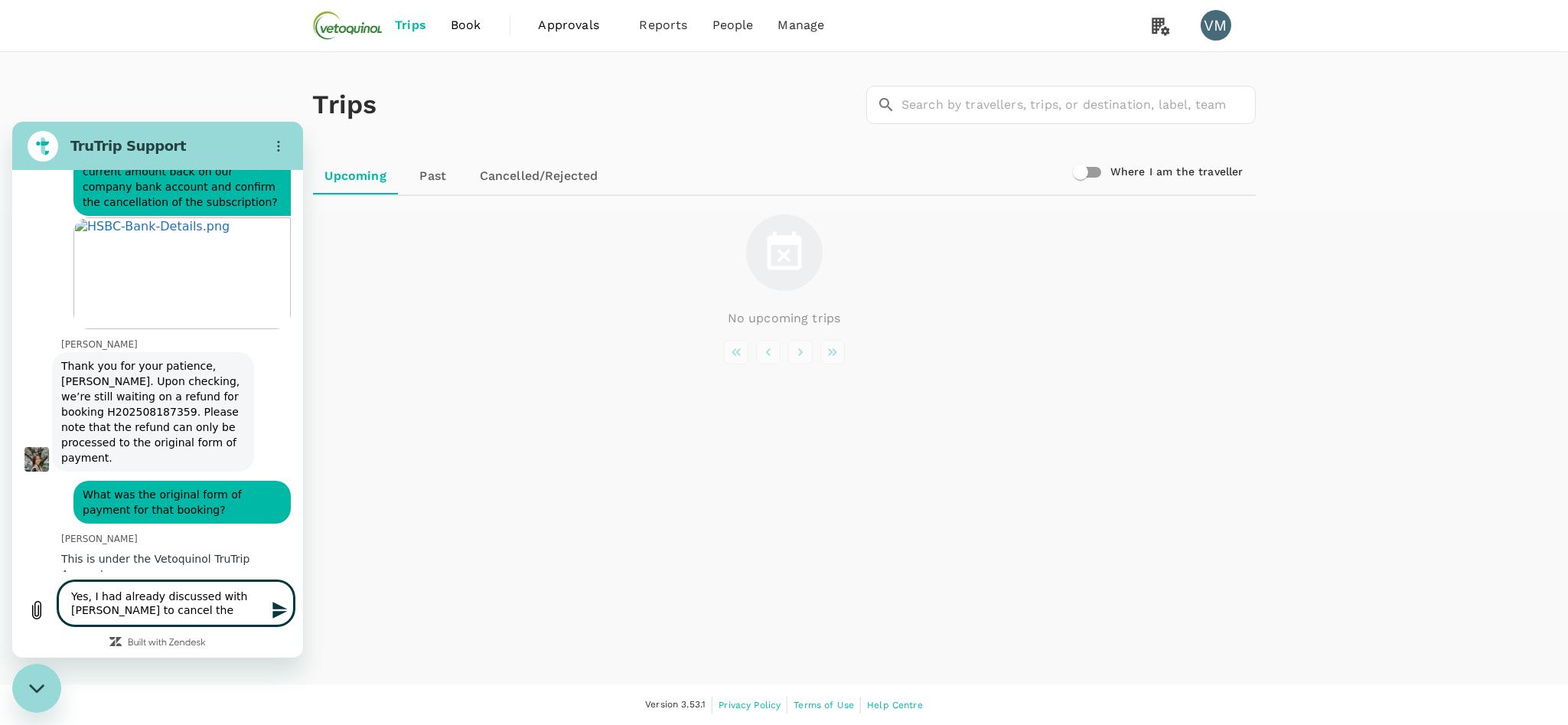
scroll to position [711, 0]
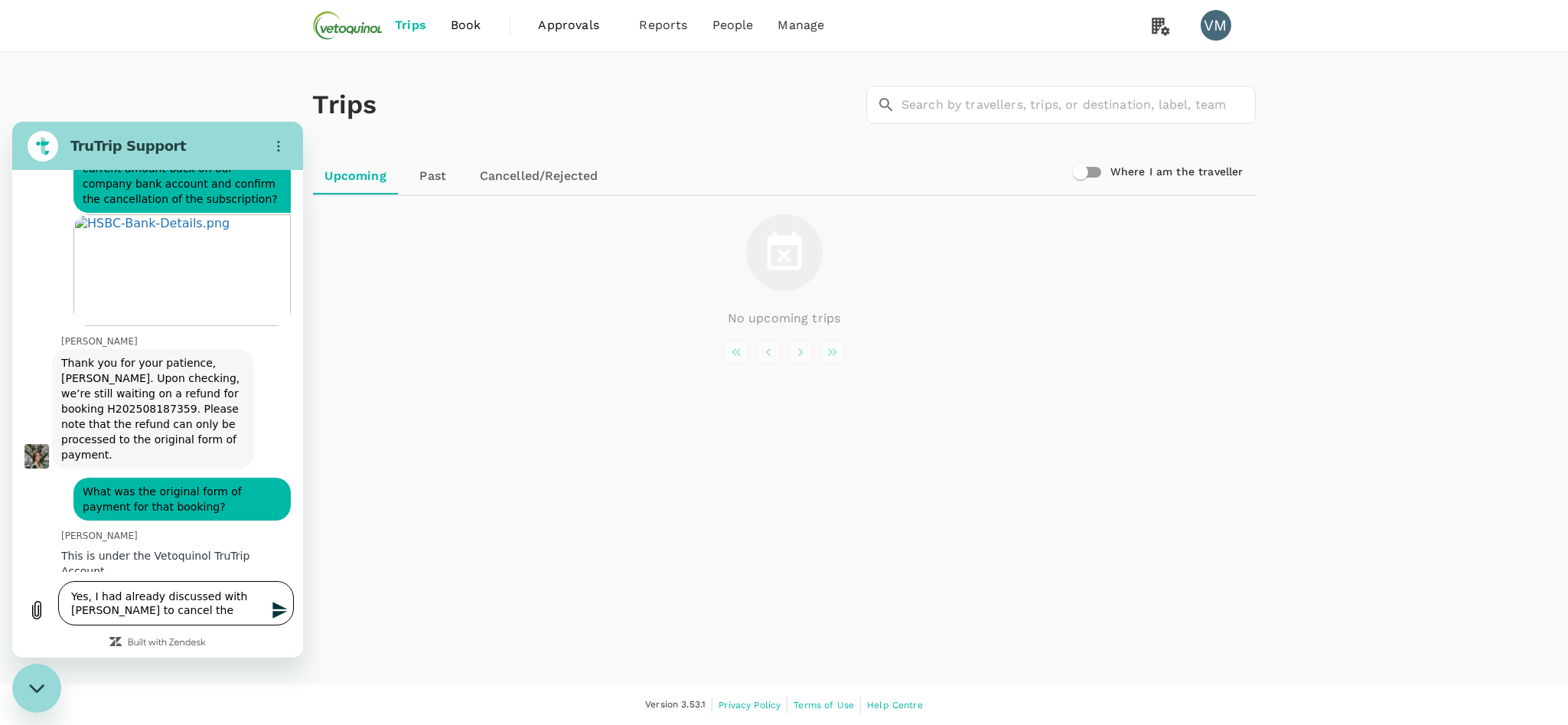
click at [100, 599] on textarea "Yes, I had already discussed with Darren to cancel the" at bounding box center [175, 602] width 236 height 44
drag, startPoint x: 91, startPoint y: 597, endPoint x: 191, endPoint y: 623, distance: 103.3
click at [191, 623] on textarea "Yes, I had already discussed with Darren to cancel the" at bounding box center [175, 602] width 236 height 44
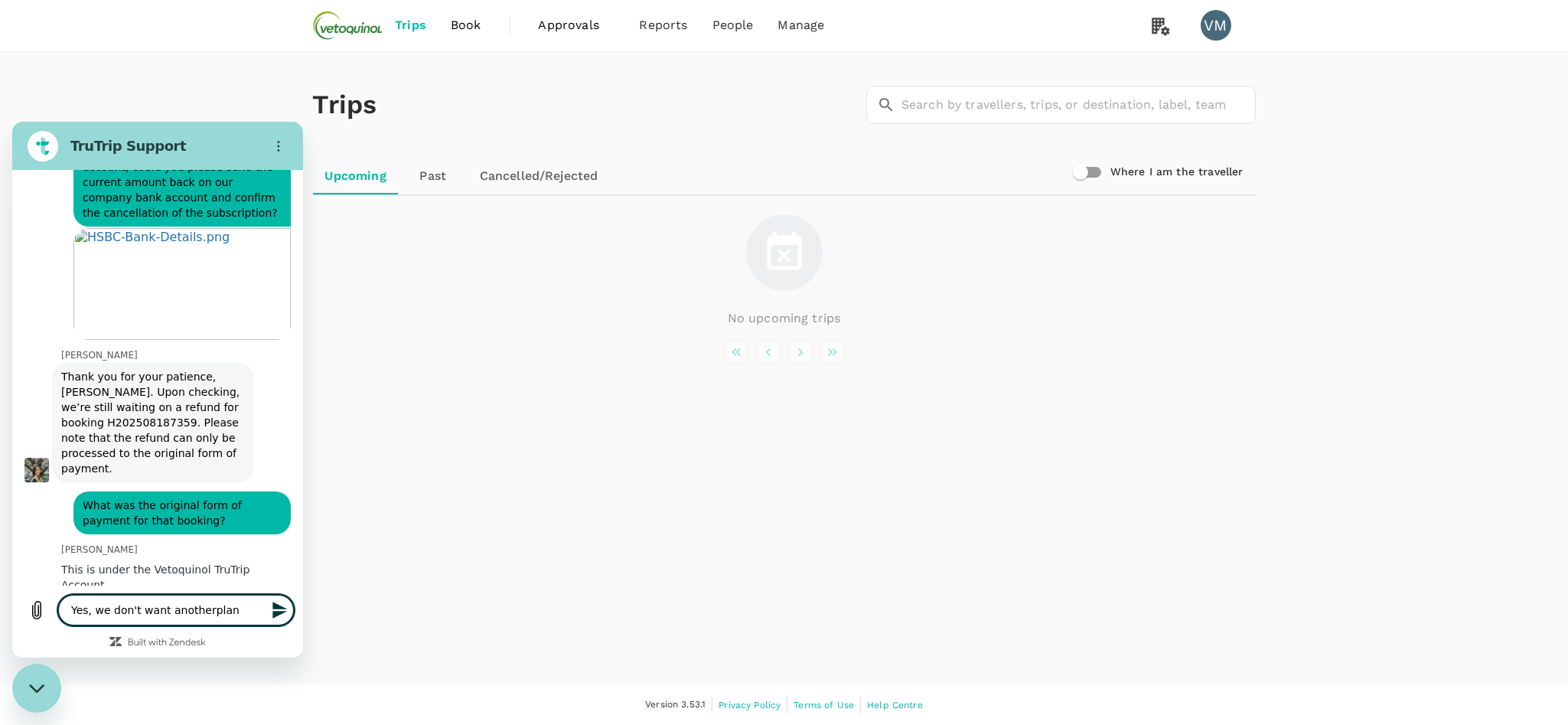
scroll to position [705, 0]
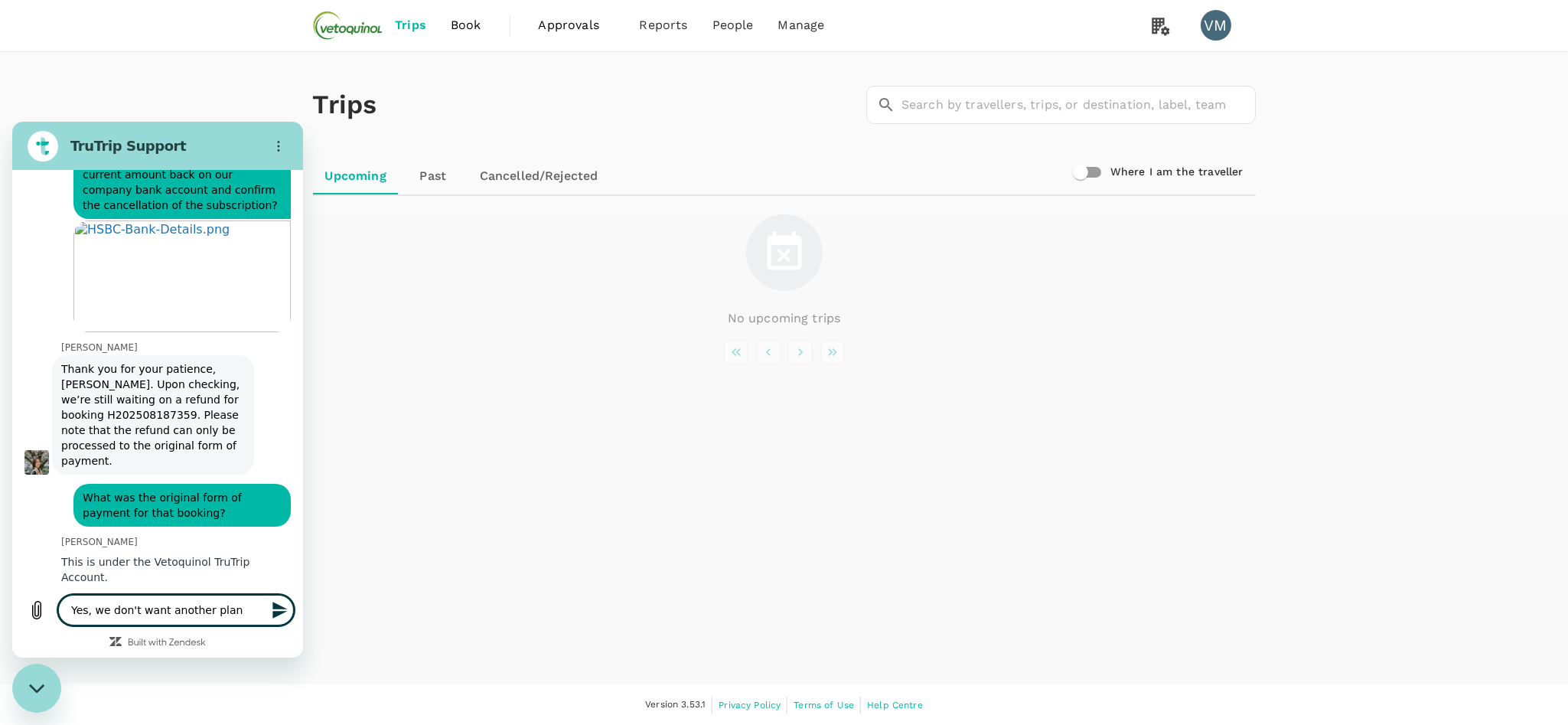
click at [233, 605] on textarea "Yes, we don't want another plan" at bounding box center [175, 610] width 236 height 30
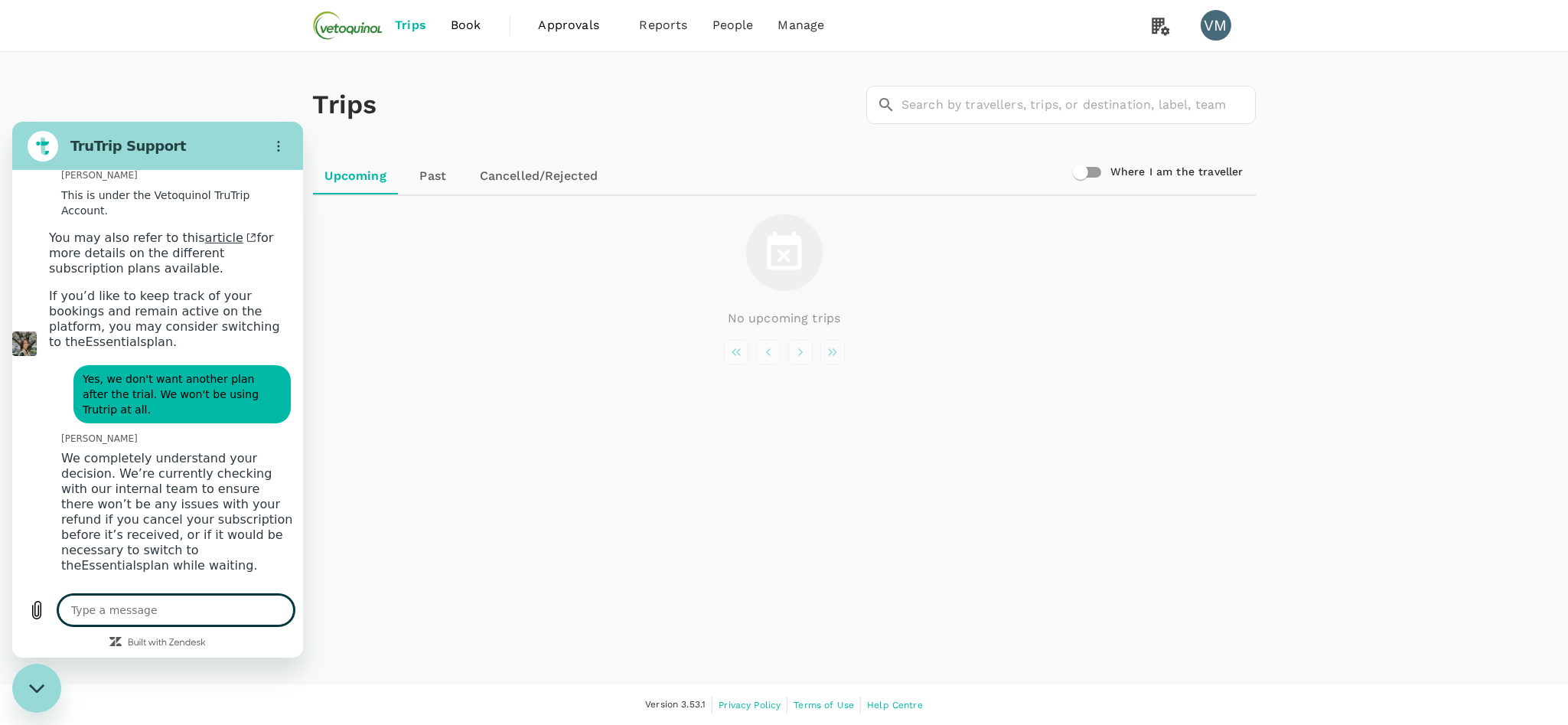
scroll to position [1072, 0]
click at [94, 606] on textarea at bounding box center [175, 610] width 236 height 30
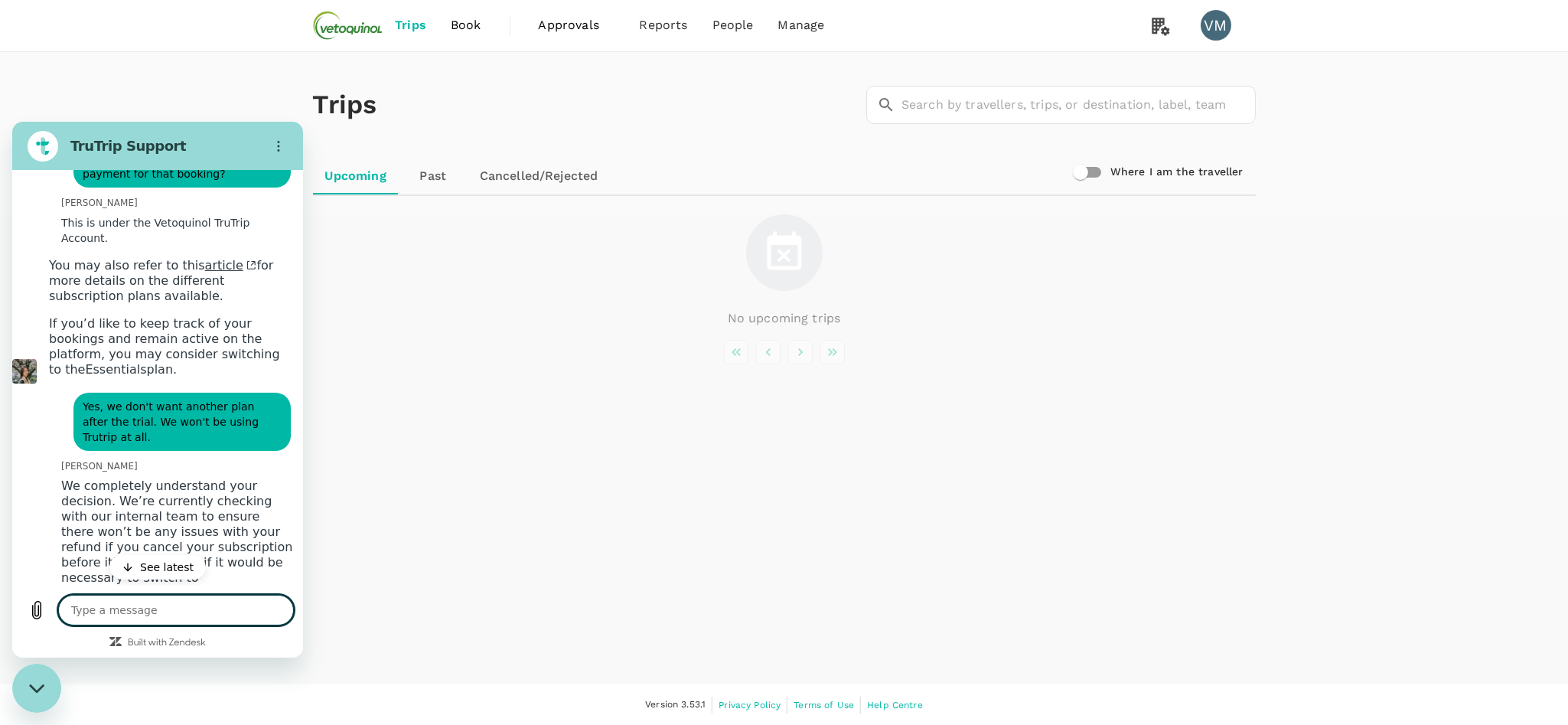
scroll to position [1235, 0]
